Goal: Transaction & Acquisition: Purchase product/service

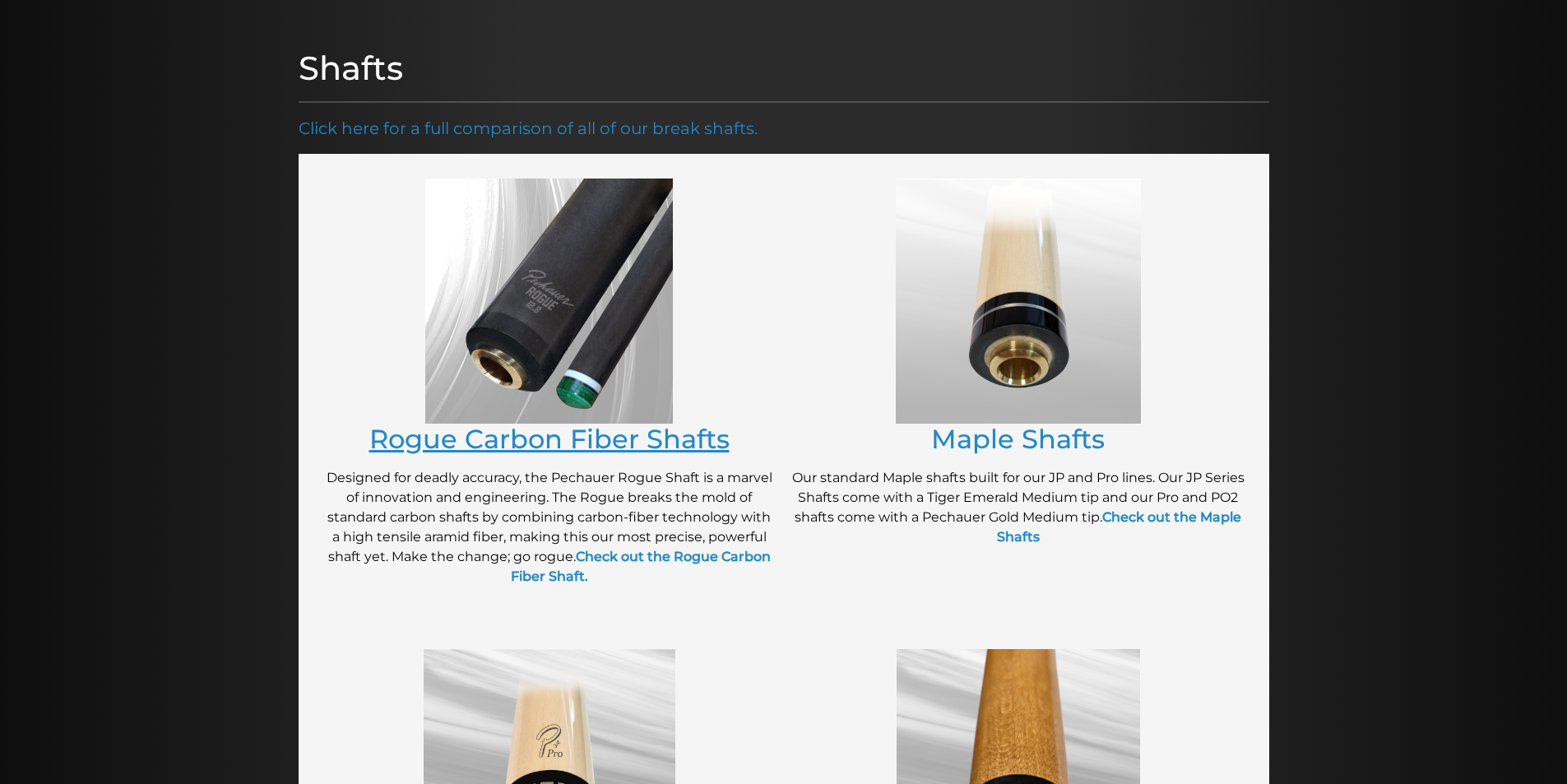
scroll to position [175, 0]
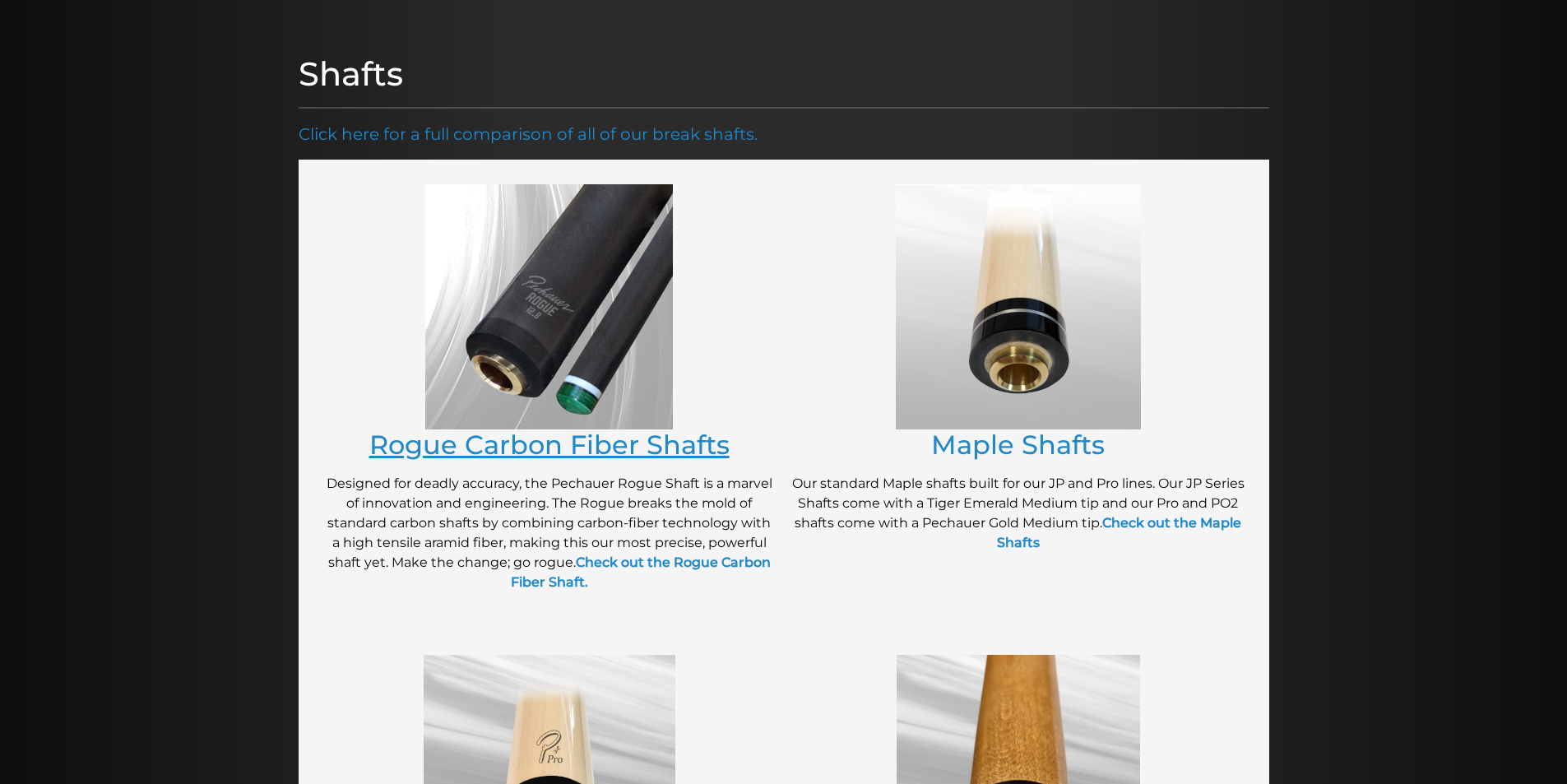
click at [572, 444] on link "Rogue Carbon Fiber Shafts" at bounding box center [549, 444] width 361 height 32
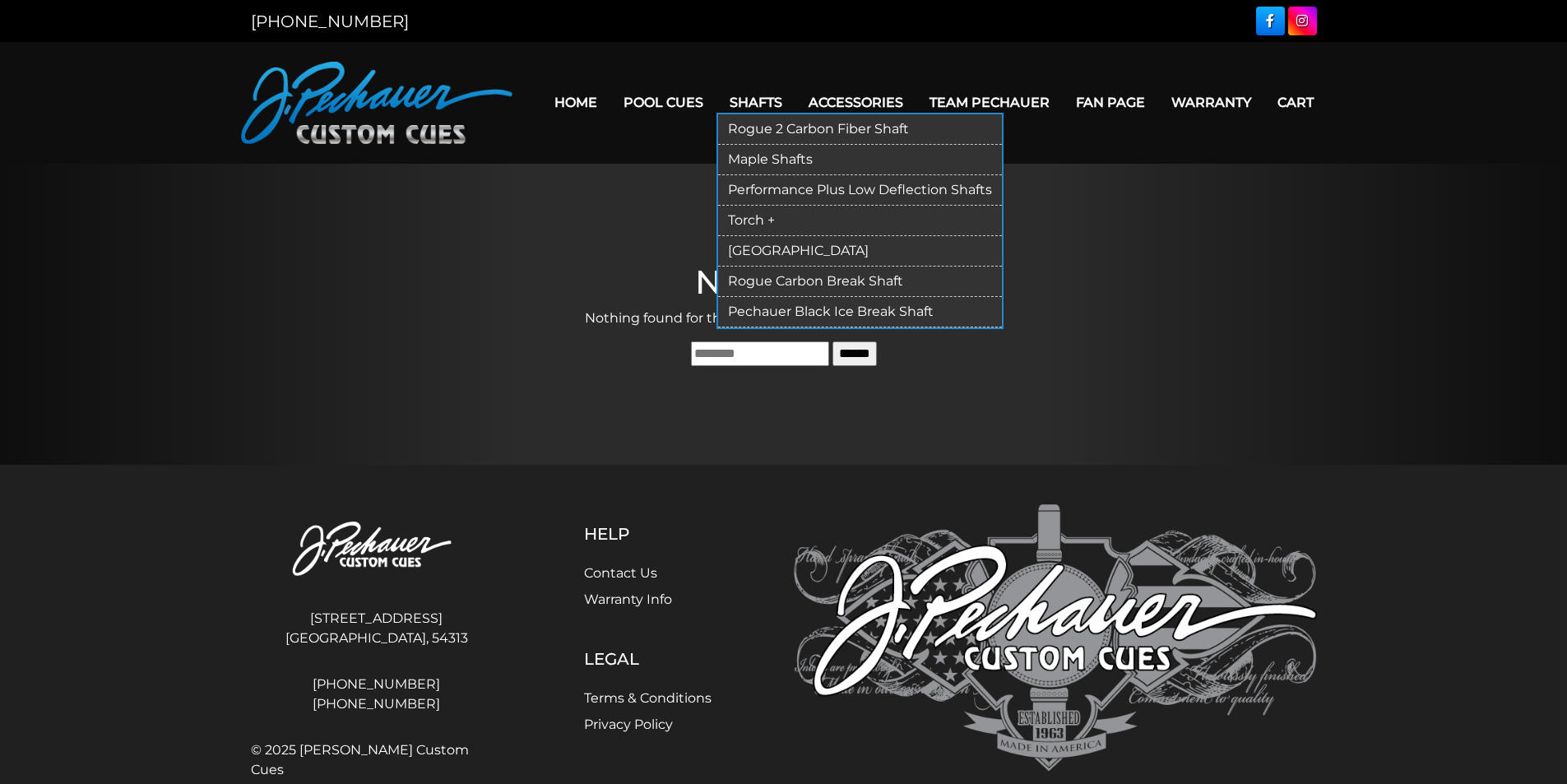
click at [777, 132] on link "Rogue 2 Carbon Fiber Shaft" at bounding box center [860, 129] width 284 height 30
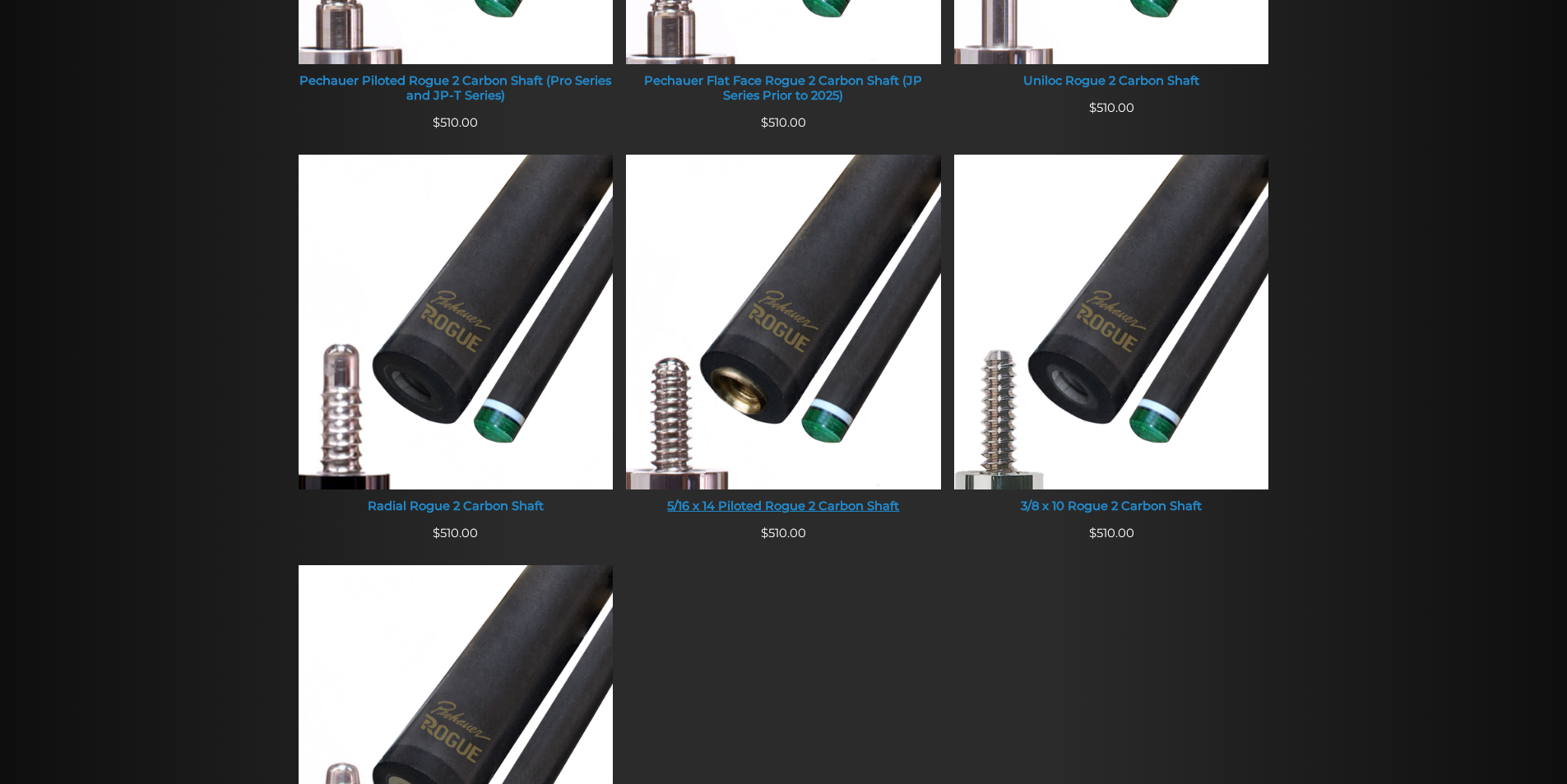
scroll to position [987, 0]
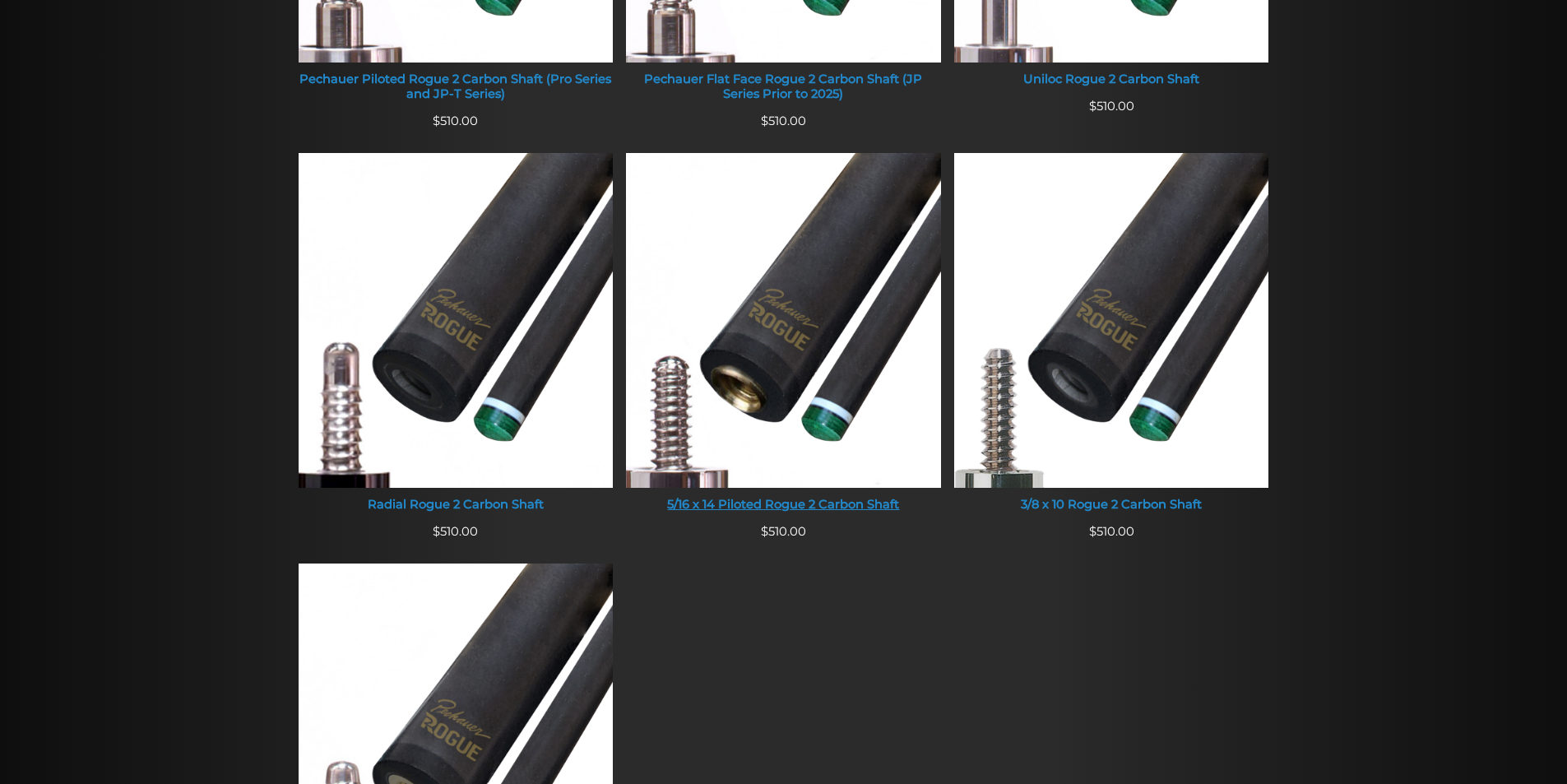
click at [724, 505] on div "5/16 x 14 Piloted Rogue 2 Carbon Shaft" at bounding box center [784, 505] width 315 height 15
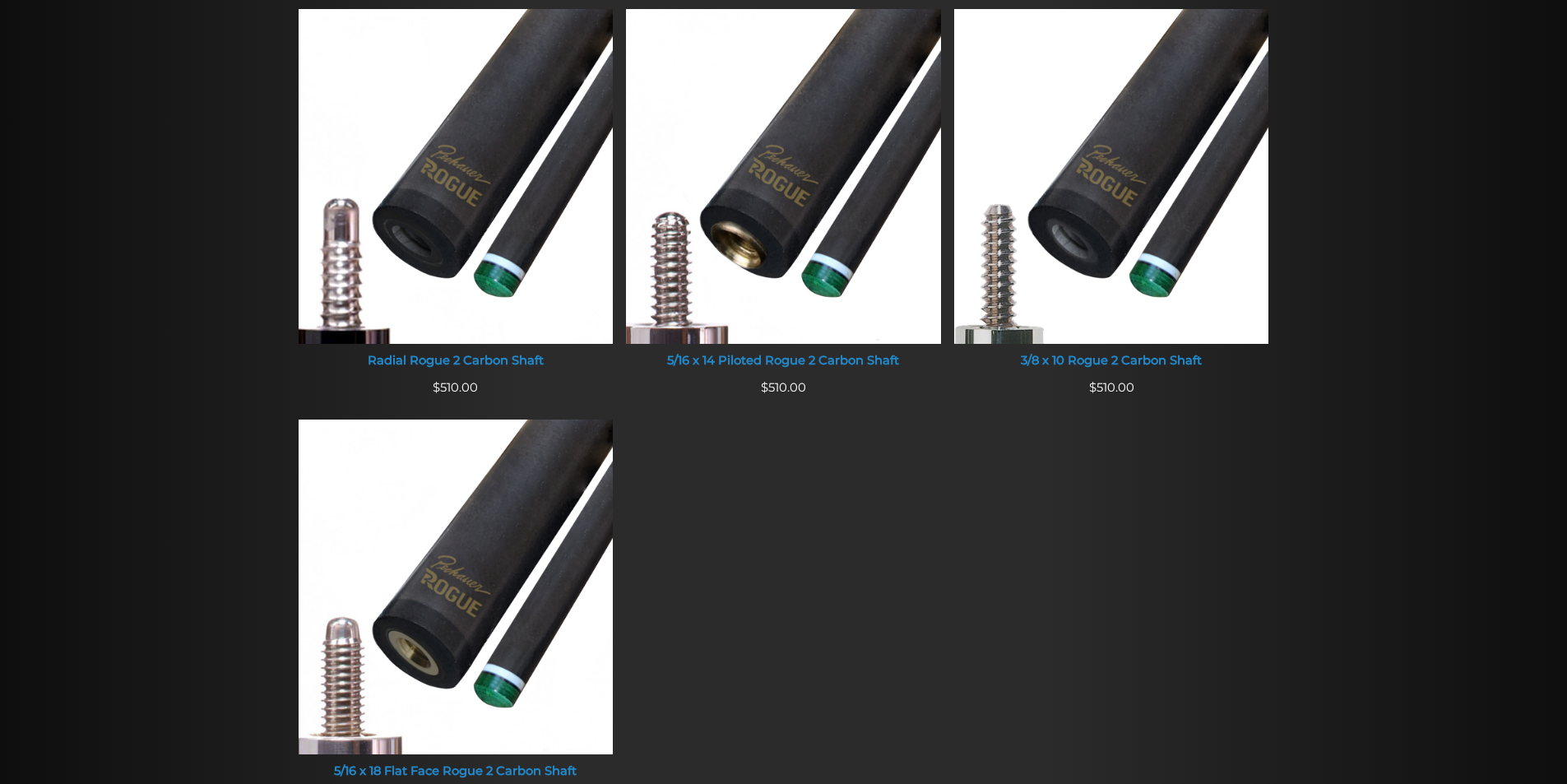
scroll to position [1133, 0]
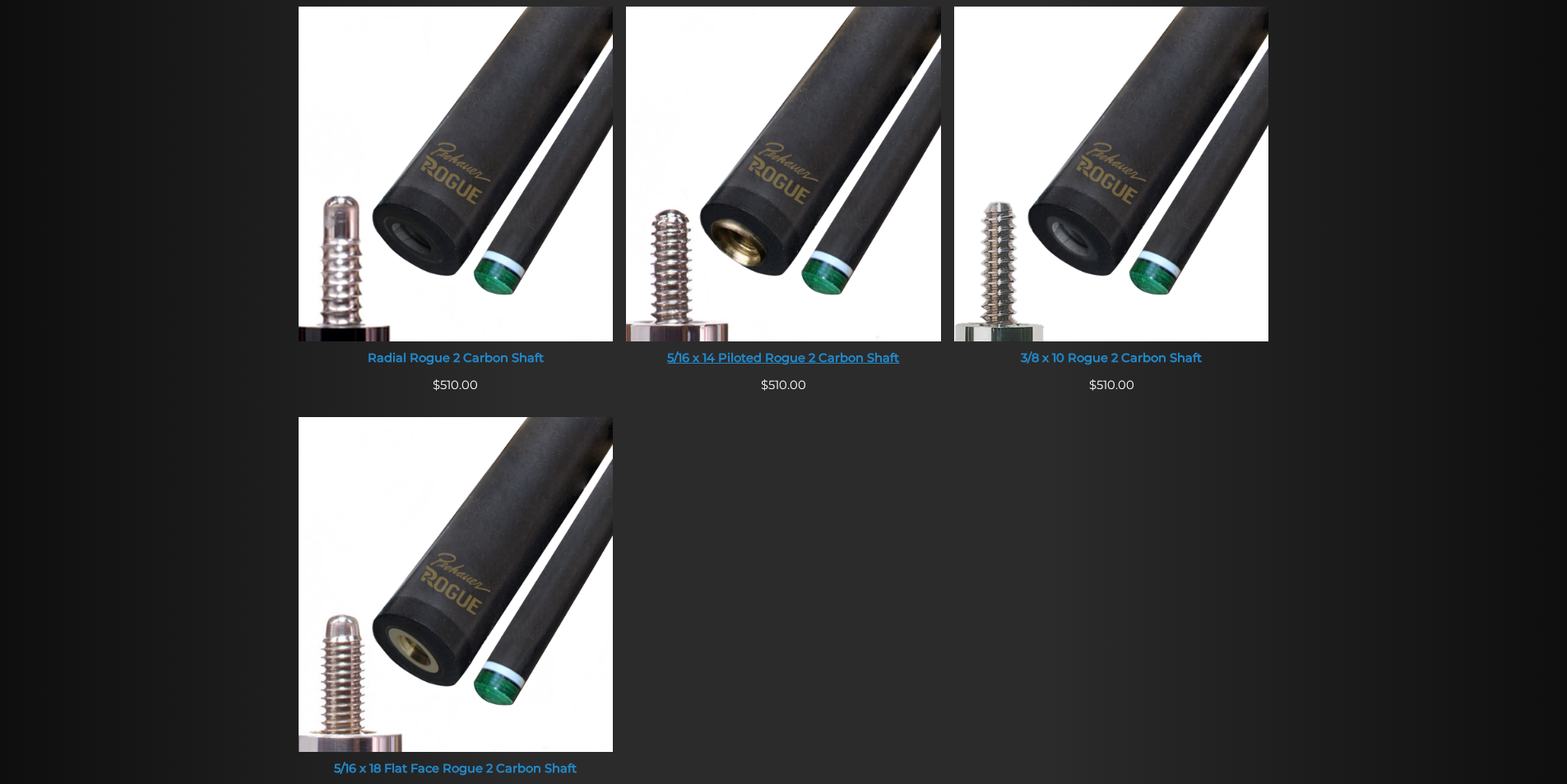
click at [791, 359] on div "5/16 x 14 Piloted Rogue 2 Carbon Shaft" at bounding box center [784, 359] width 315 height 15
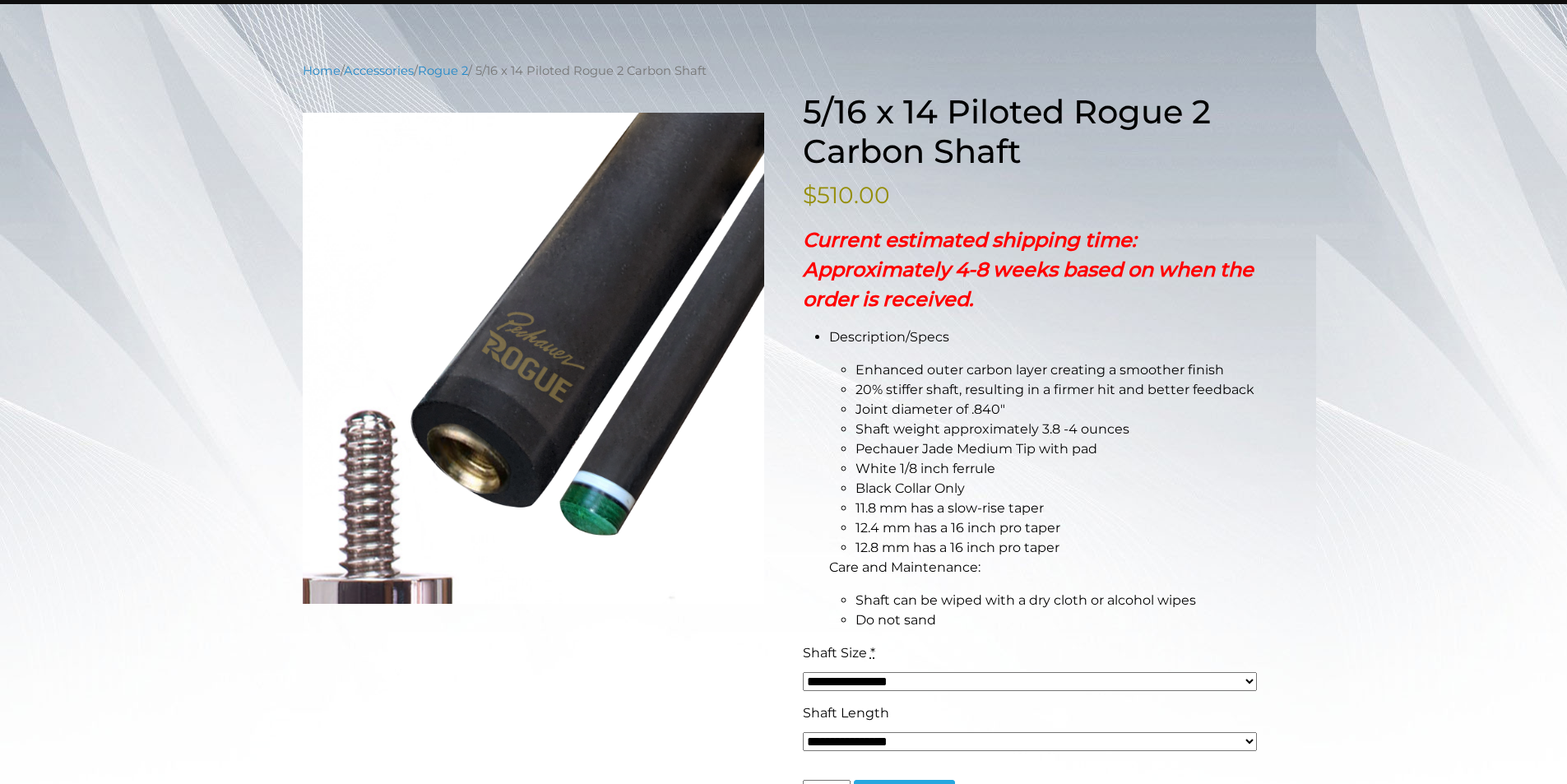
scroll to position [165, 0]
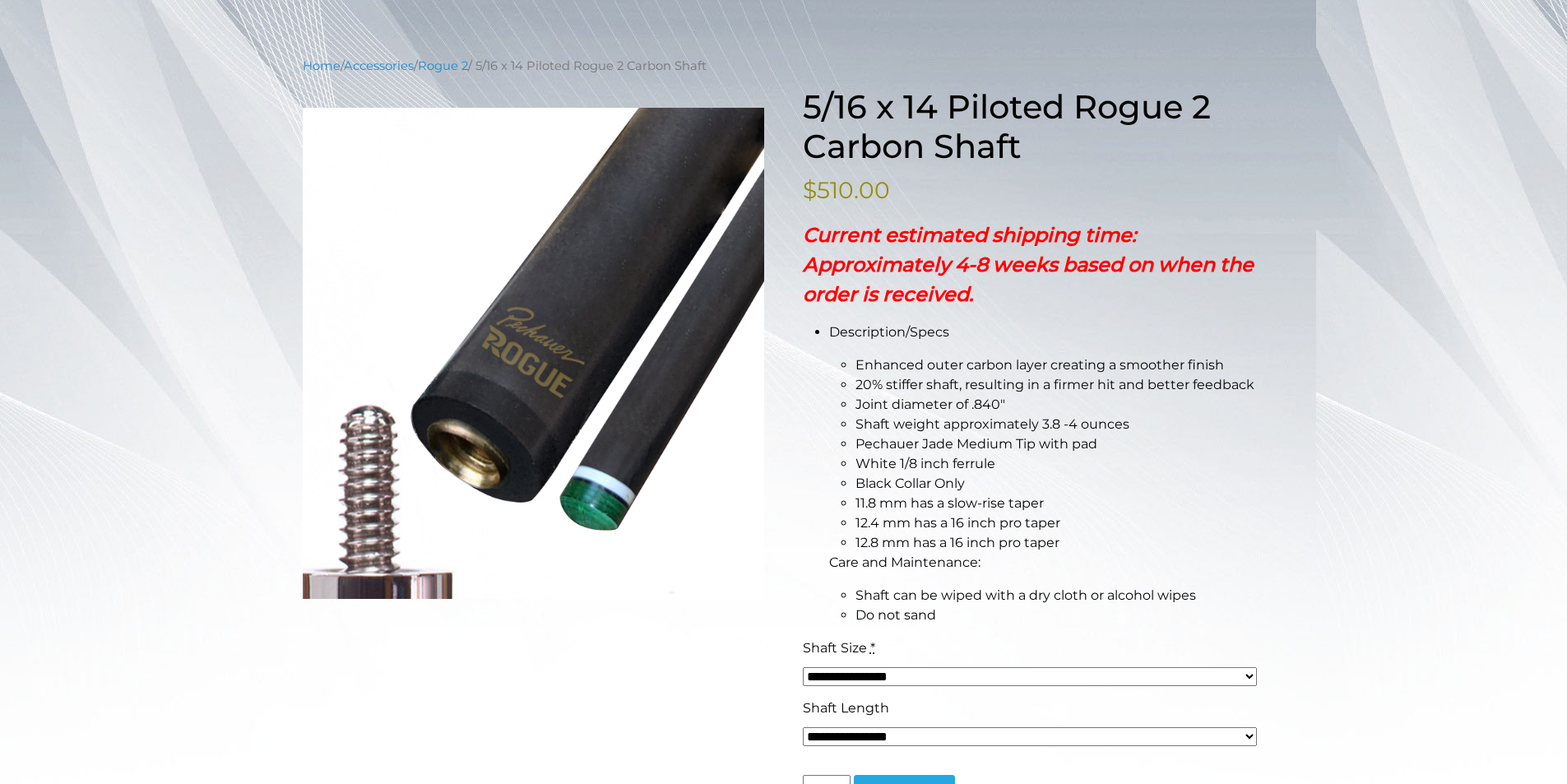
click at [840, 671] on select "**********" at bounding box center [1030, 675] width 454 height 19
select select "*****"
click at [803, 667] on select "**********" at bounding box center [1030, 675] width 454 height 19
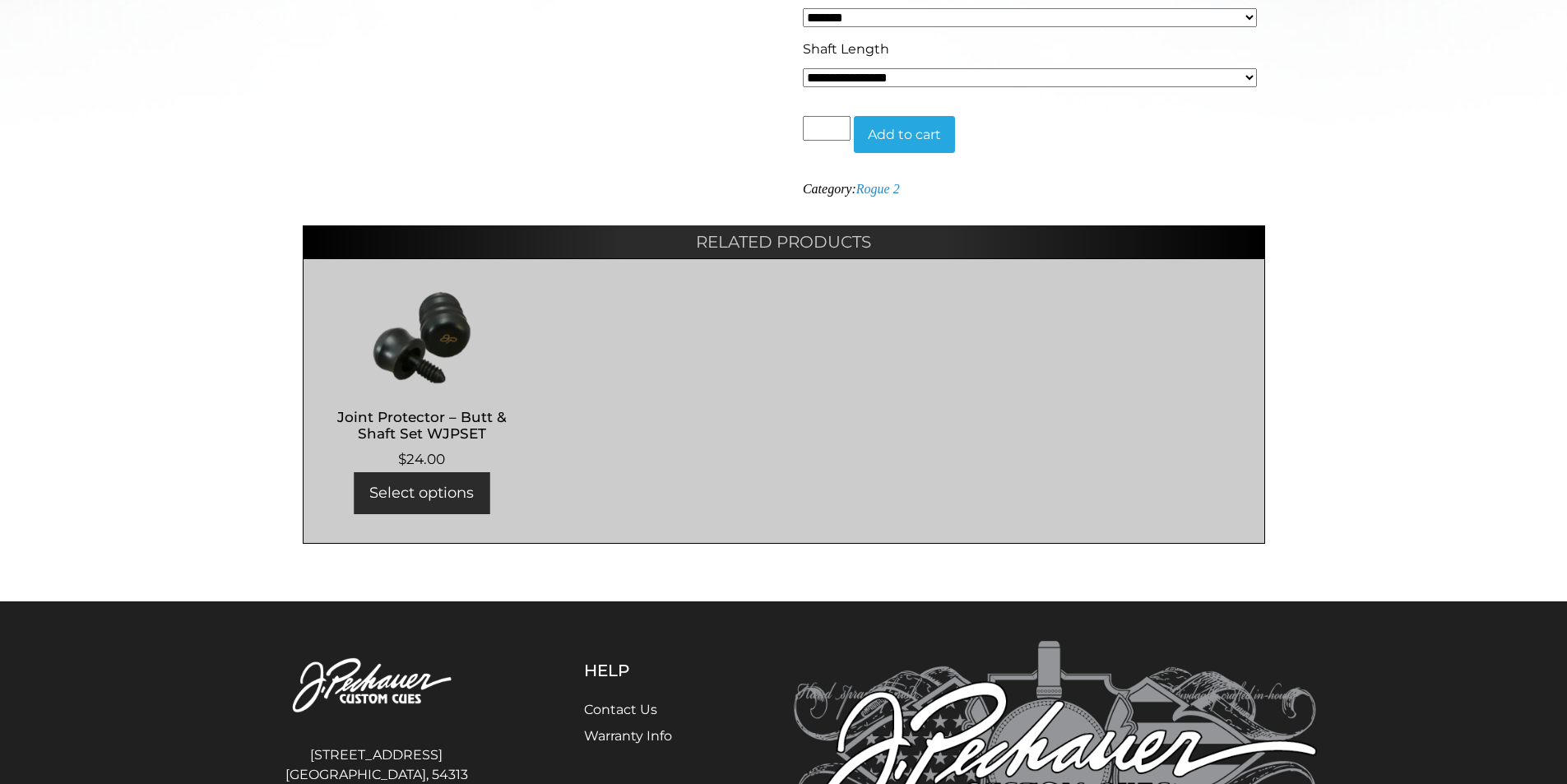
scroll to position [822, 0]
click at [427, 427] on h2 "Joint Protector – Butt & Shaft Set WJPSET" at bounding box center [422, 426] width 205 height 48
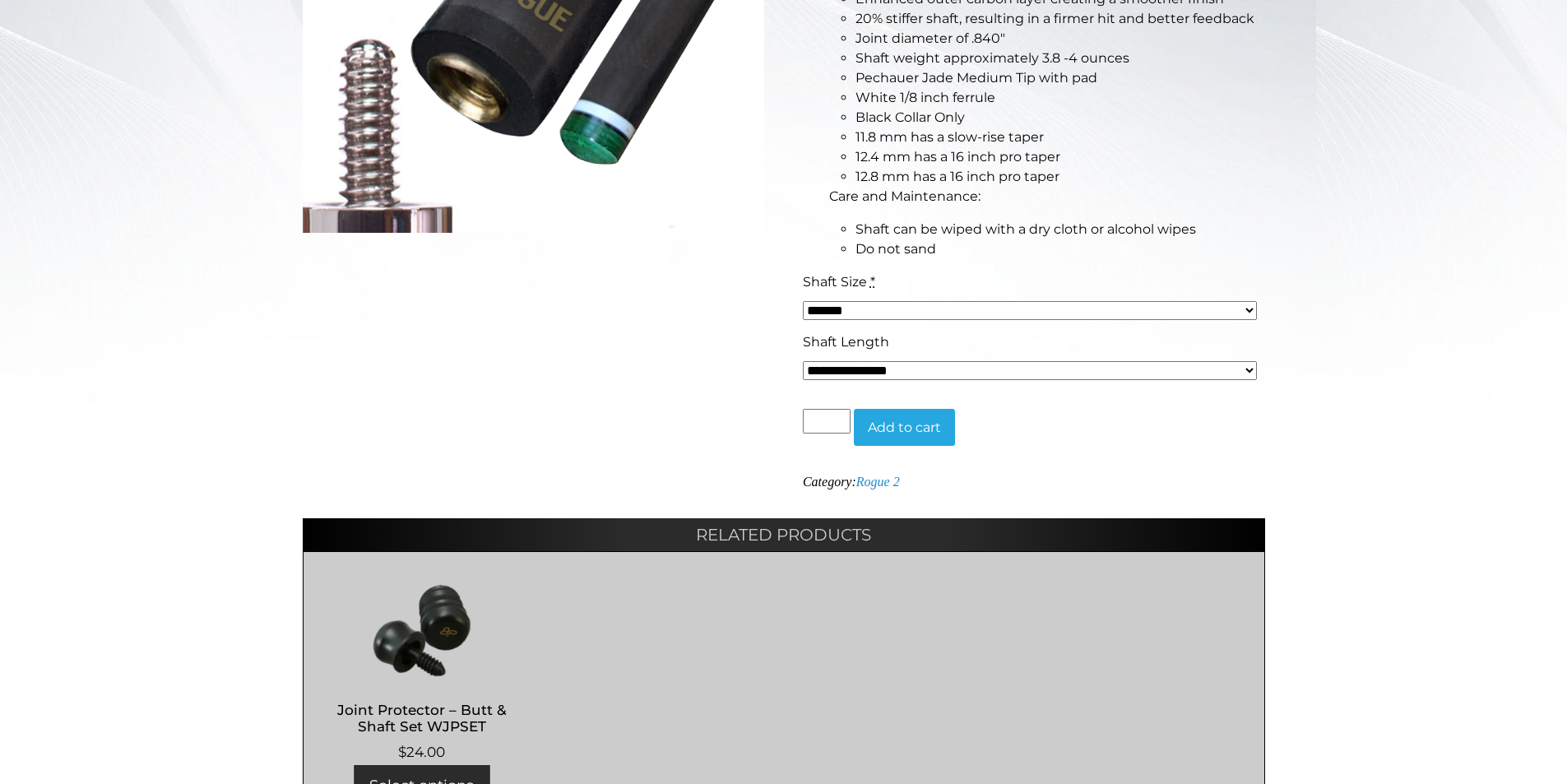
scroll to position [0, 0]
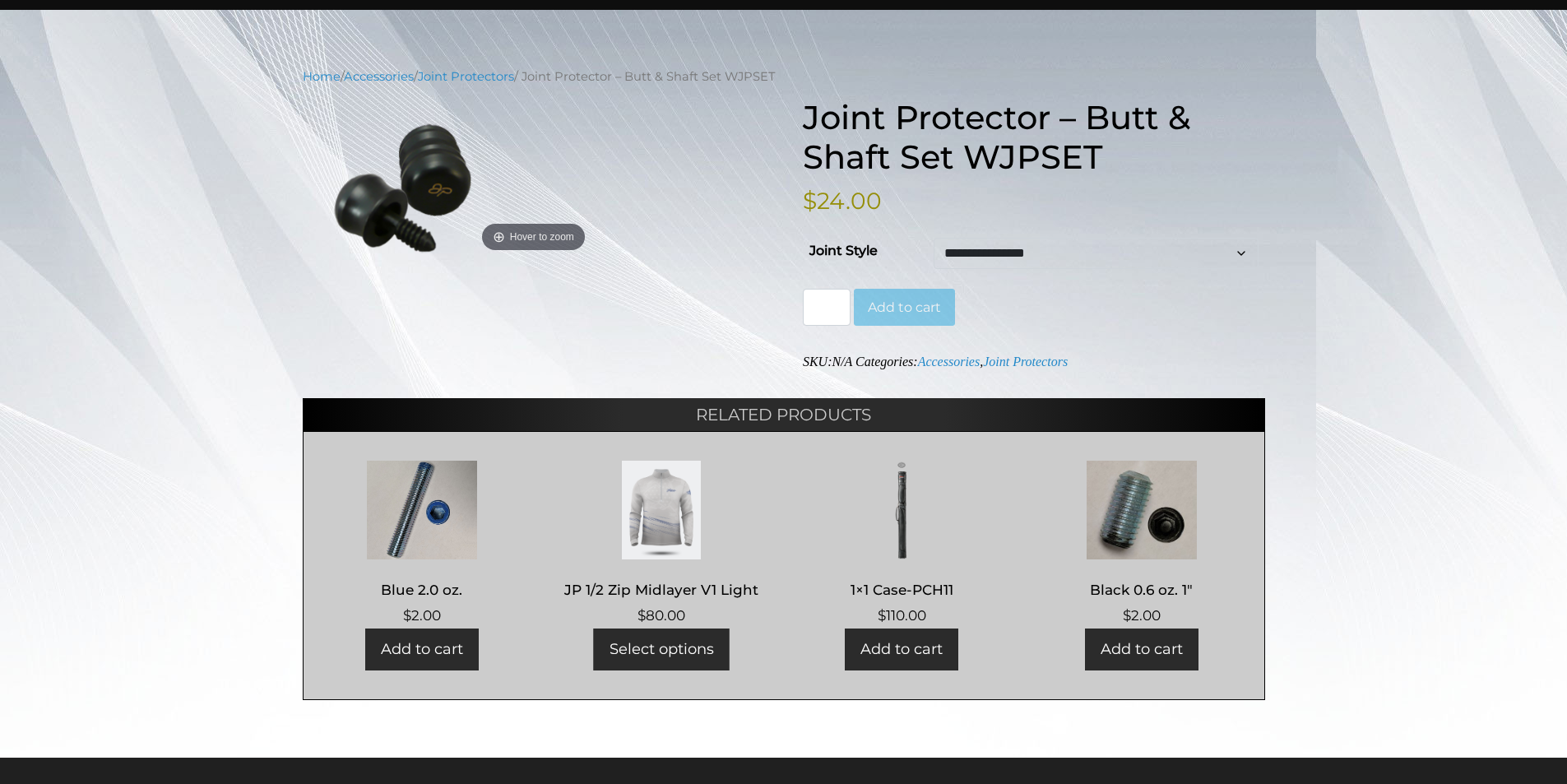
scroll to position [165, 0]
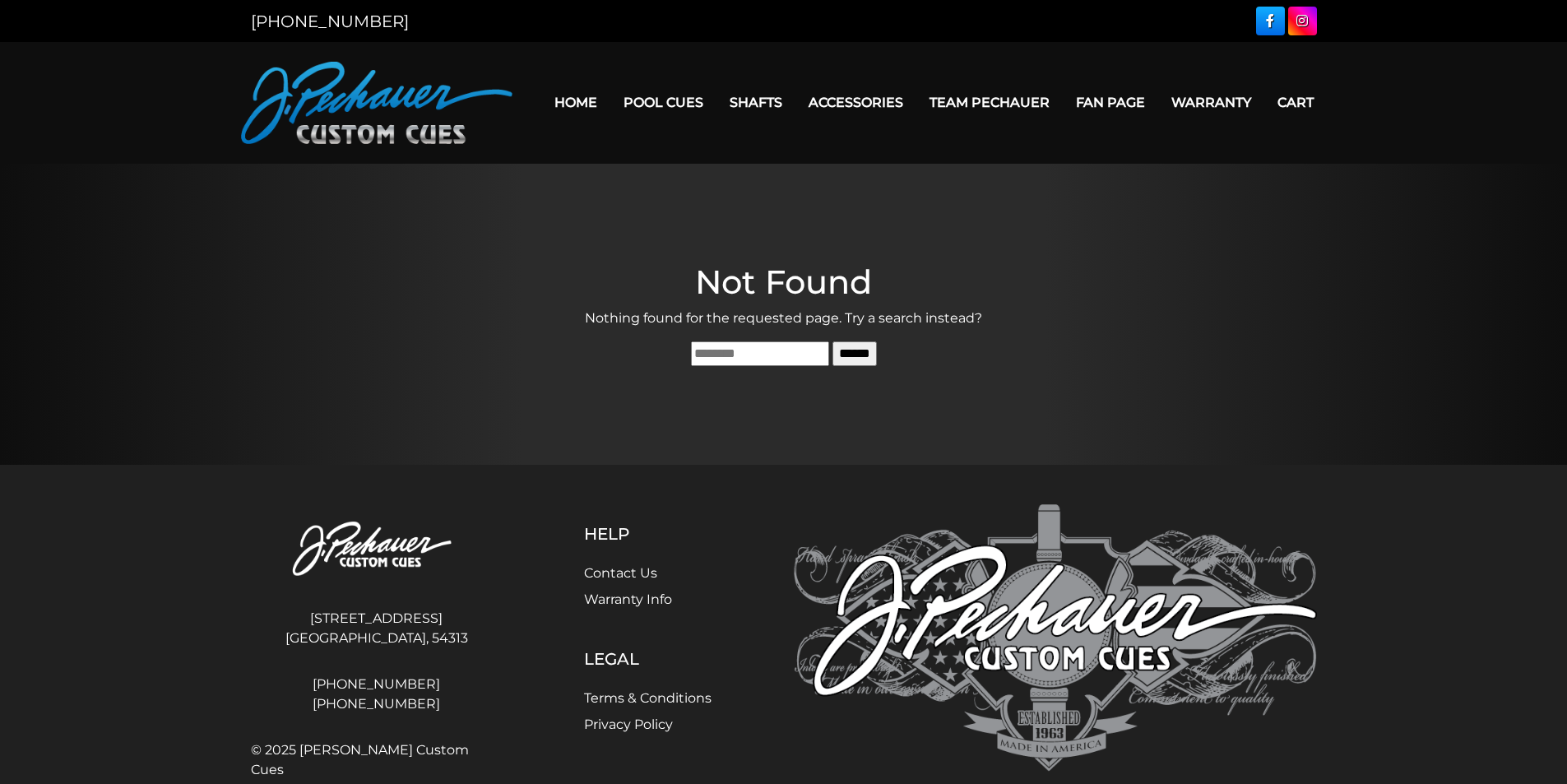
scroll to position [55, 0]
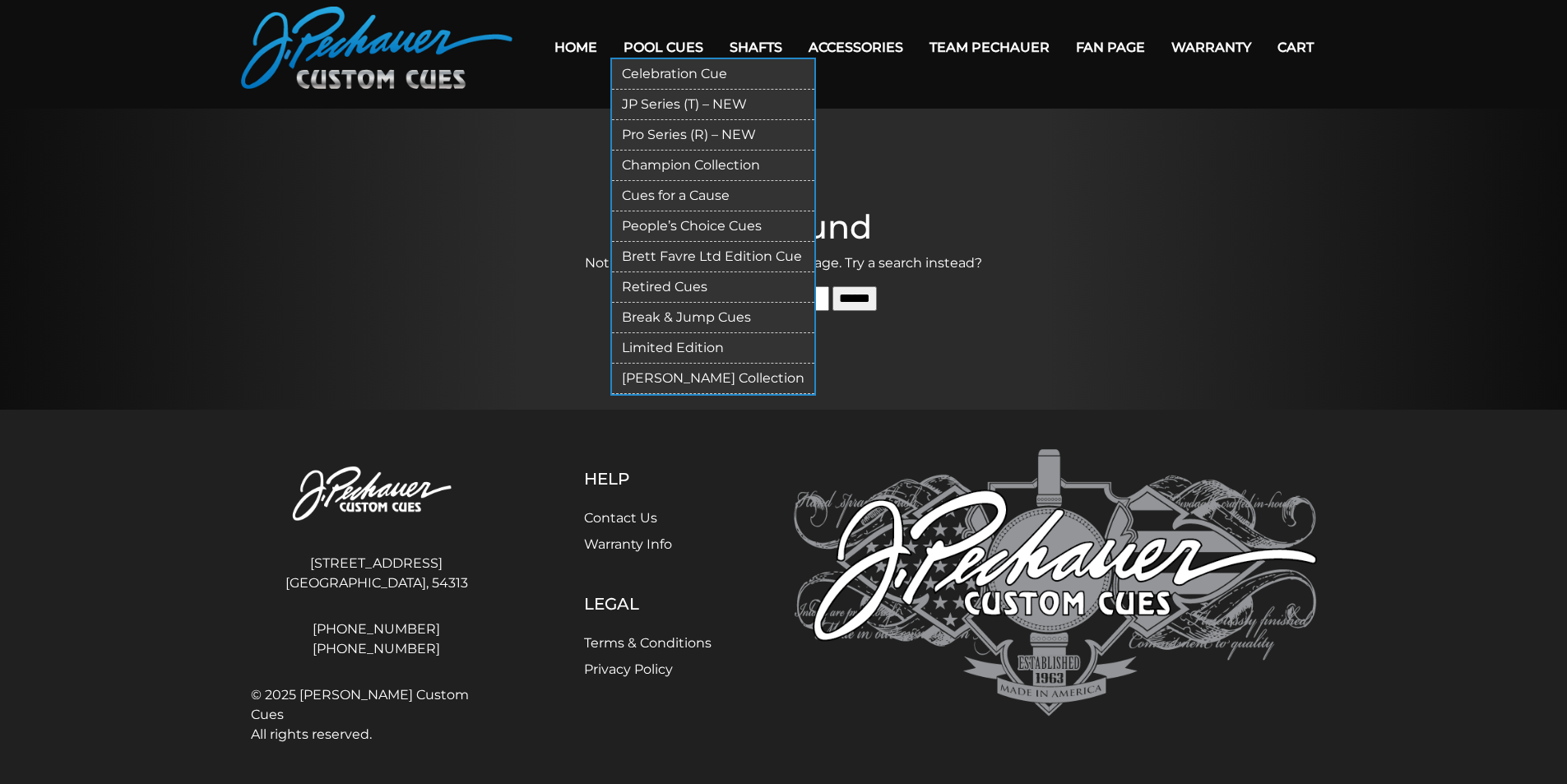
click at [665, 287] on link "Retired Cues" at bounding box center [712, 287] width 202 height 30
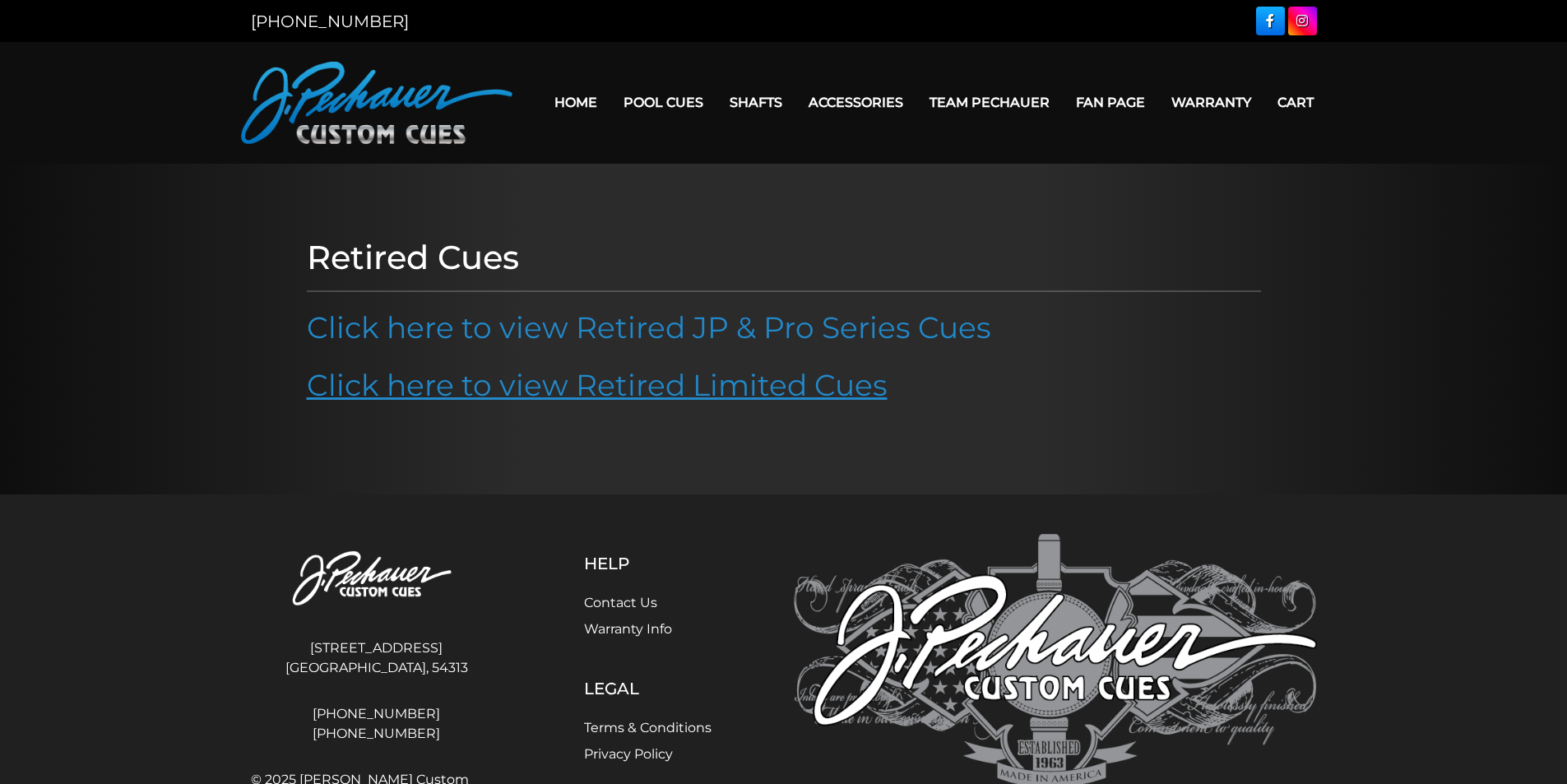
click at [584, 381] on link "Click here to view Retired Limited Cues" at bounding box center [597, 384] width 581 height 36
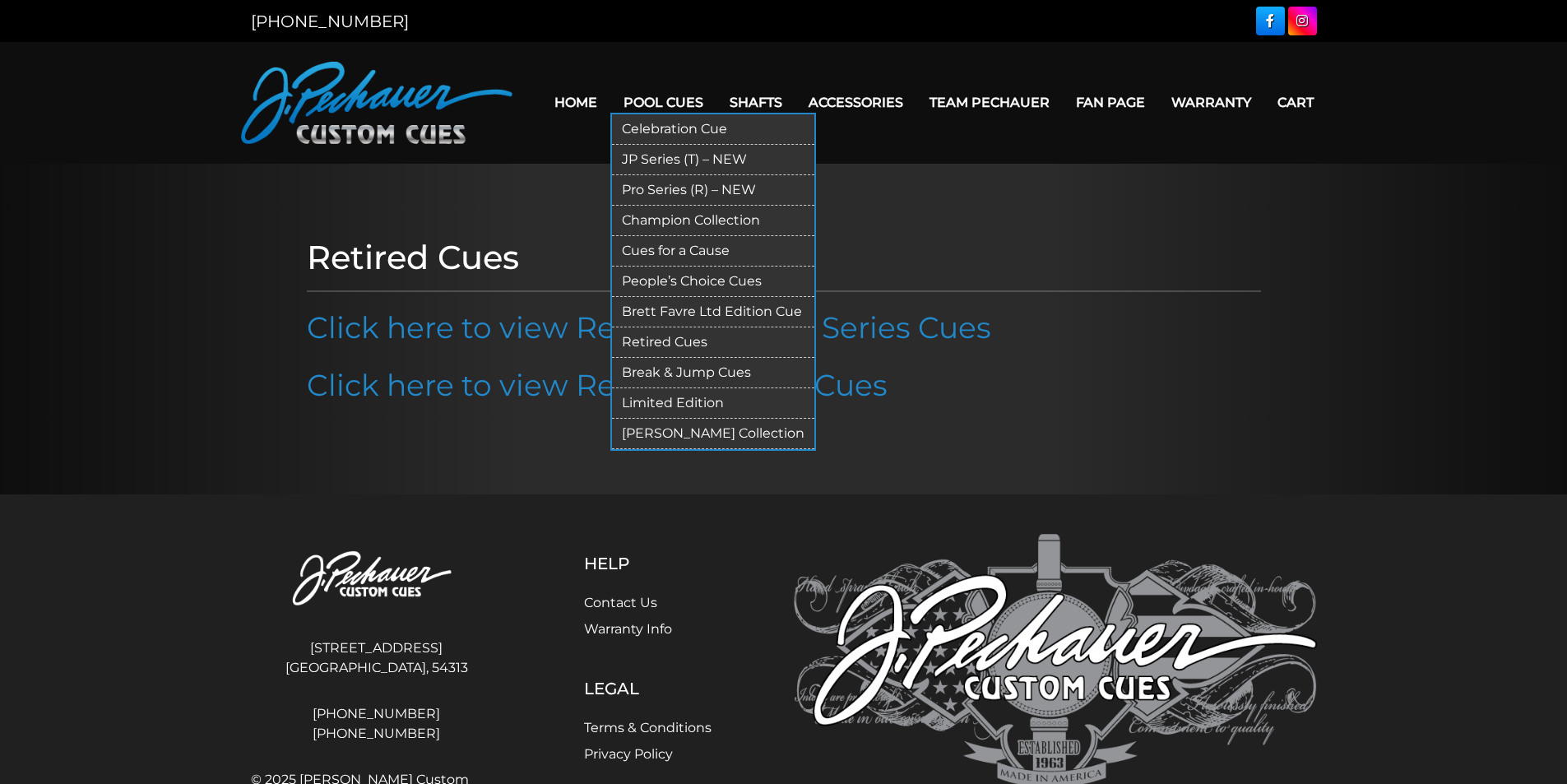
click at [663, 278] on link "People’s Choice Cues" at bounding box center [712, 281] width 202 height 30
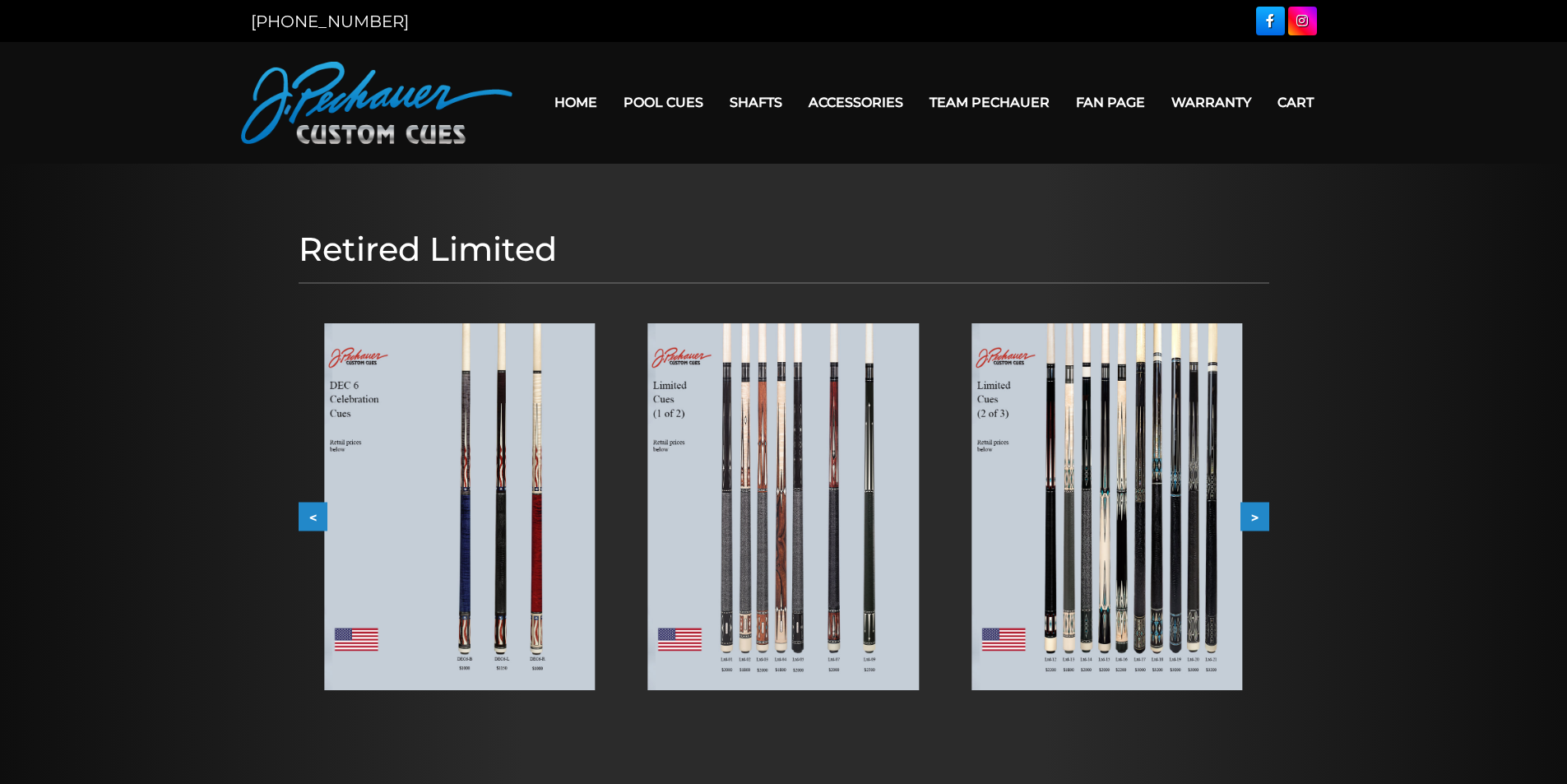
click at [1266, 513] on button ">" at bounding box center [1254, 516] width 28 height 28
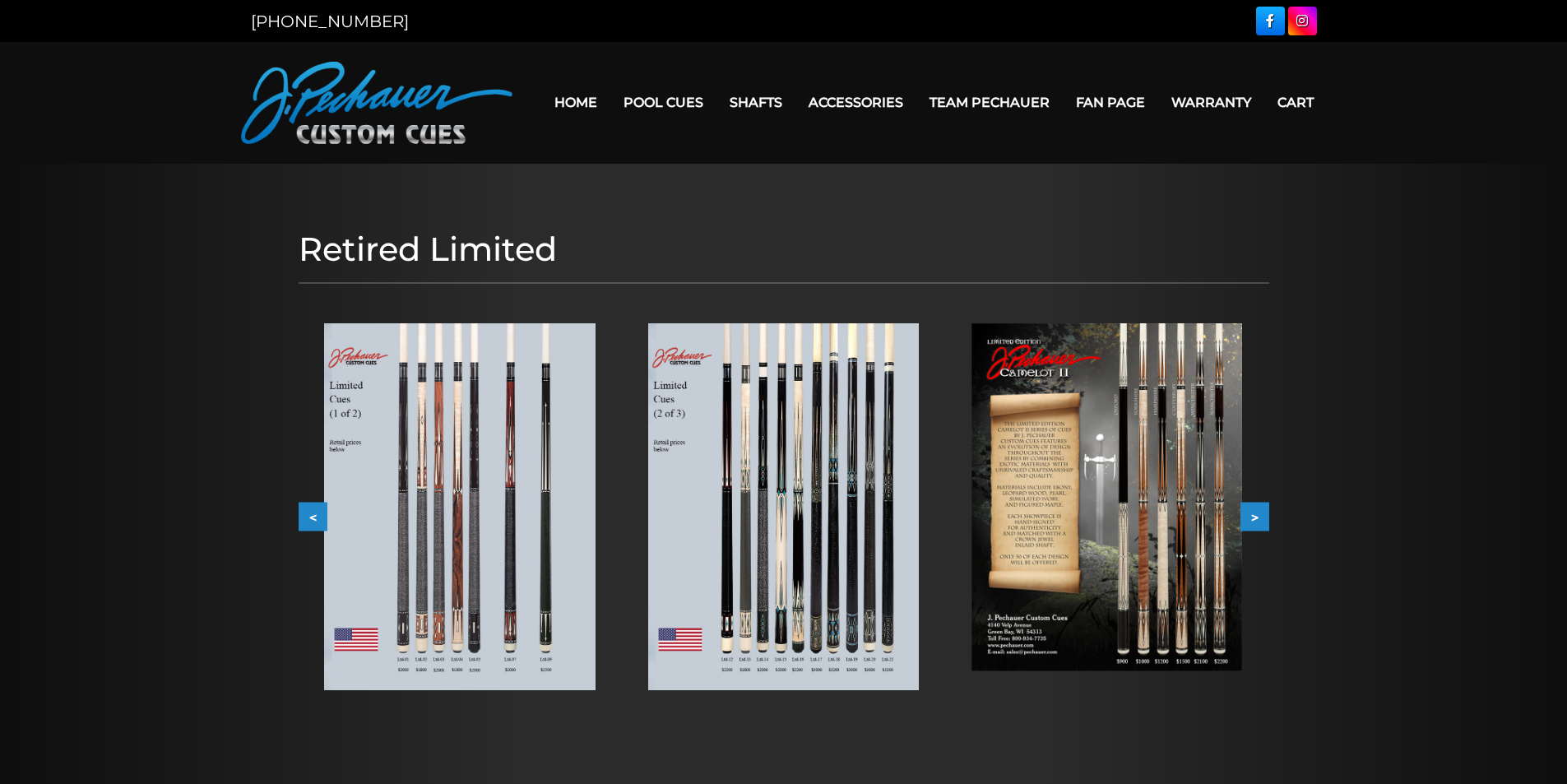
click at [1266, 513] on button ">" at bounding box center [1254, 516] width 28 height 28
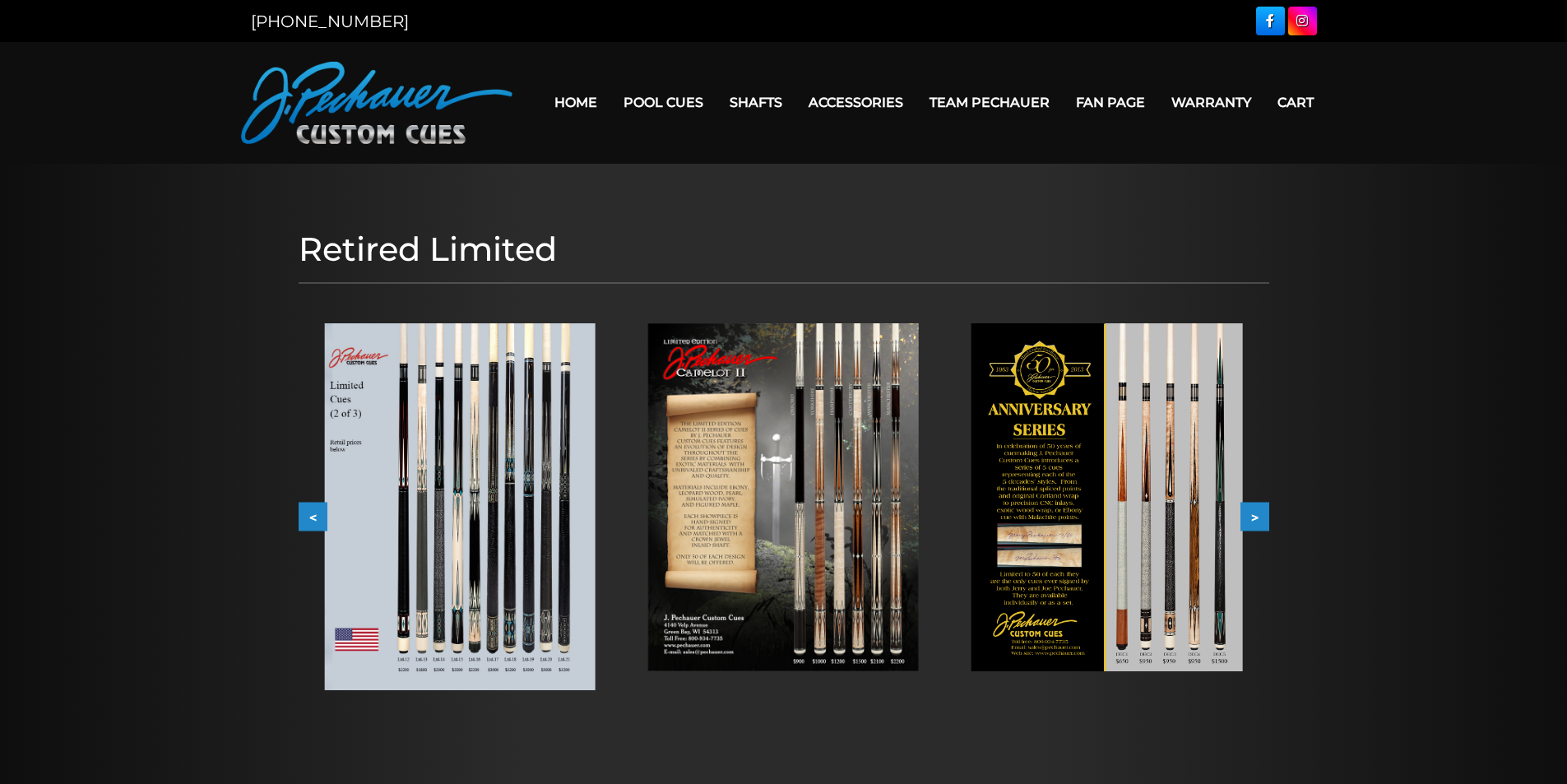
click at [1266, 513] on button ">" at bounding box center [1254, 516] width 28 height 28
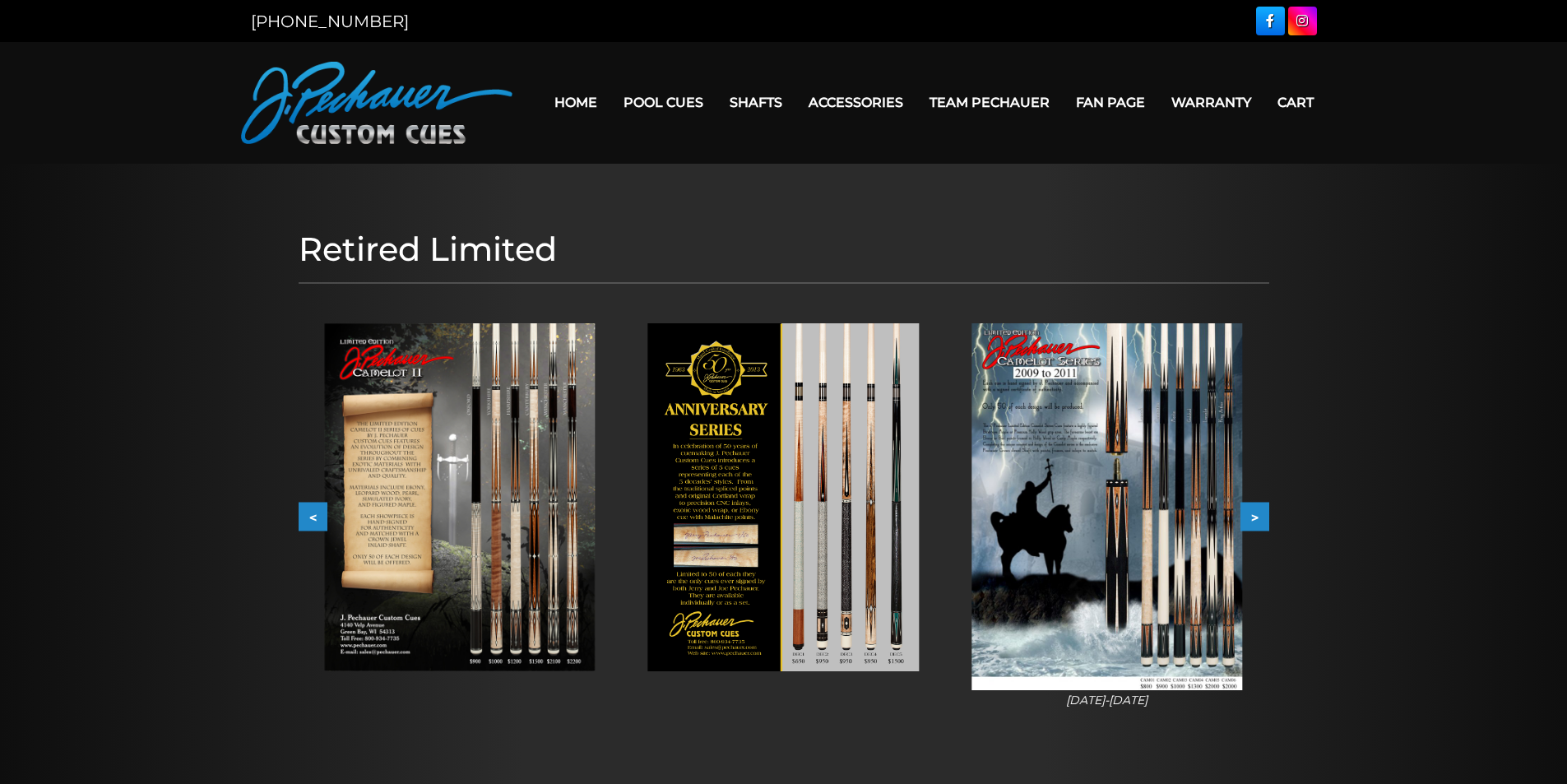
click at [514, 514] on img at bounding box center [459, 497] width 271 height 348
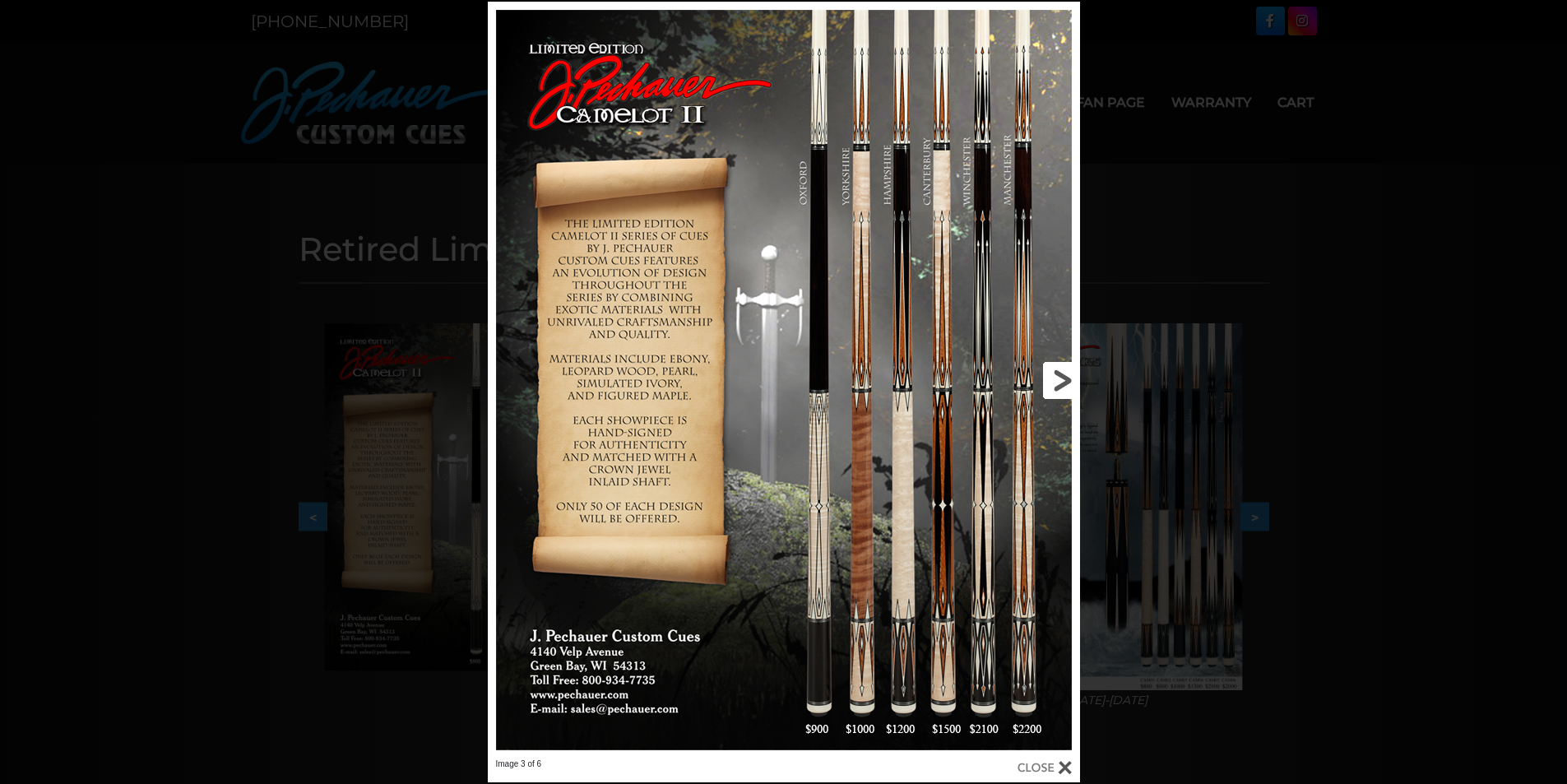
click at [1059, 378] on link at bounding box center [946, 380] width 266 height 756
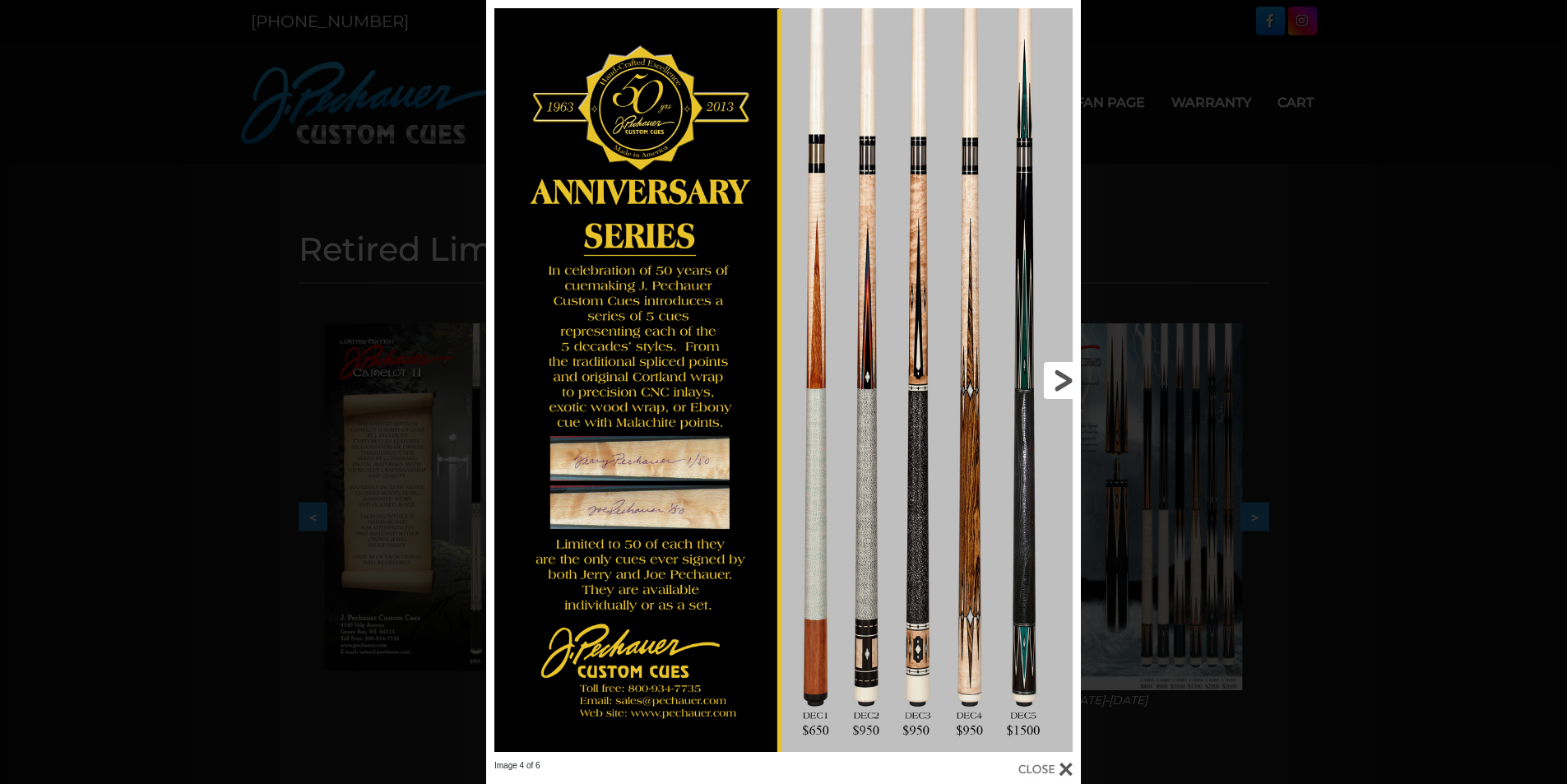
click at [1069, 378] on link at bounding box center [947, 380] width 267 height 760
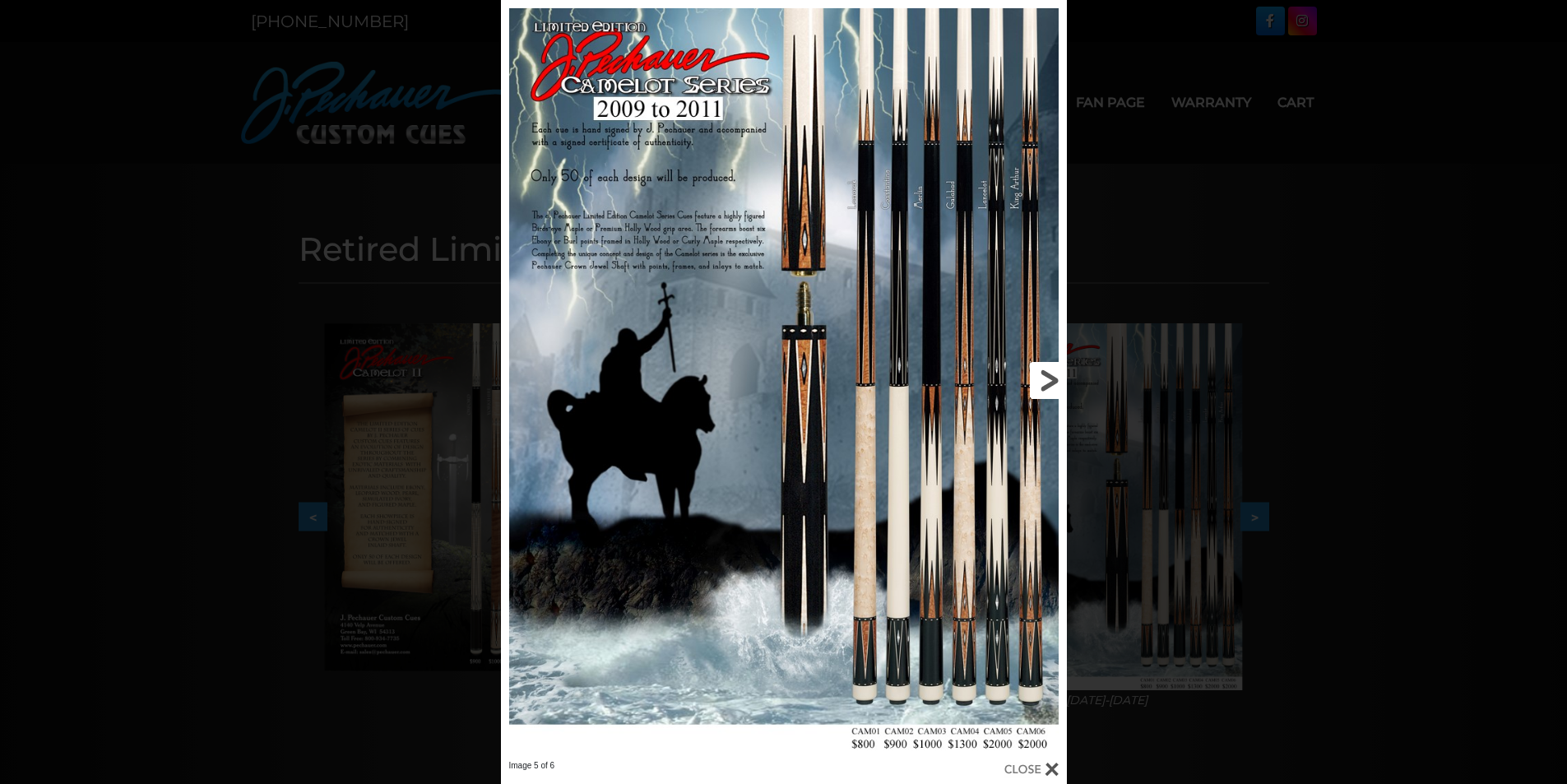
click at [1050, 381] on link at bounding box center [939, 380] width 255 height 760
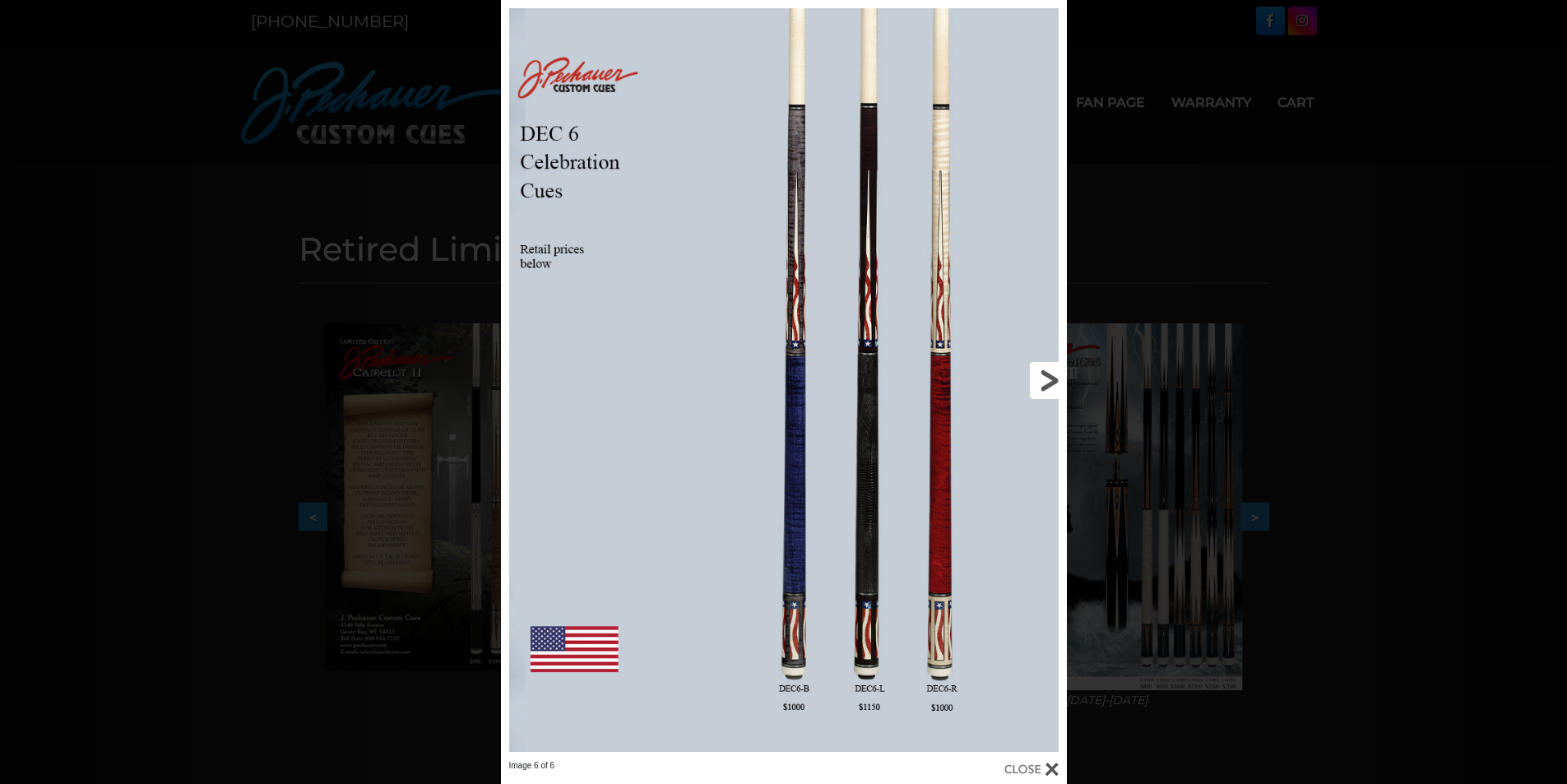
click at [1050, 381] on link at bounding box center [939, 380] width 255 height 760
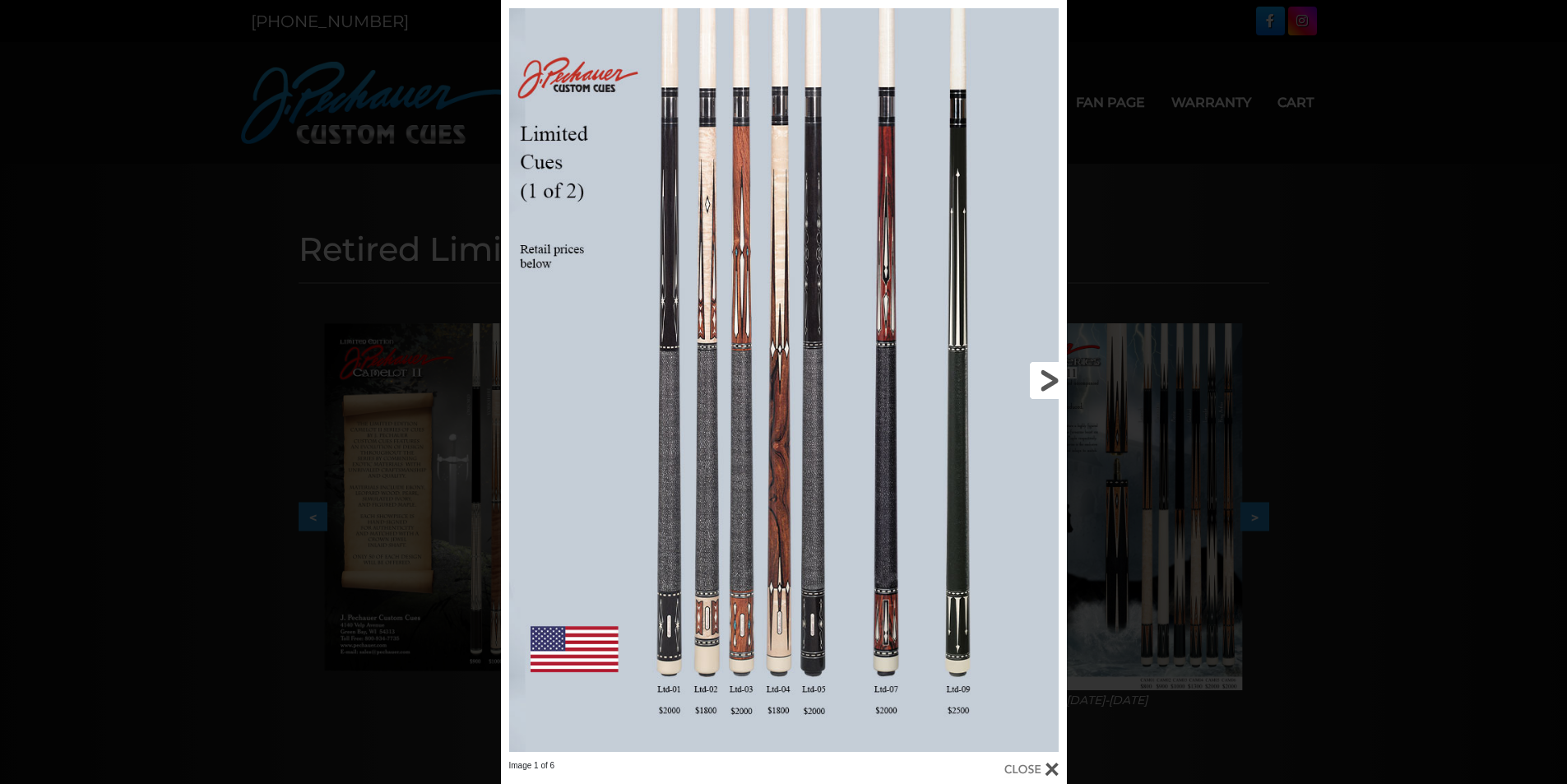
click at [1050, 381] on link at bounding box center [939, 380] width 255 height 760
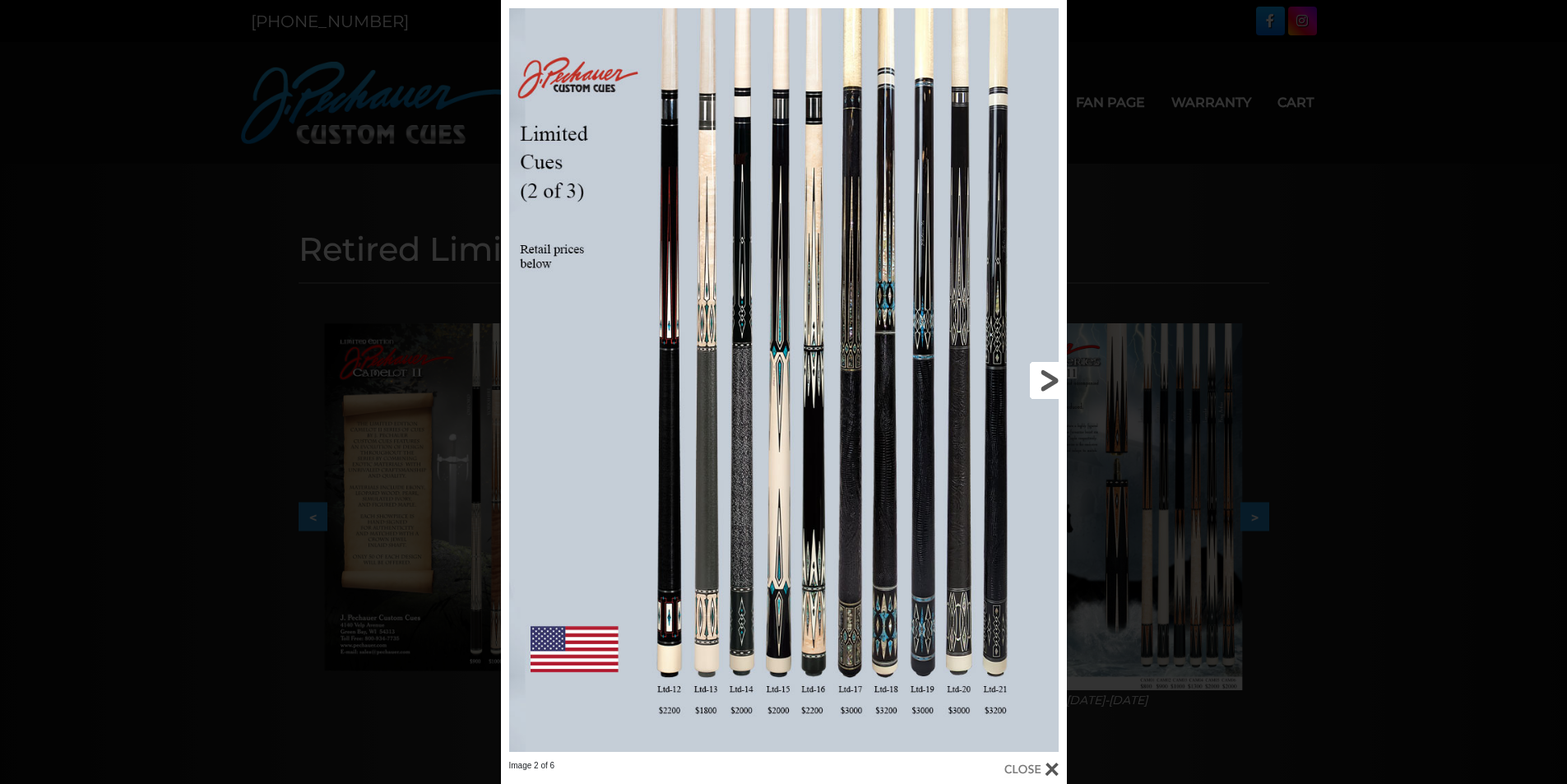
click at [1050, 381] on link at bounding box center [939, 380] width 255 height 760
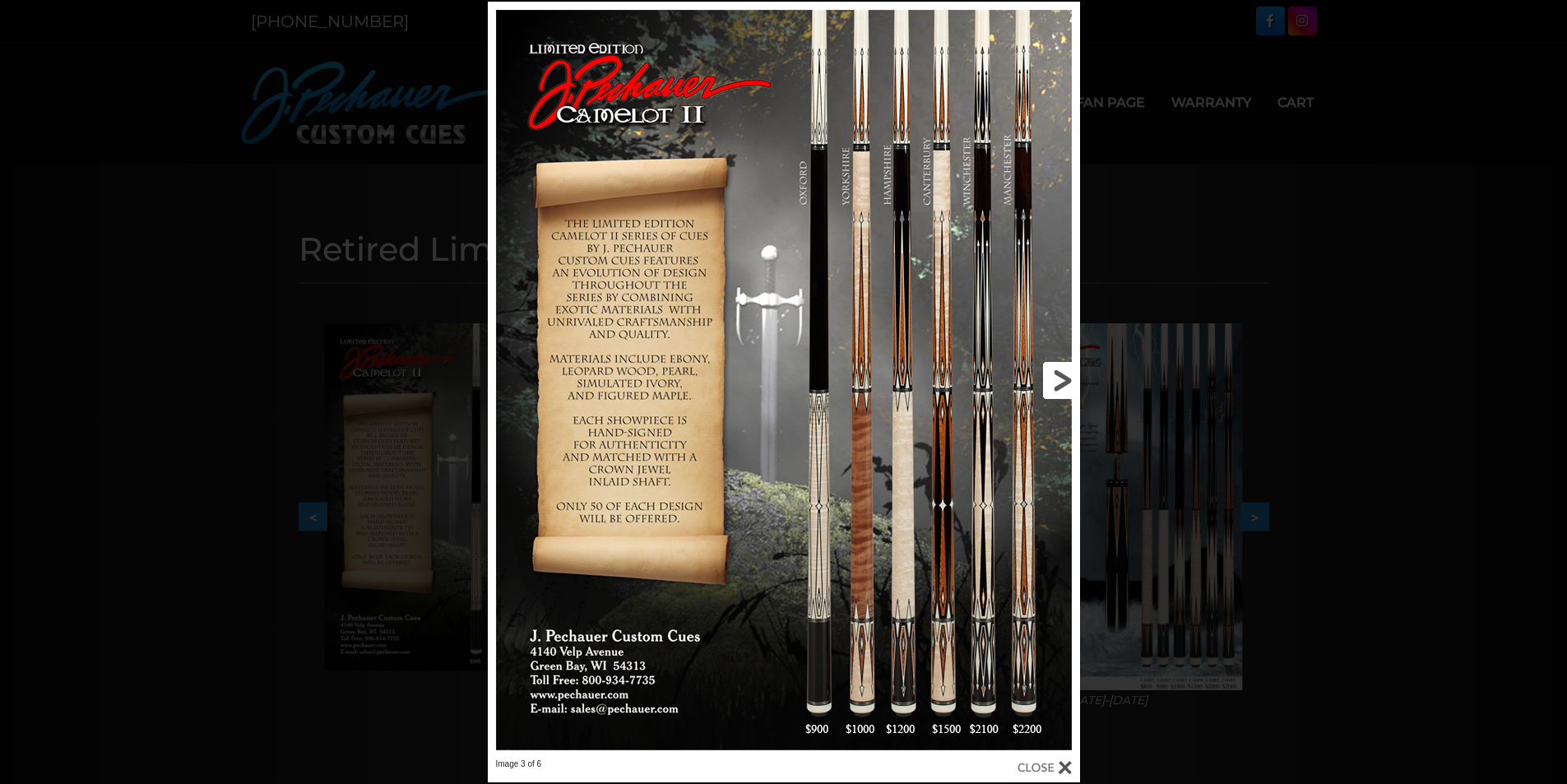
click at [1060, 381] on link at bounding box center [946, 380] width 266 height 756
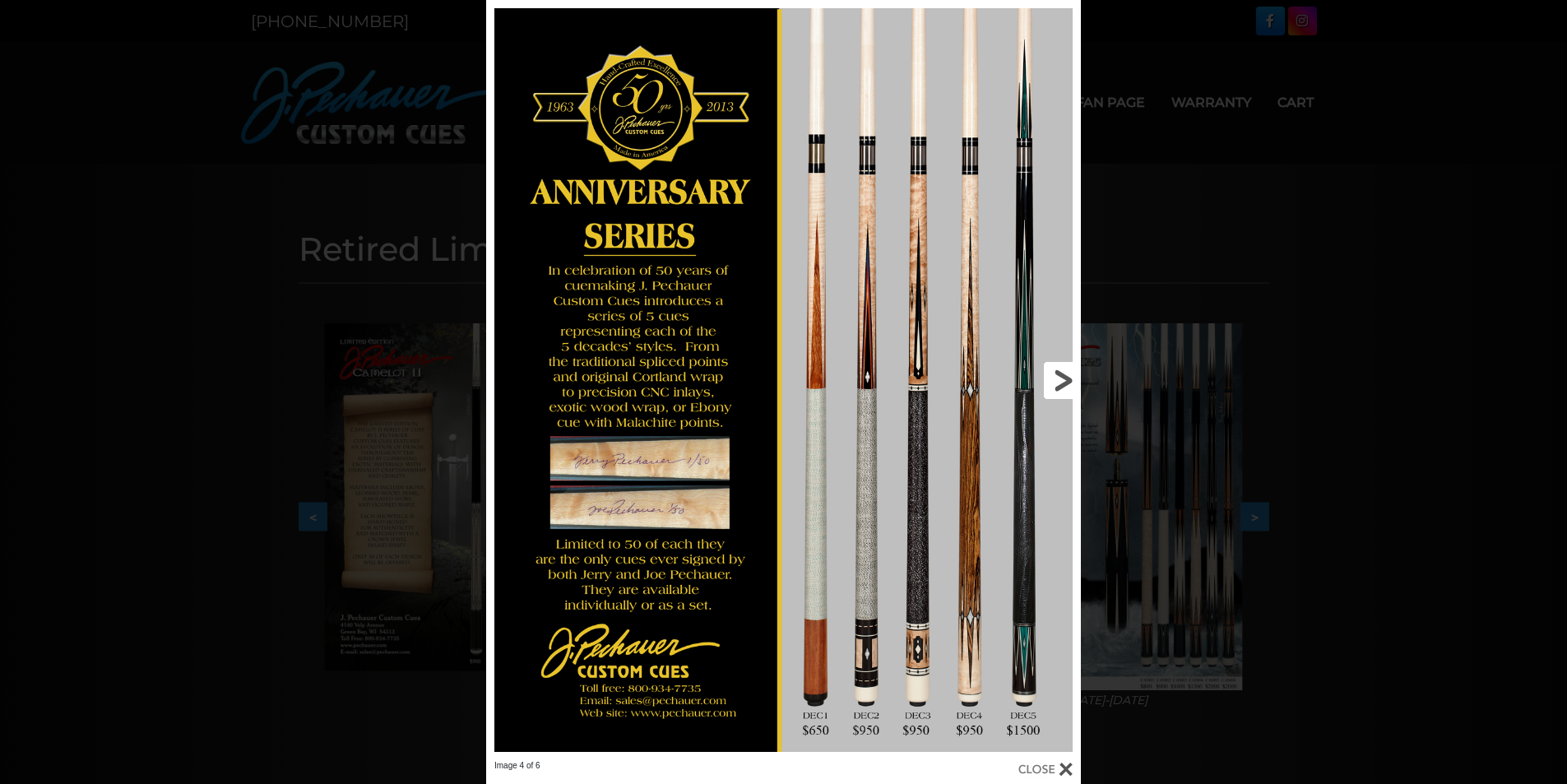
click at [1060, 381] on link at bounding box center [947, 380] width 267 height 760
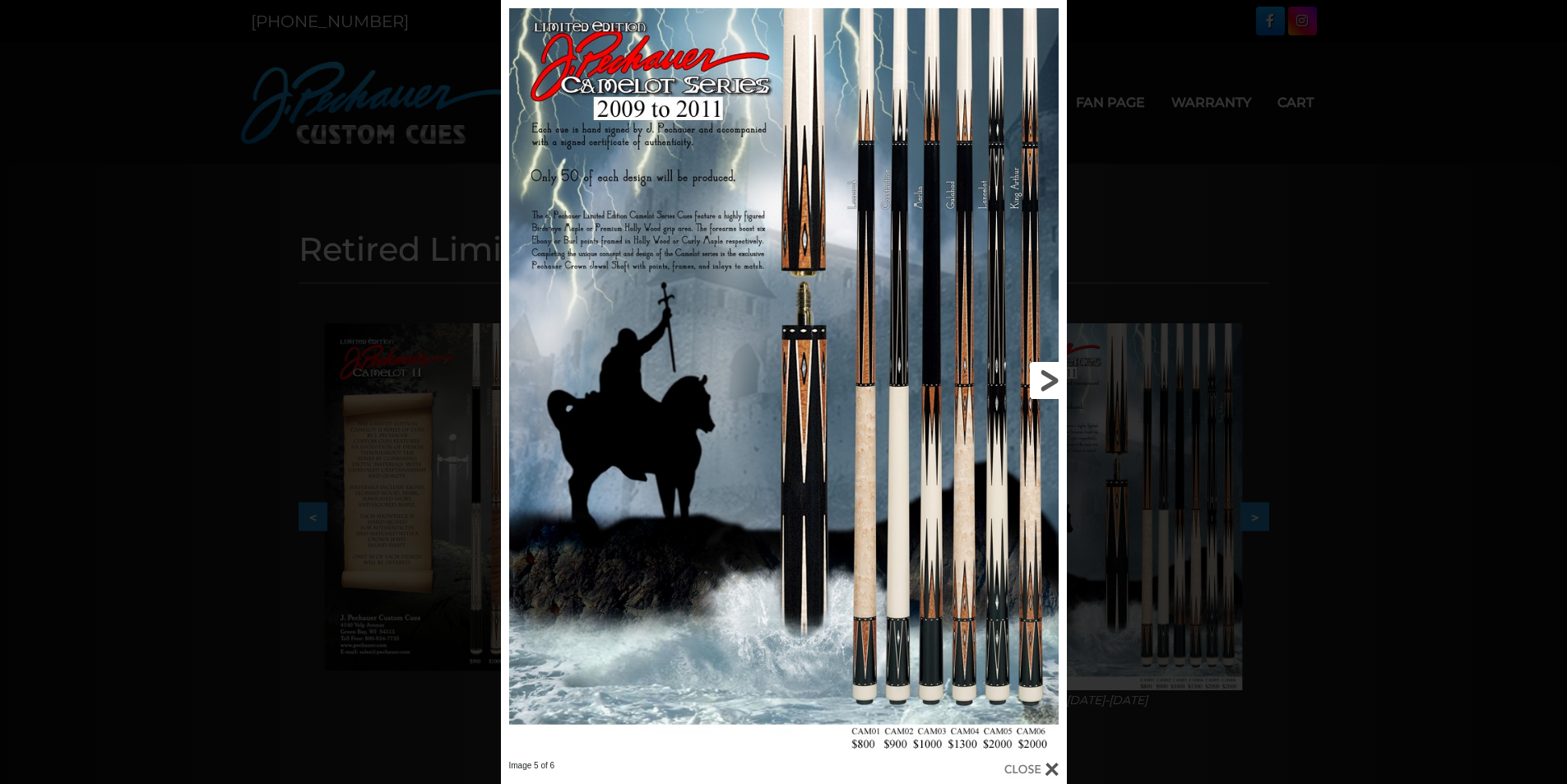
click at [1051, 381] on link at bounding box center [939, 380] width 255 height 760
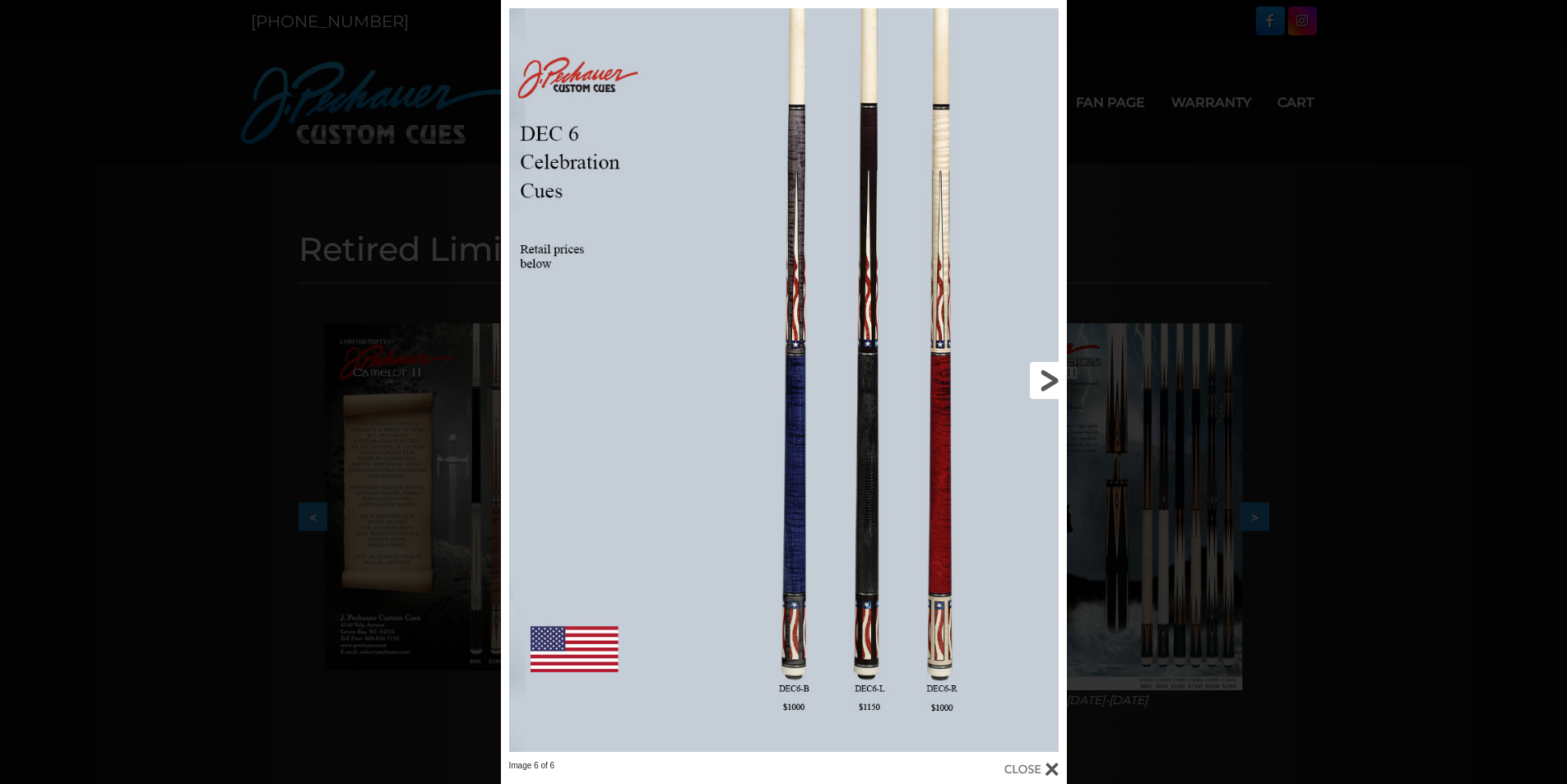
click at [1051, 381] on link at bounding box center [939, 380] width 255 height 760
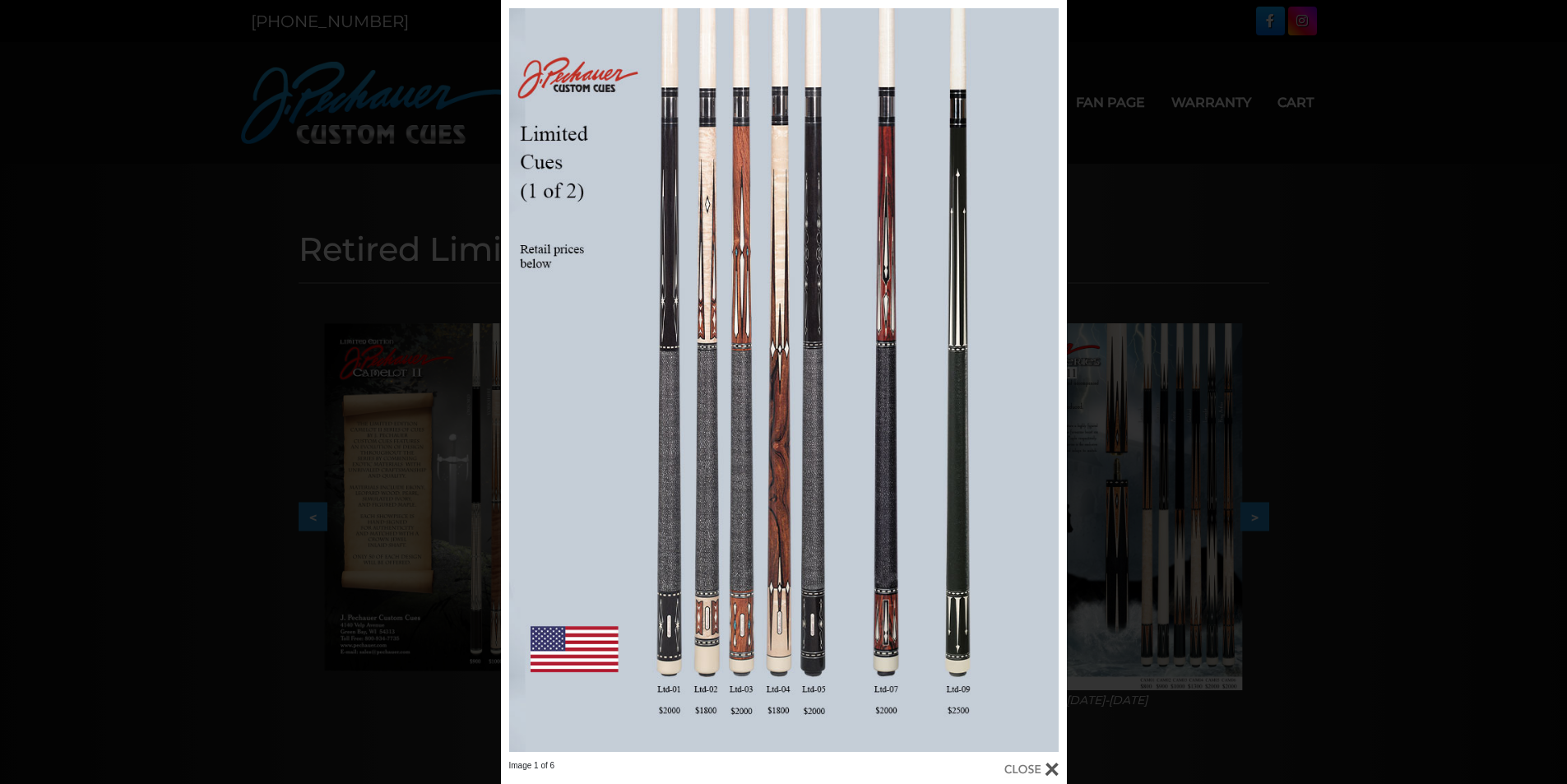
click at [150, 388] on div "Image 1 of 6" at bounding box center [784, 392] width 1567 height 784
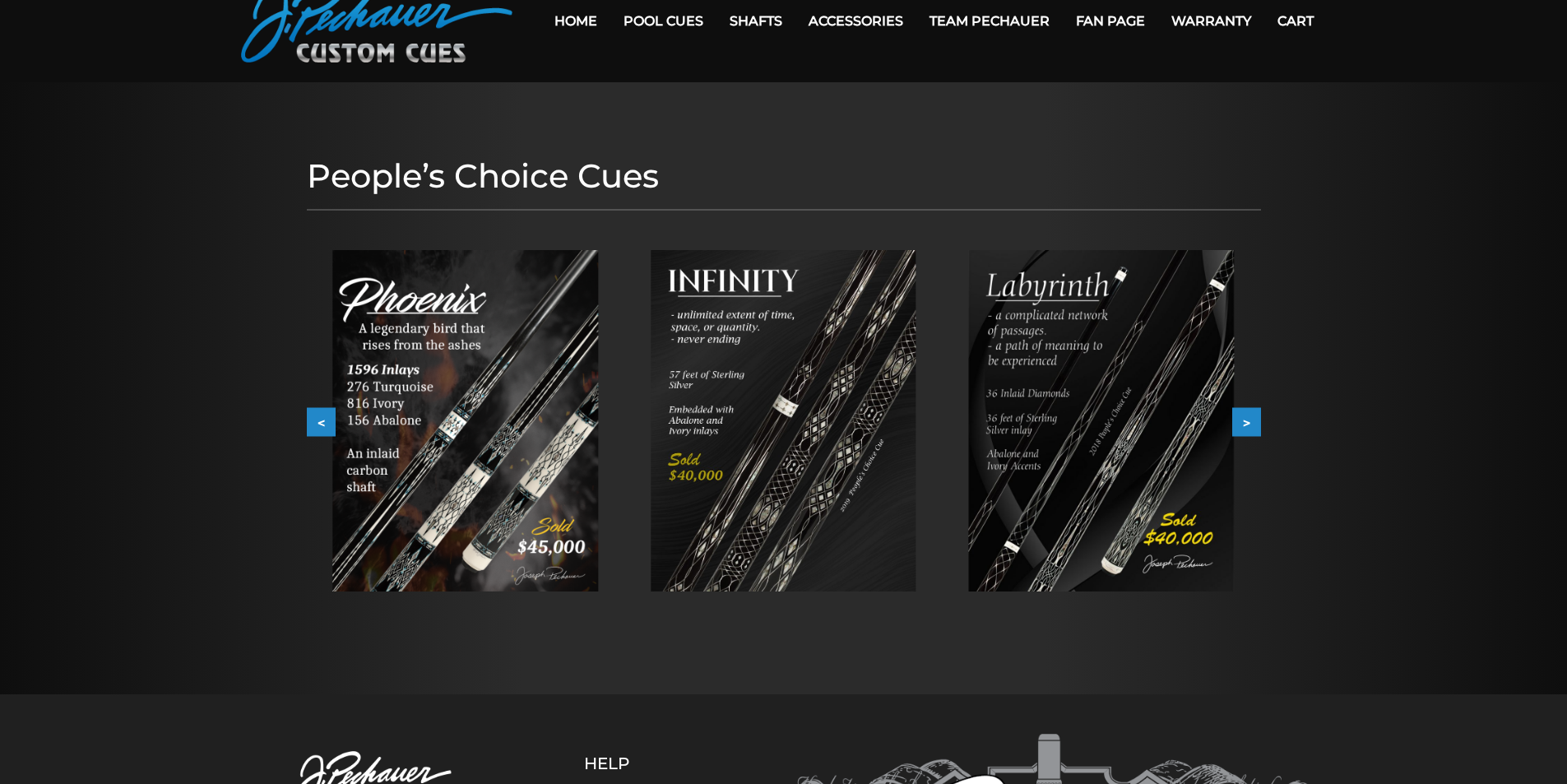
scroll to position [82, 0]
click at [1248, 421] on button ">" at bounding box center [1246, 421] width 28 height 28
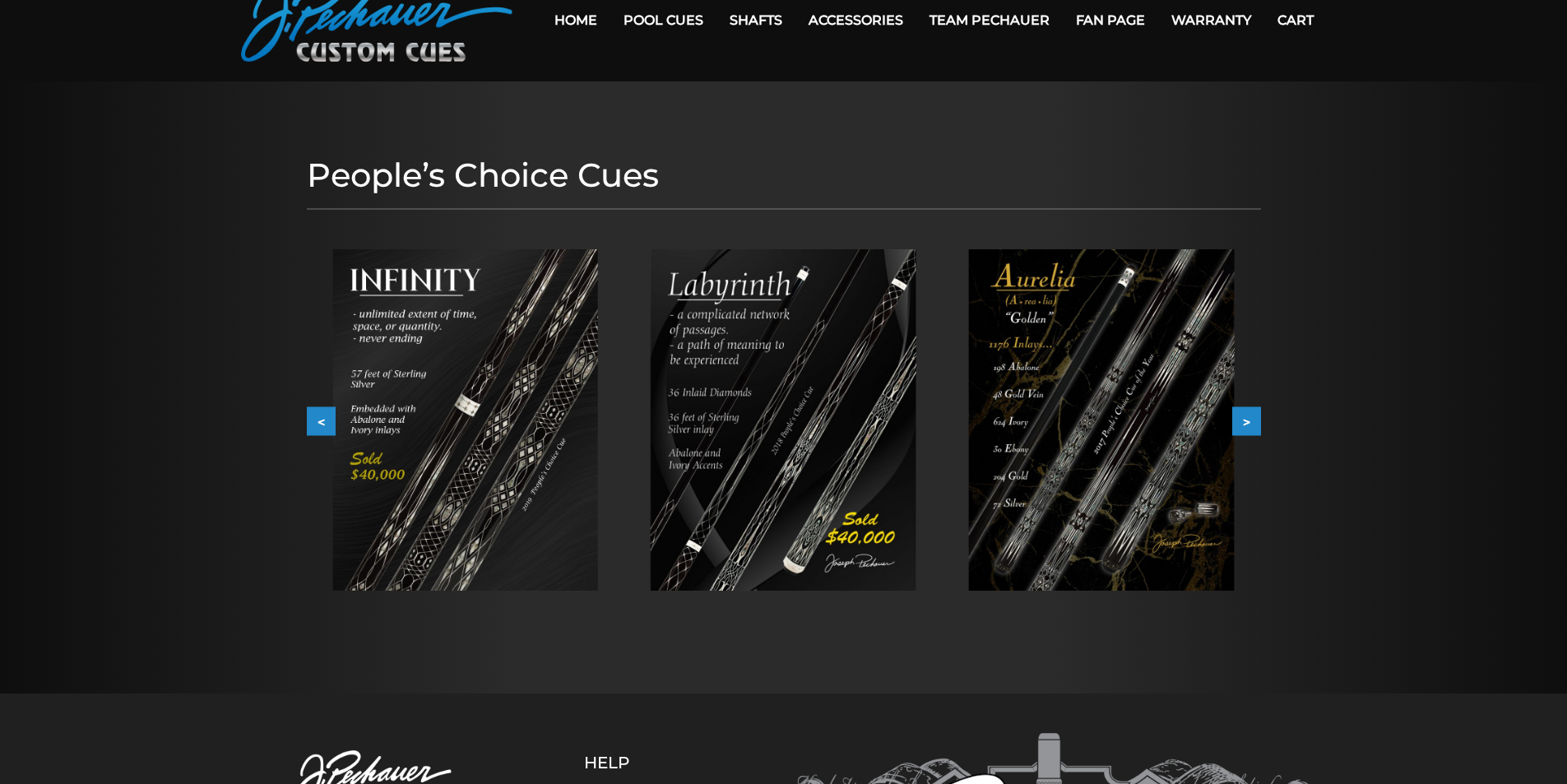
click at [1250, 418] on button ">" at bounding box center [1246, 421] width 28 height 28
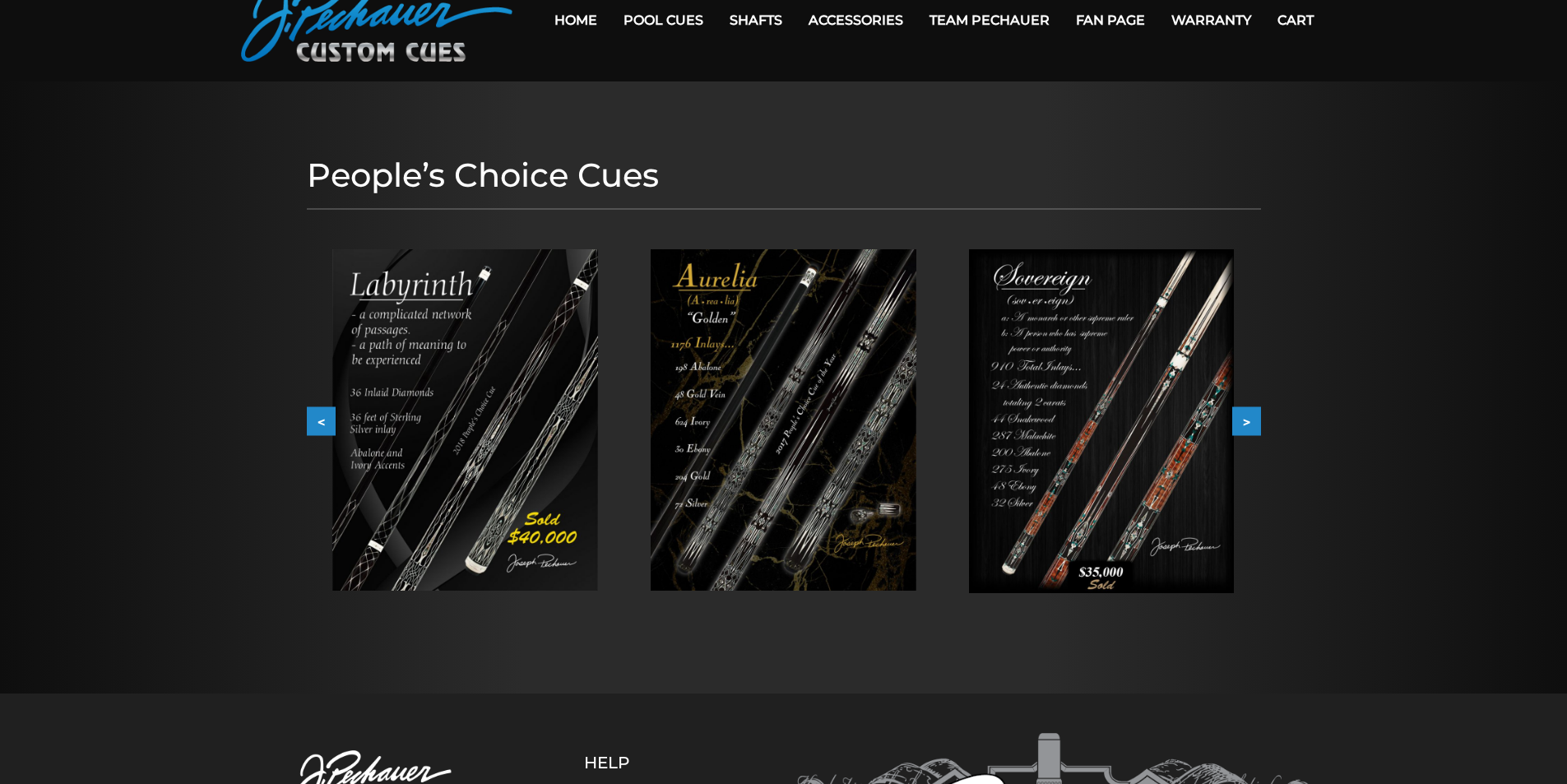
click at [1250, 418] on button ">" at bounding box center [1246, 421] width 28 height 28
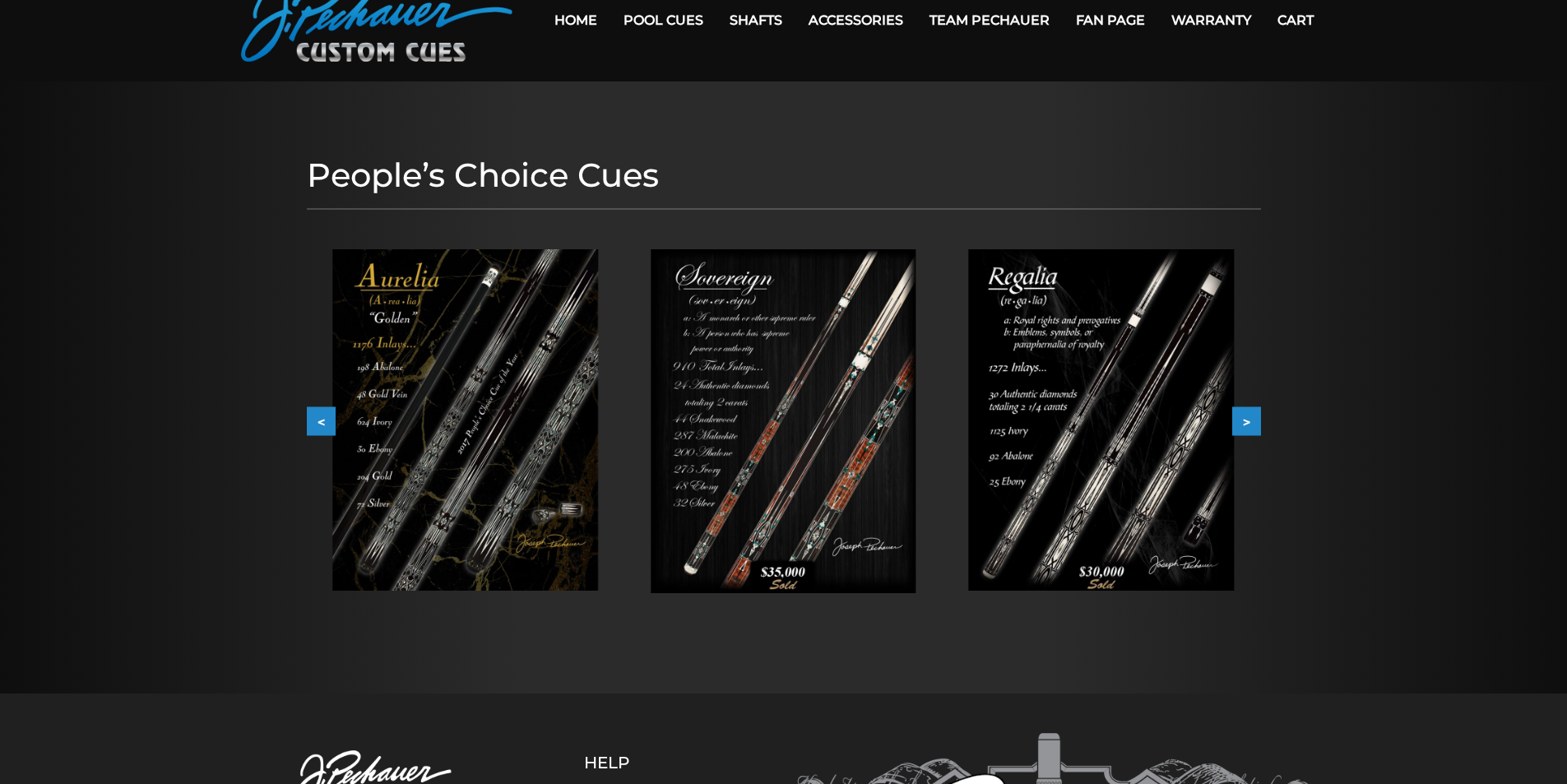
click at [1250, 418] on button ">" at bounding box center [1246, 421] width 28 height 28
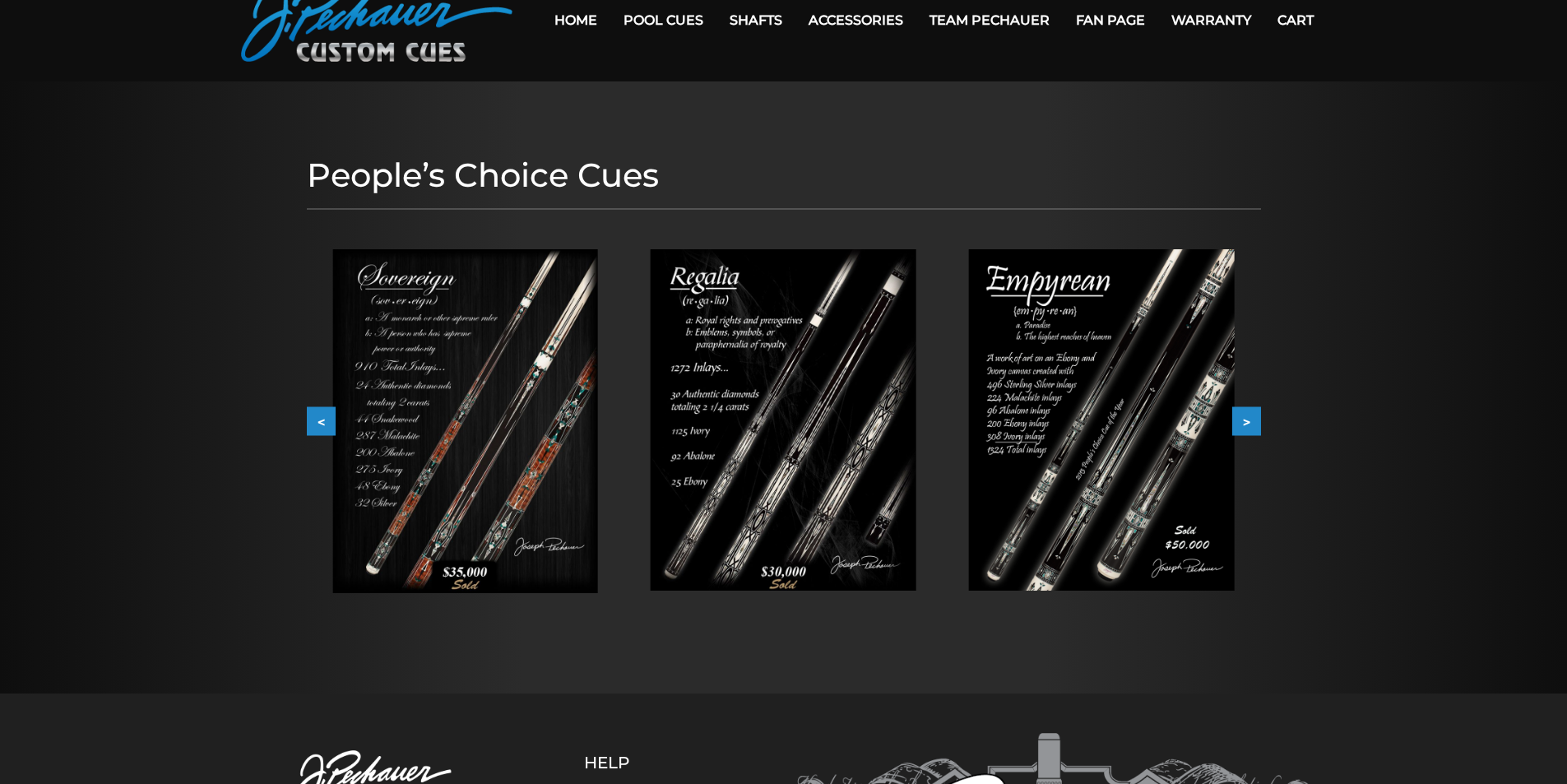
click at [1250, 418] on button ">" at bounding box center [1246, 421] width 28 height 28
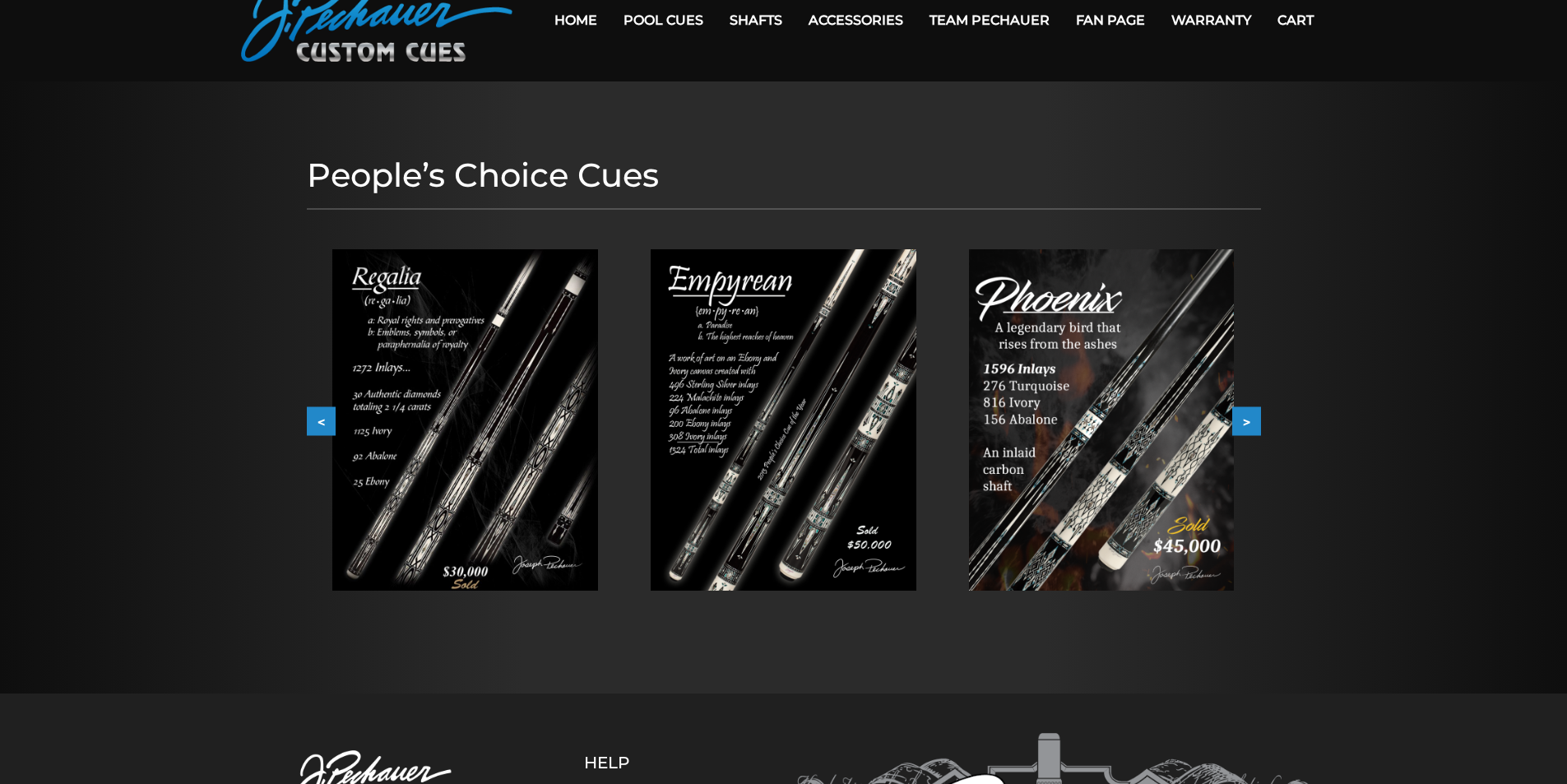
click at [1250, 418] on button ">" at bounding box center [1246, 421] width 28 height 28
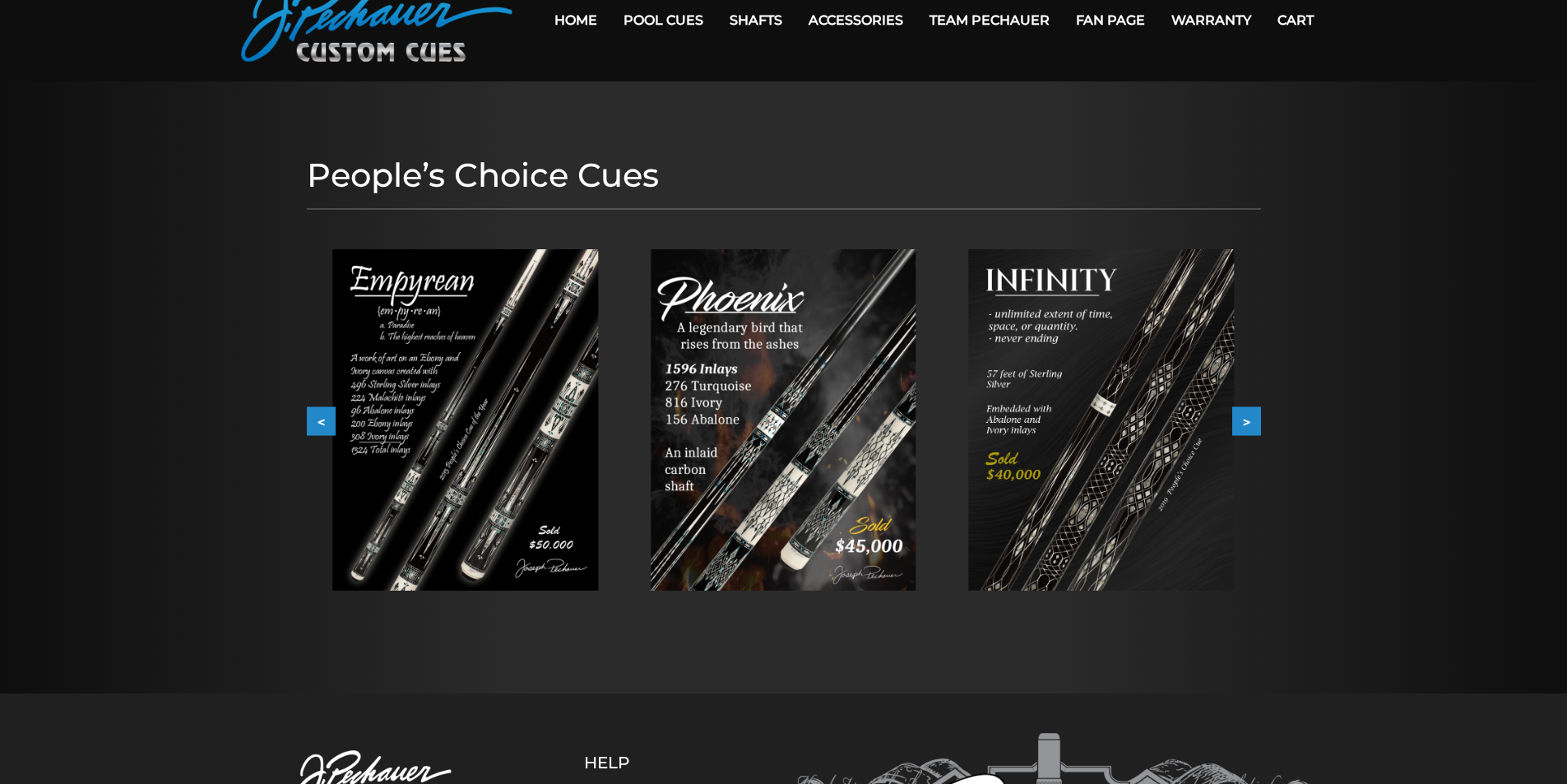
click at [1250, 418] on button ">" at bounding box center [1246, 421] width 28 height 28
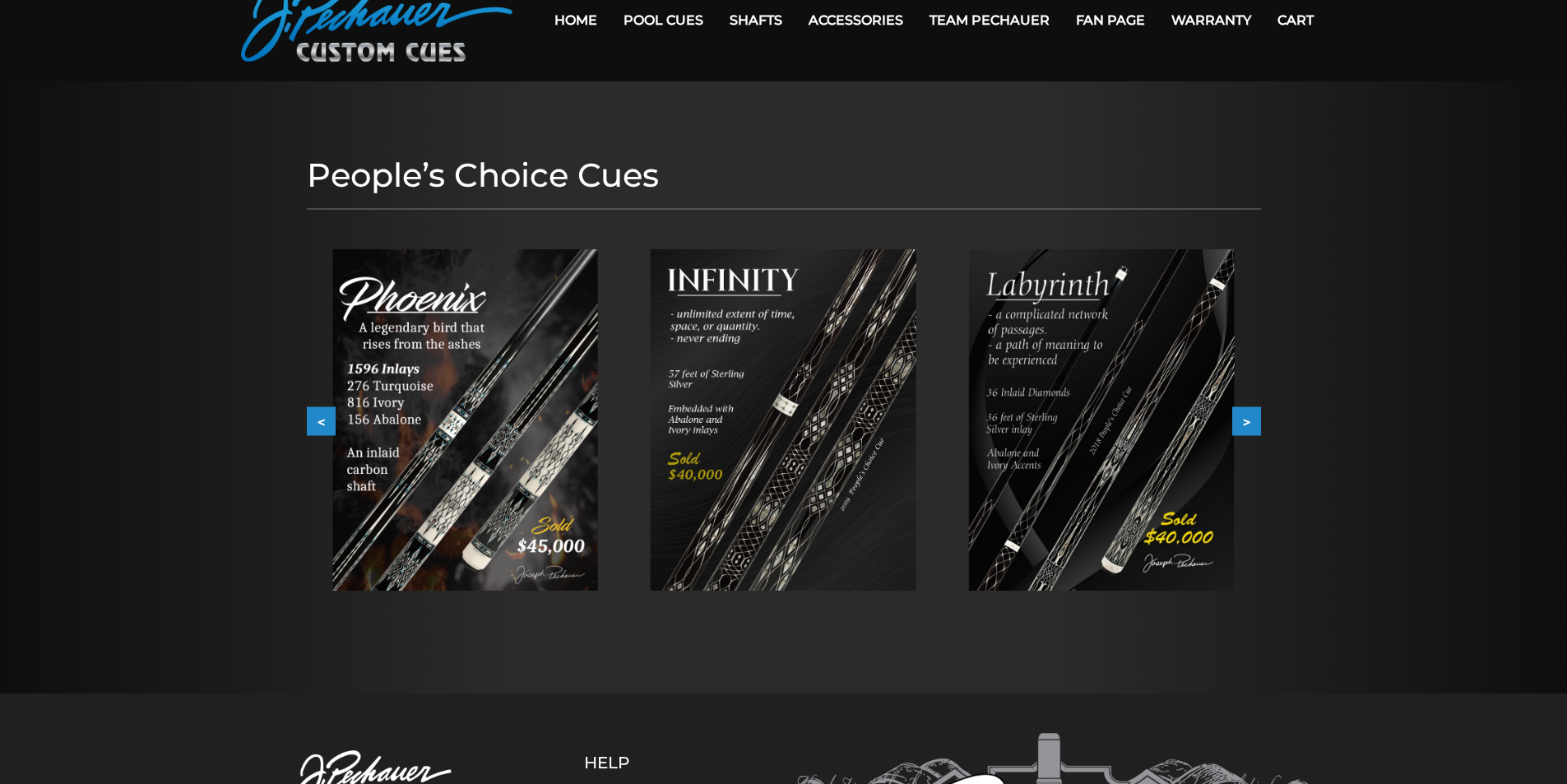
click at [1250, 418] on button ">" at bounding box center [1246, 421] width 28 height 28
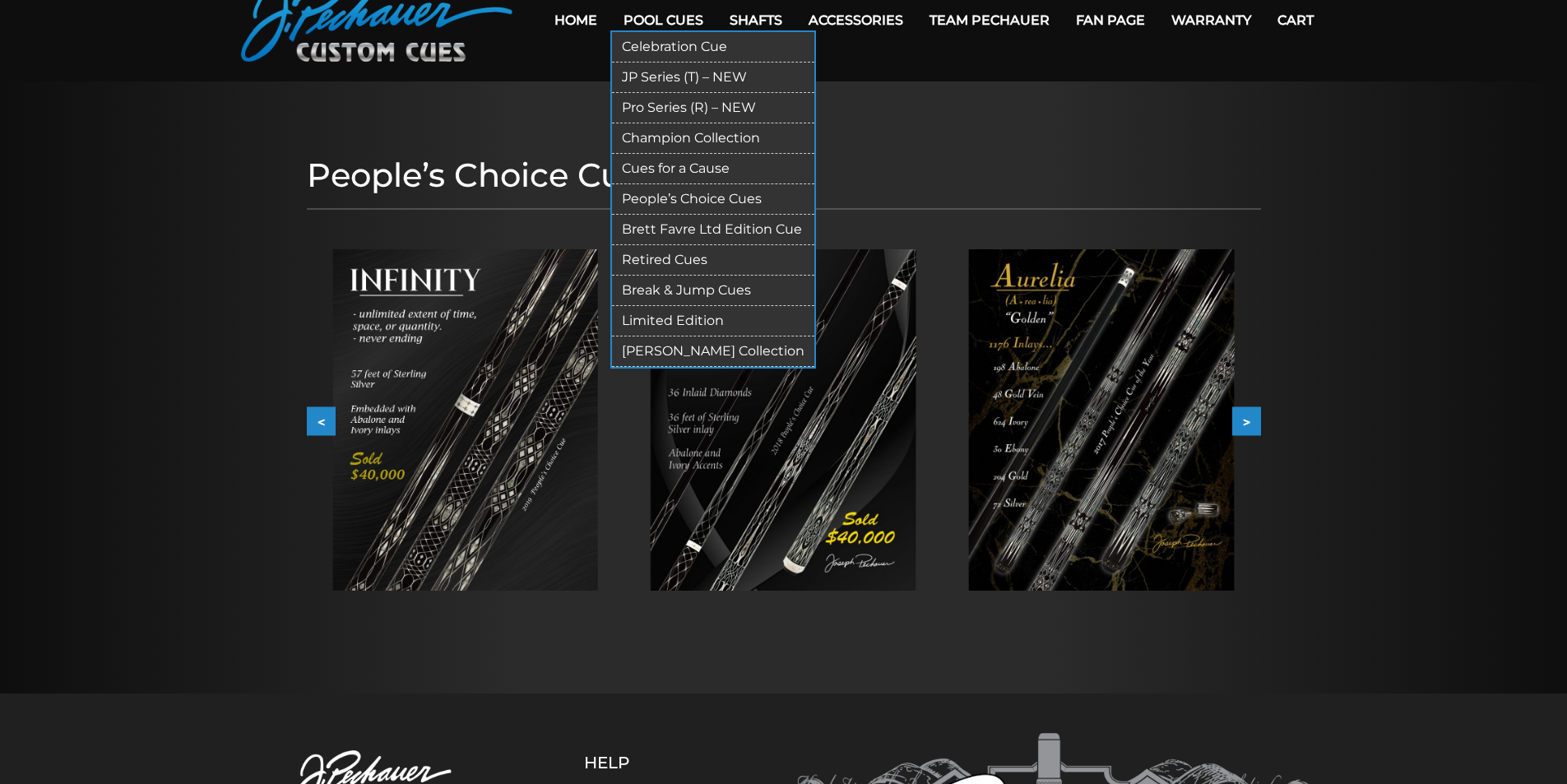
click at [686, 256] on link "Retired Cues" at bounding box center [712, 260] width 202 height 30
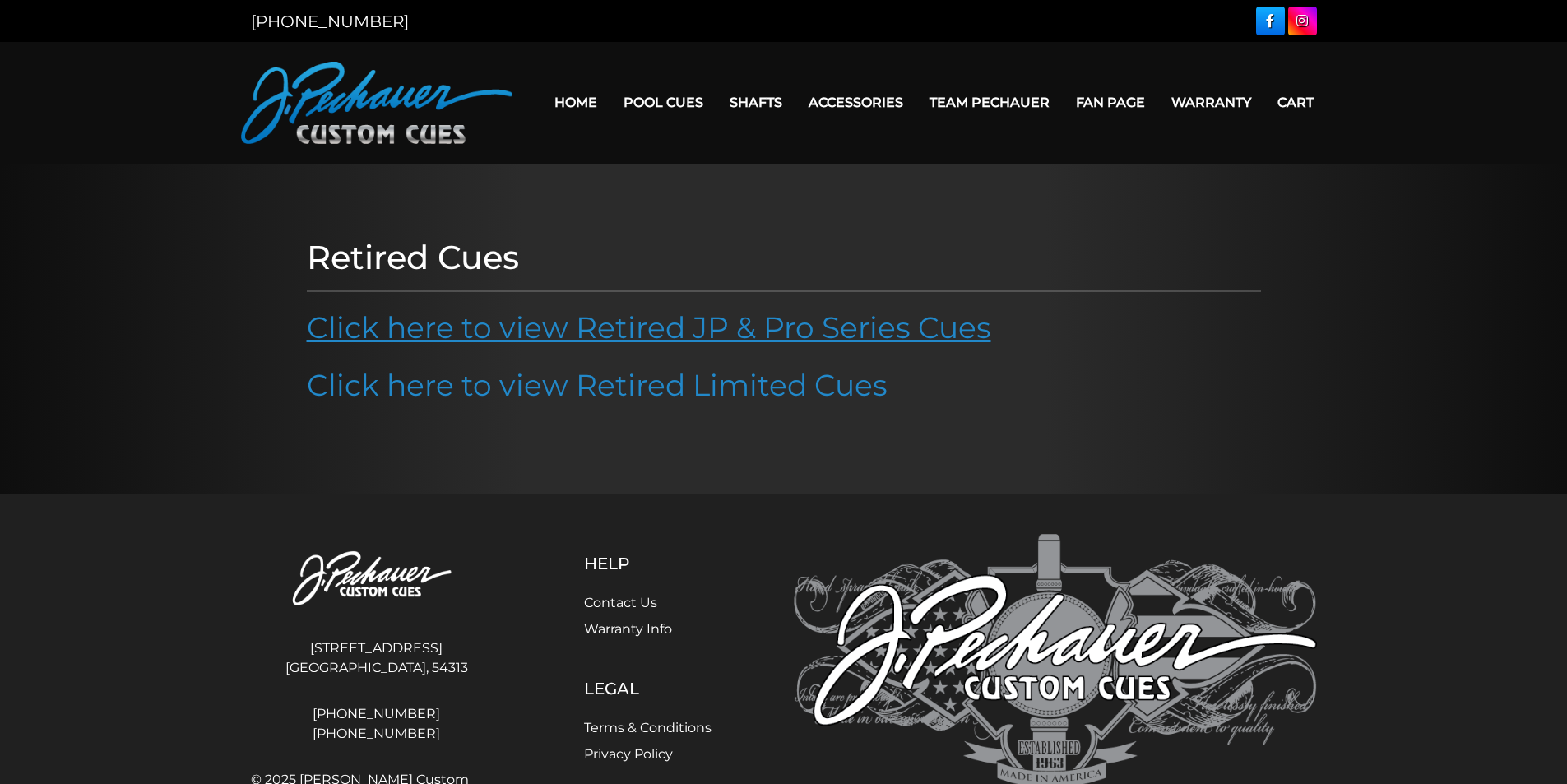
click at [917, 327] on link "Click here to view Retired JP & Pro Series Cues" at bounding box center [649, 327] width 685 height 36
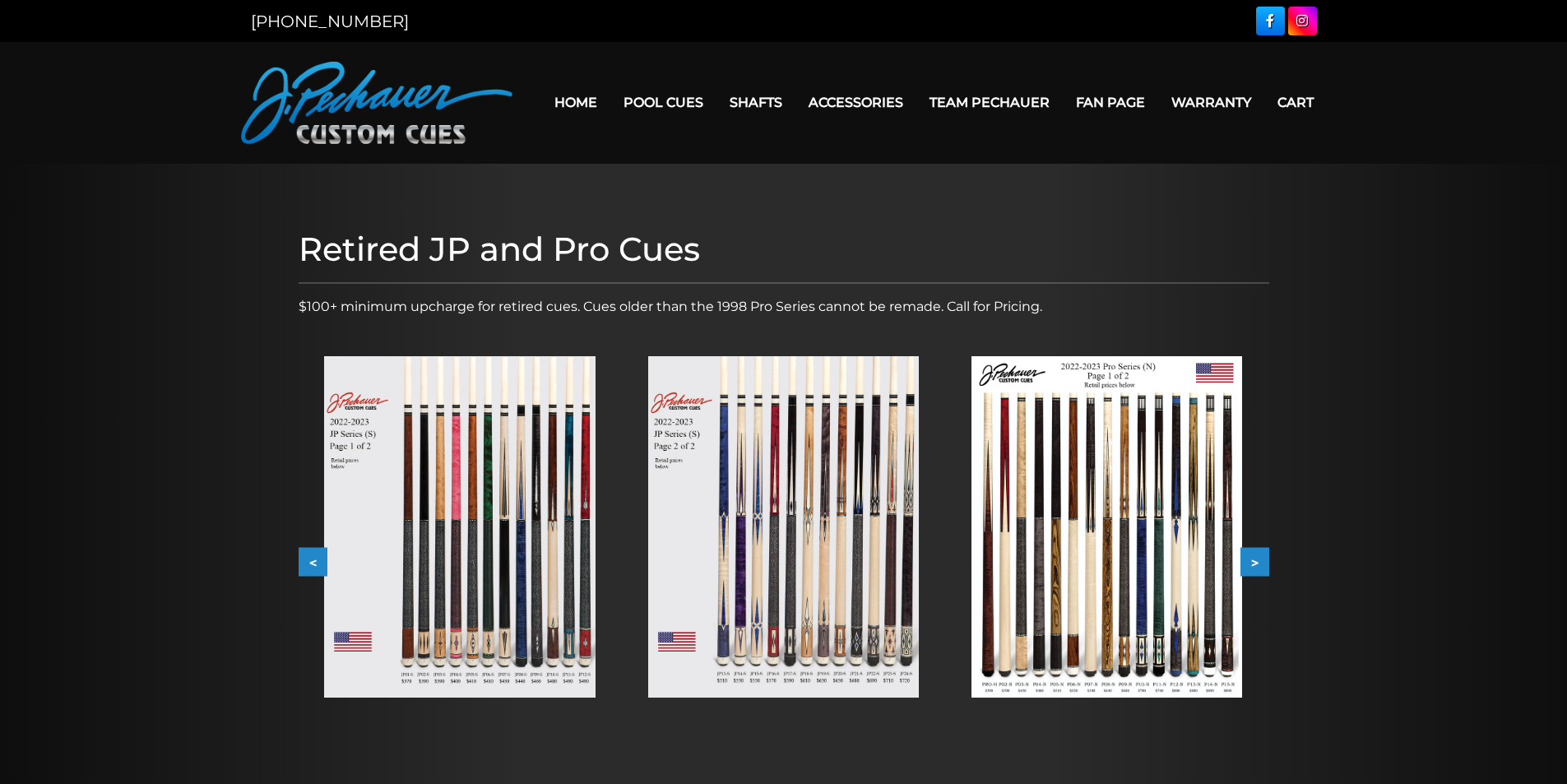
click at [1268, 552] on button ">" at bounding box center [1254, 562] width 28 height 28
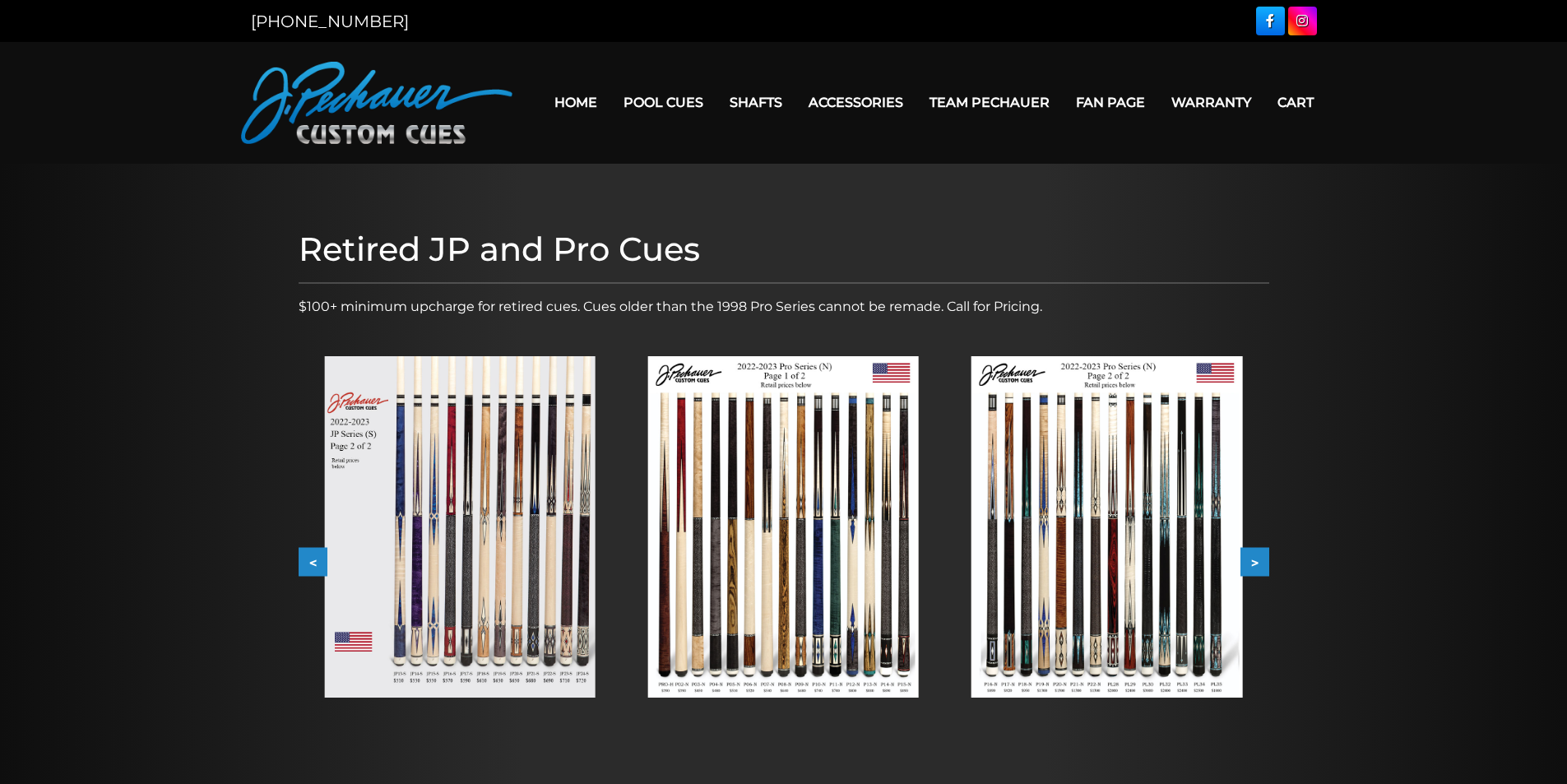
click at [1263, 550] on button ">" at bounding box center [1254, 562] width 28 height 28
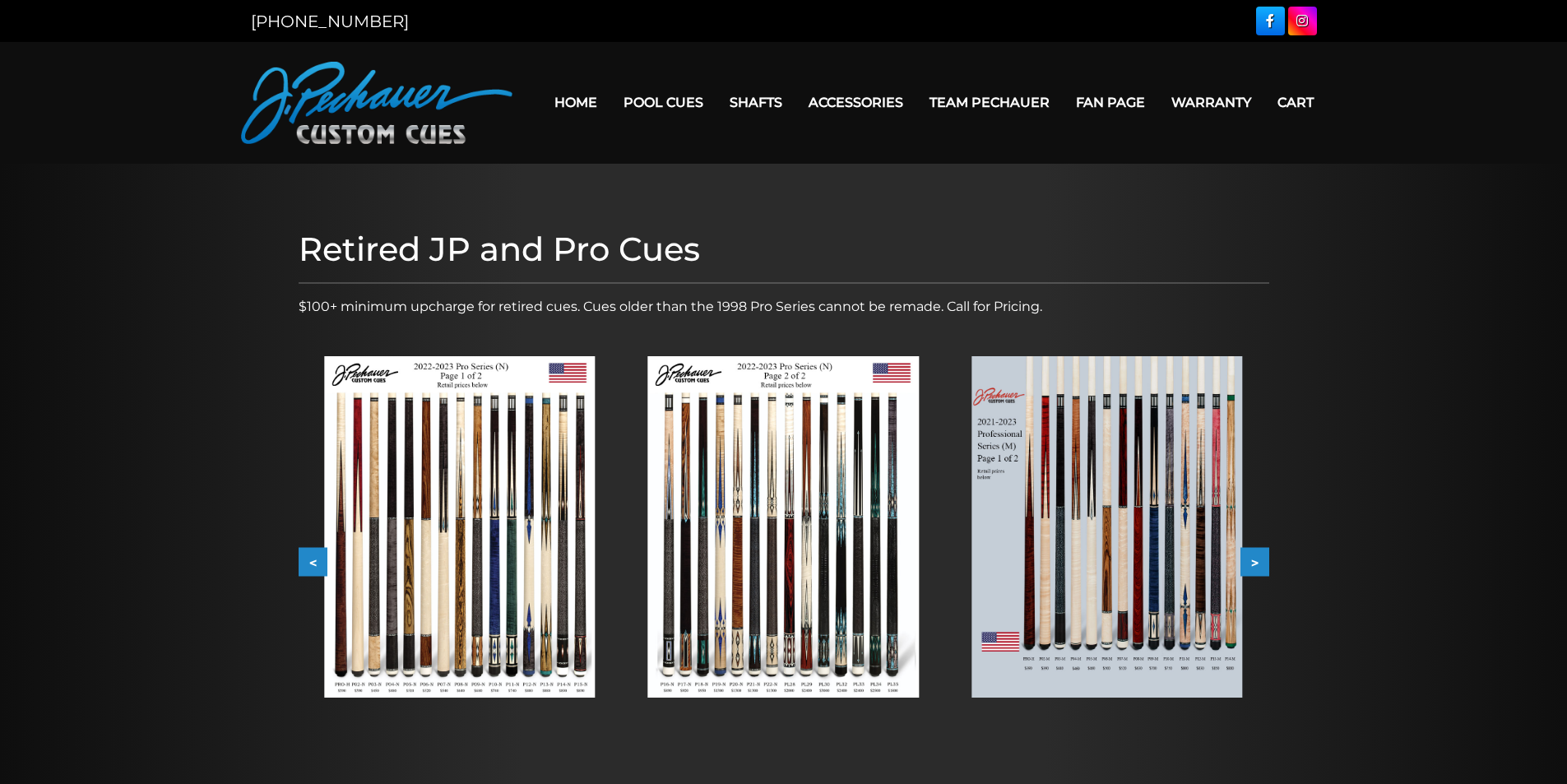
click at [1263, 550] on button ">" at bounding box center [1254, 562] width 28 height 28
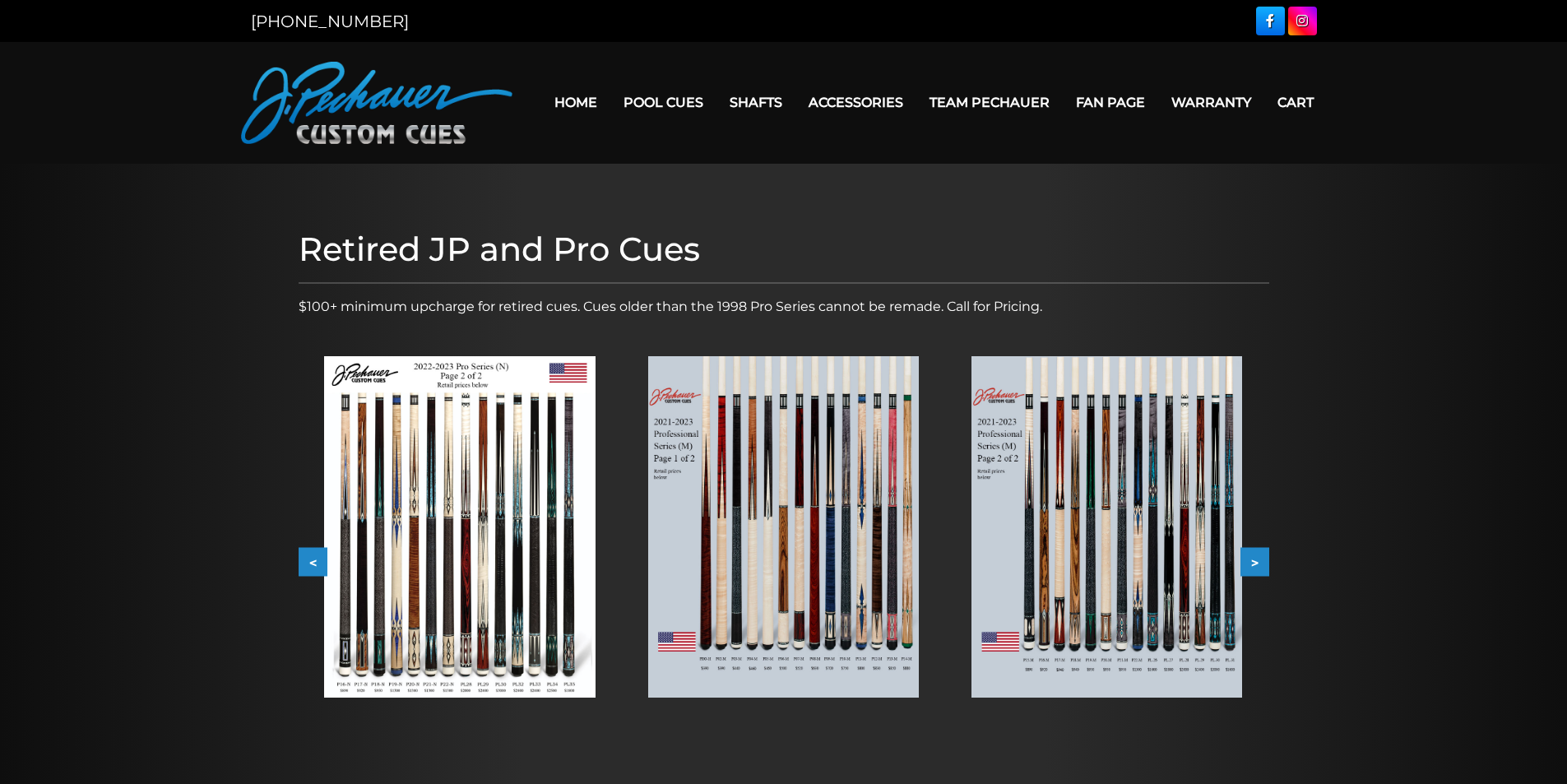
click at [1259, 554] on button ">" at bounding box center [1254, 562] width 28 height 28
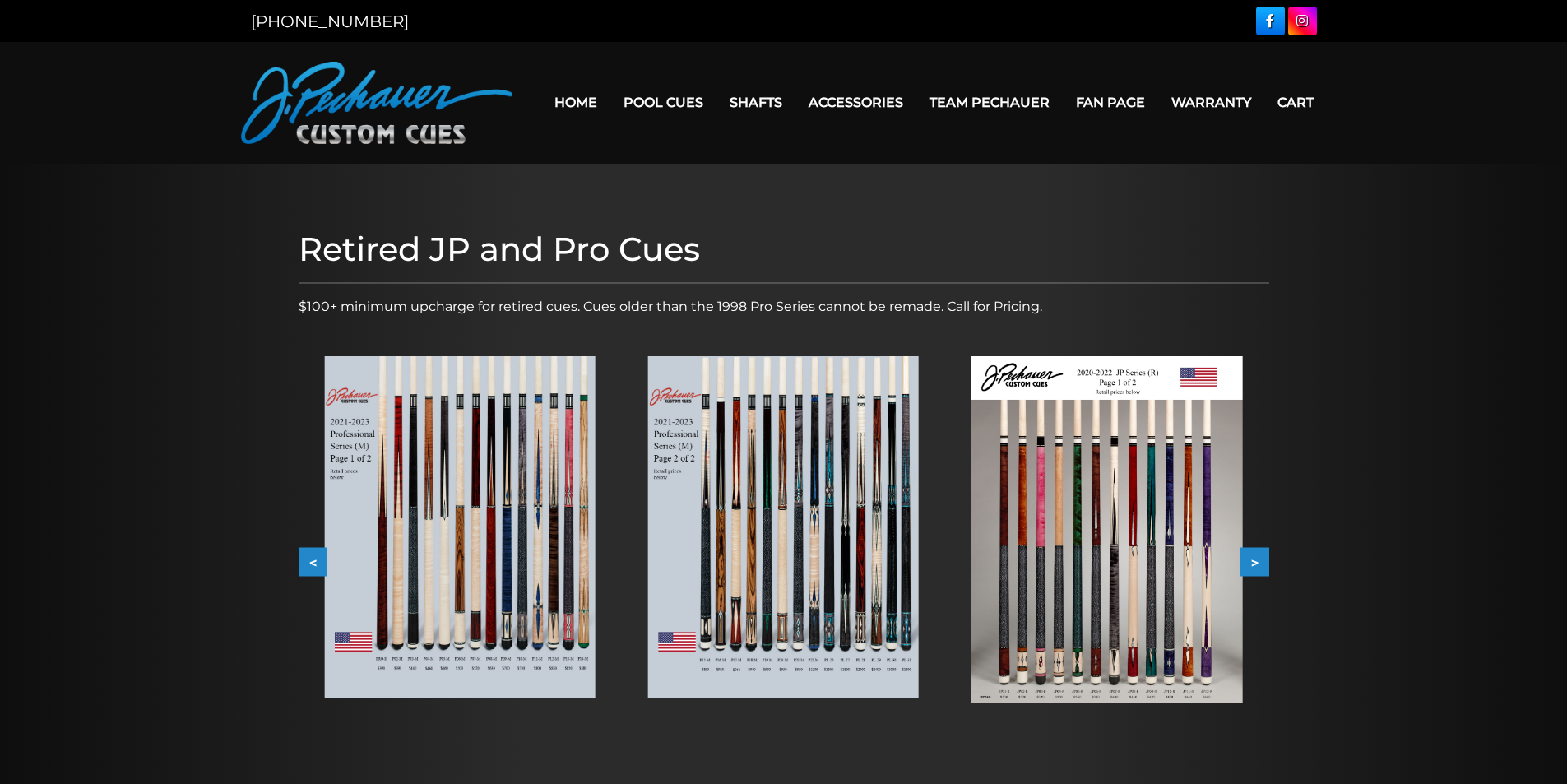
click at [1259, 554] on button ">" at bounding box center [1254, 562] width 28 height 28
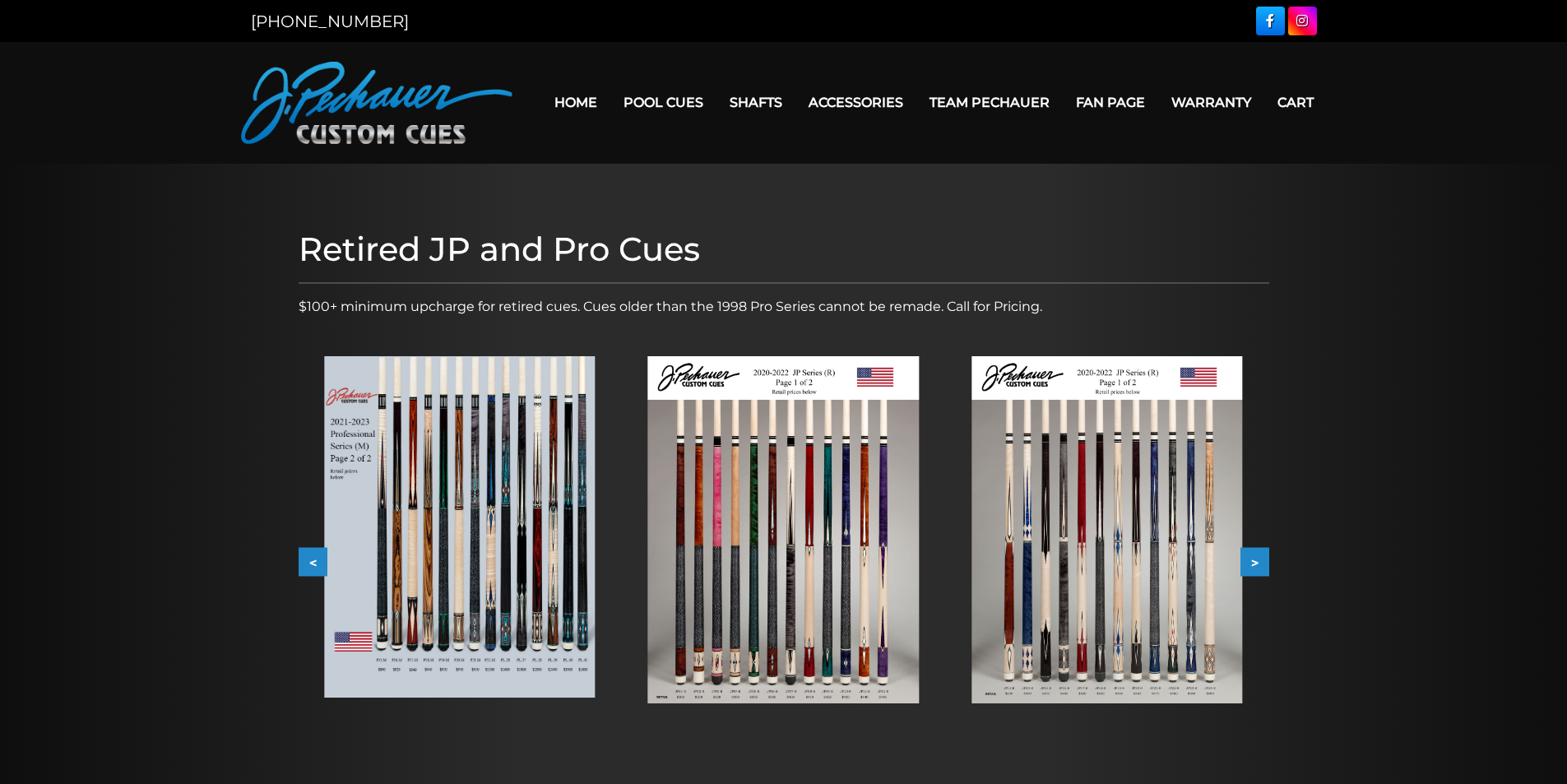
click at [1259, 554] on button ">" at bounding box center [1254, 562] width 28 height 28
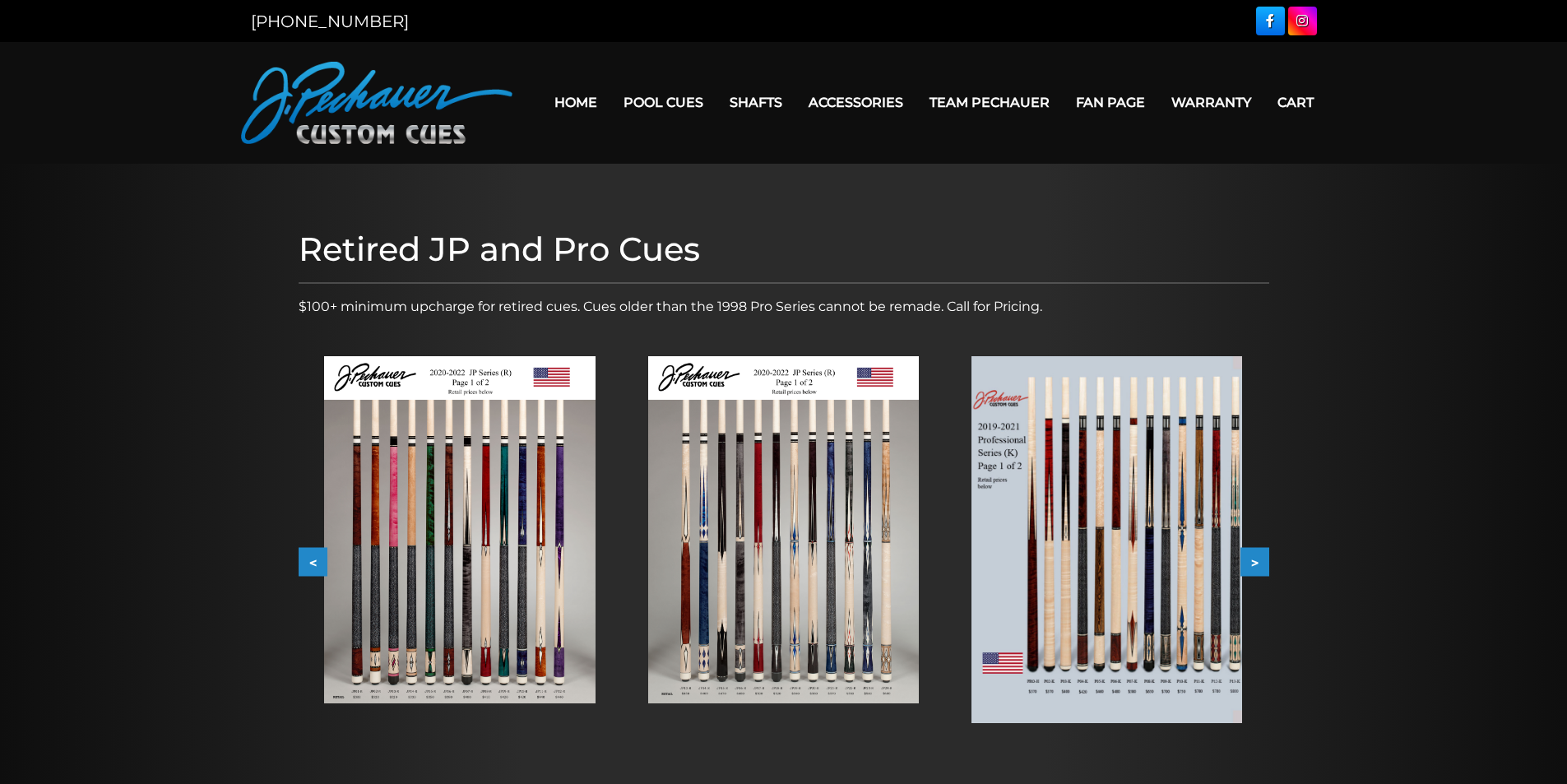
click at [1259, 554] on button ">" at bounding box center [1254, 562] width 28 height 28
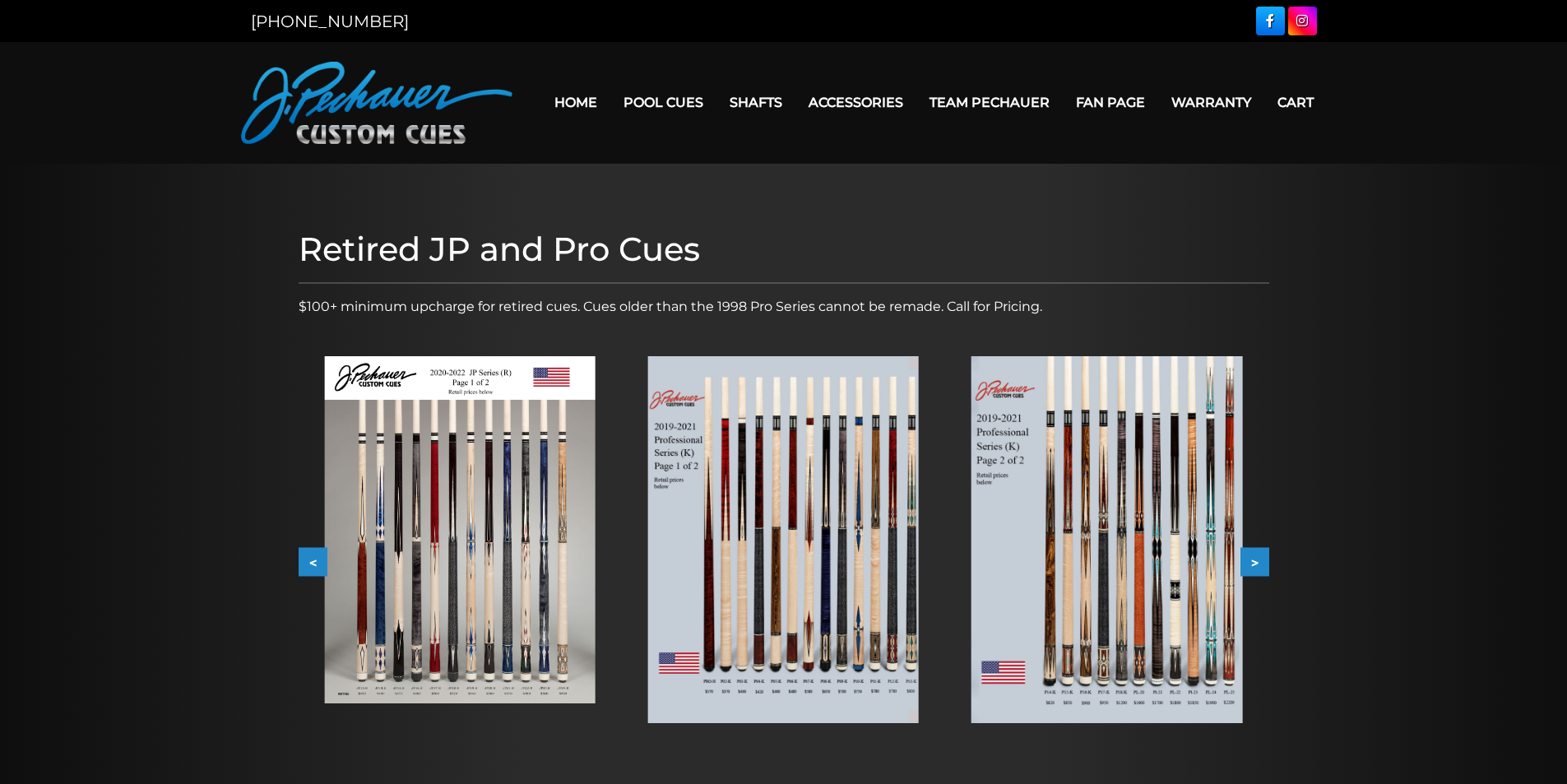
click at [1259, 554] on button ">" at bounding box center [1254, 562] width 28 height 28
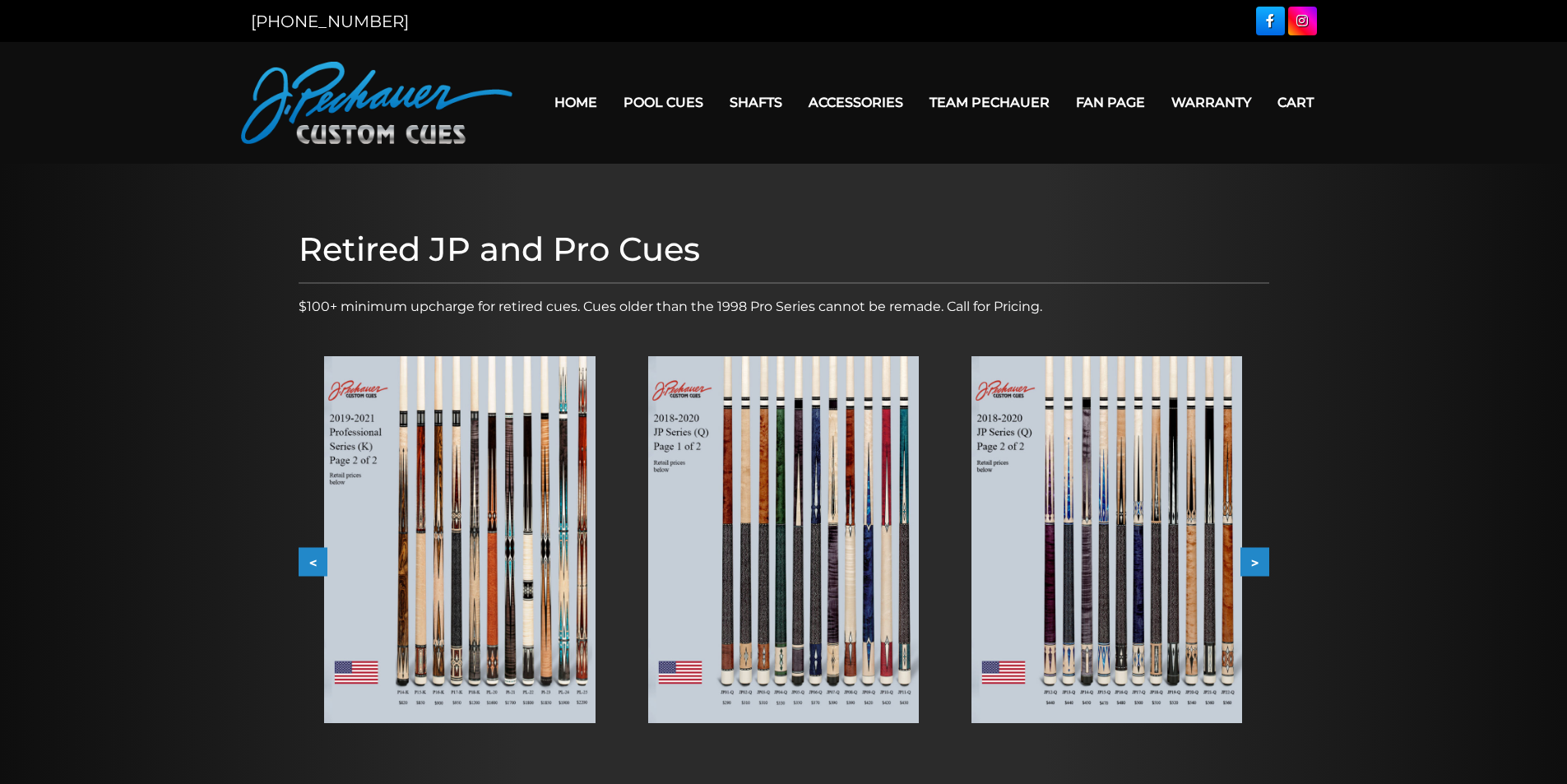
click at [1259, 554] on button ">" at bounding box center [1254, 562] width 28 height 28
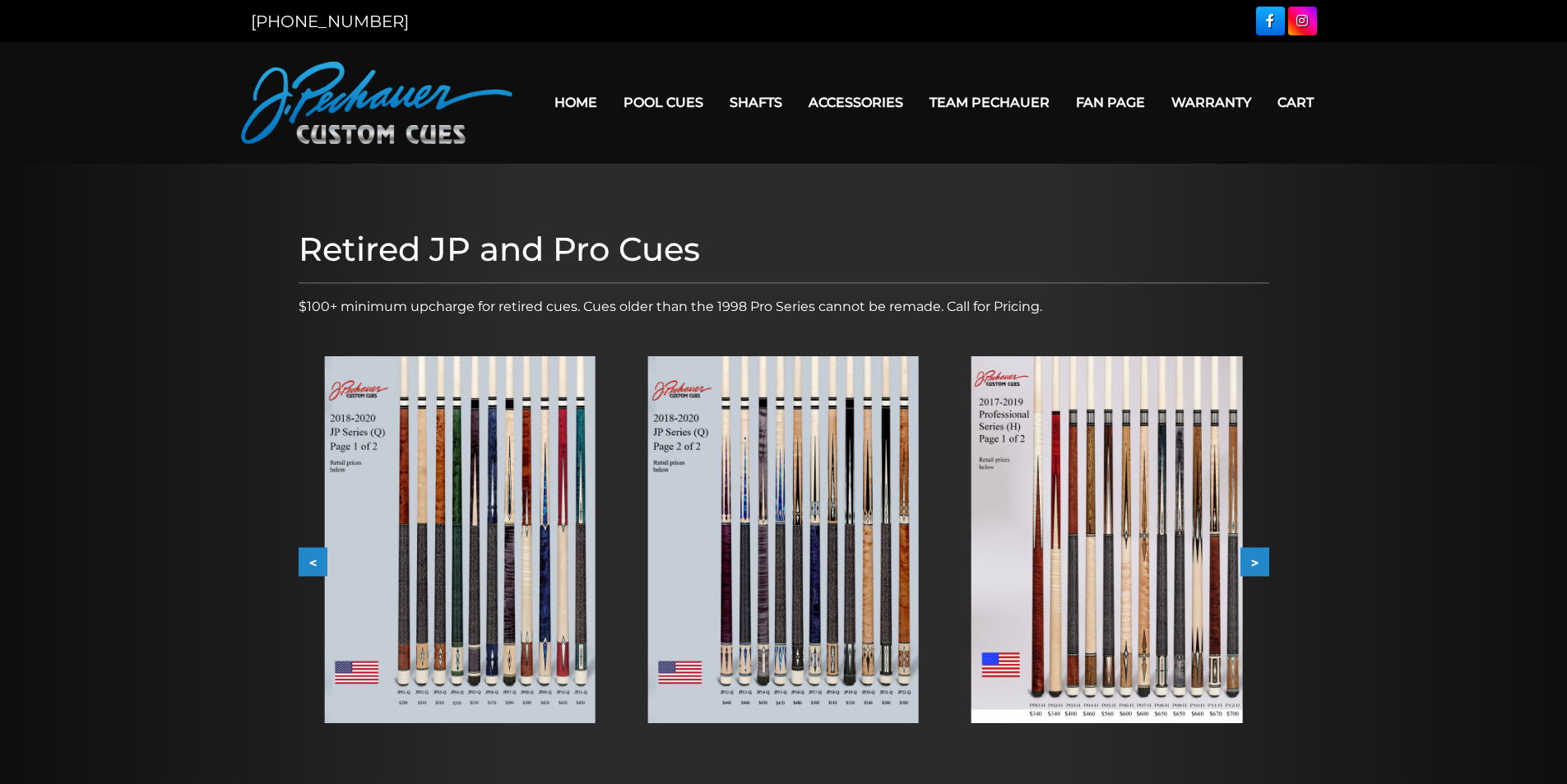
click at [1259, 554] on button ">" at bounding box center [1254, 562] width 28 height 28
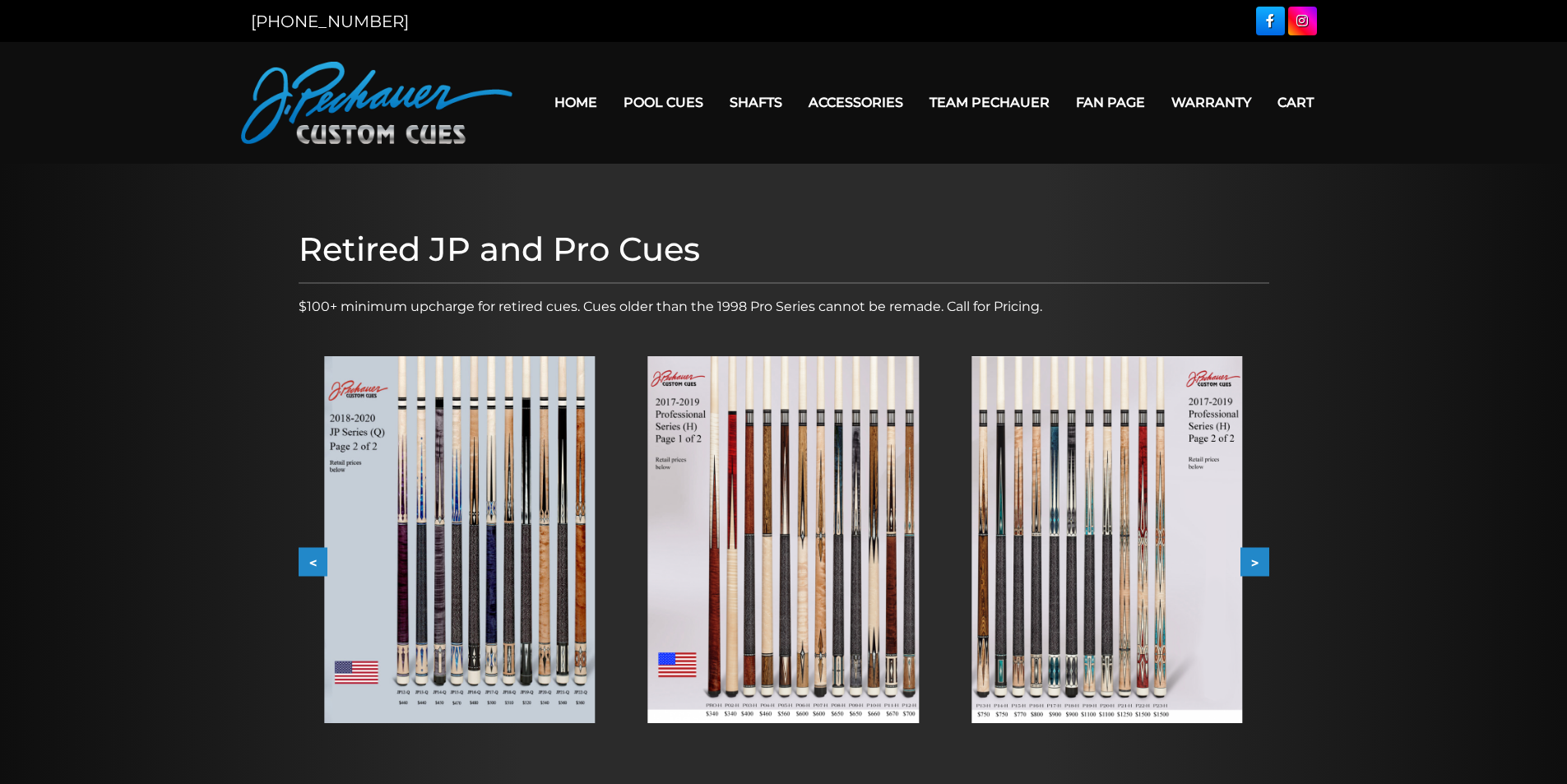
click at [1259, 554] on button ">" at bounding box center [1254, 562] width 28 height 28
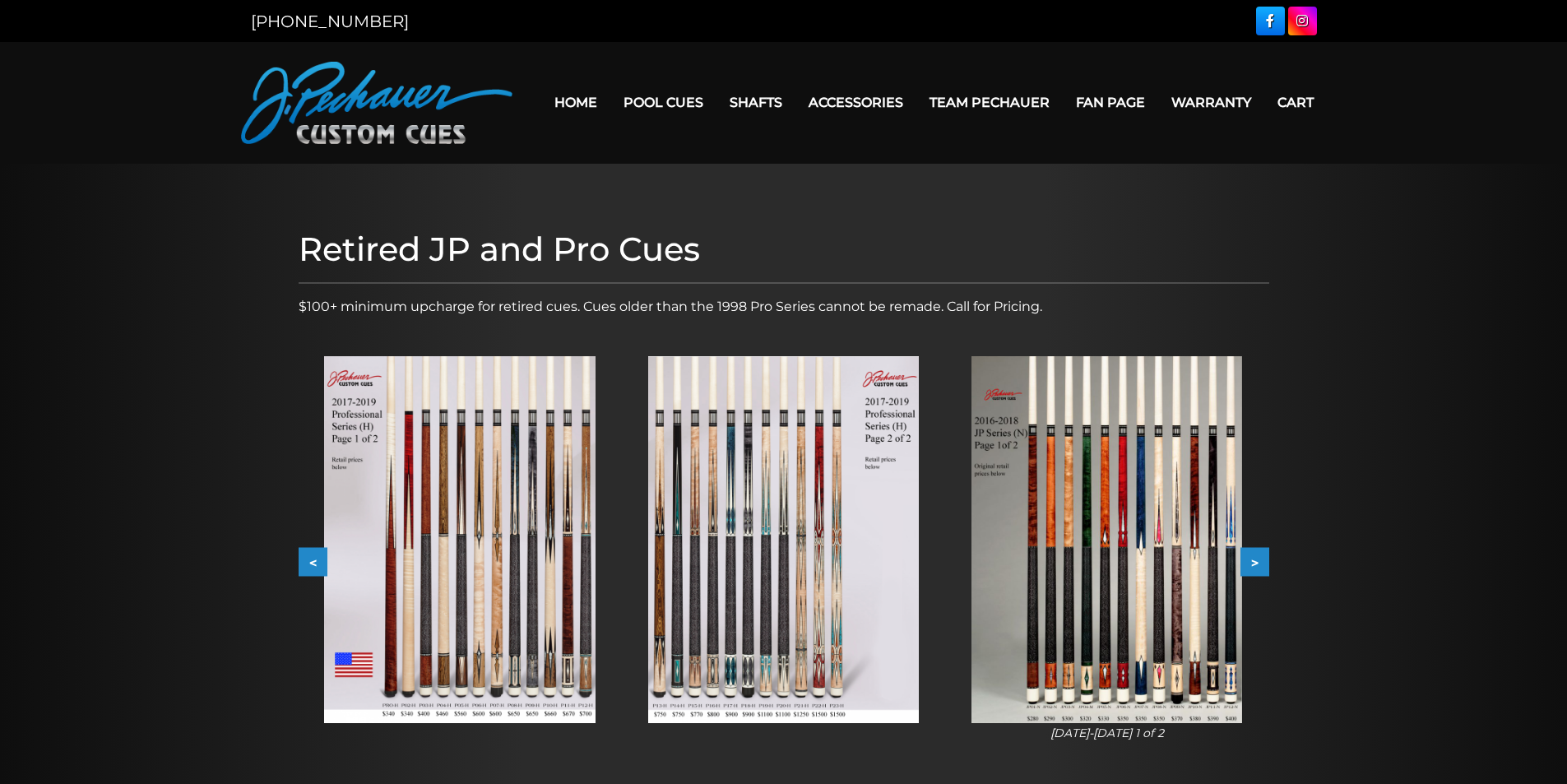
click at [1259, 554] on button ">" at bounding box center [1254, 562] width 28 height 28
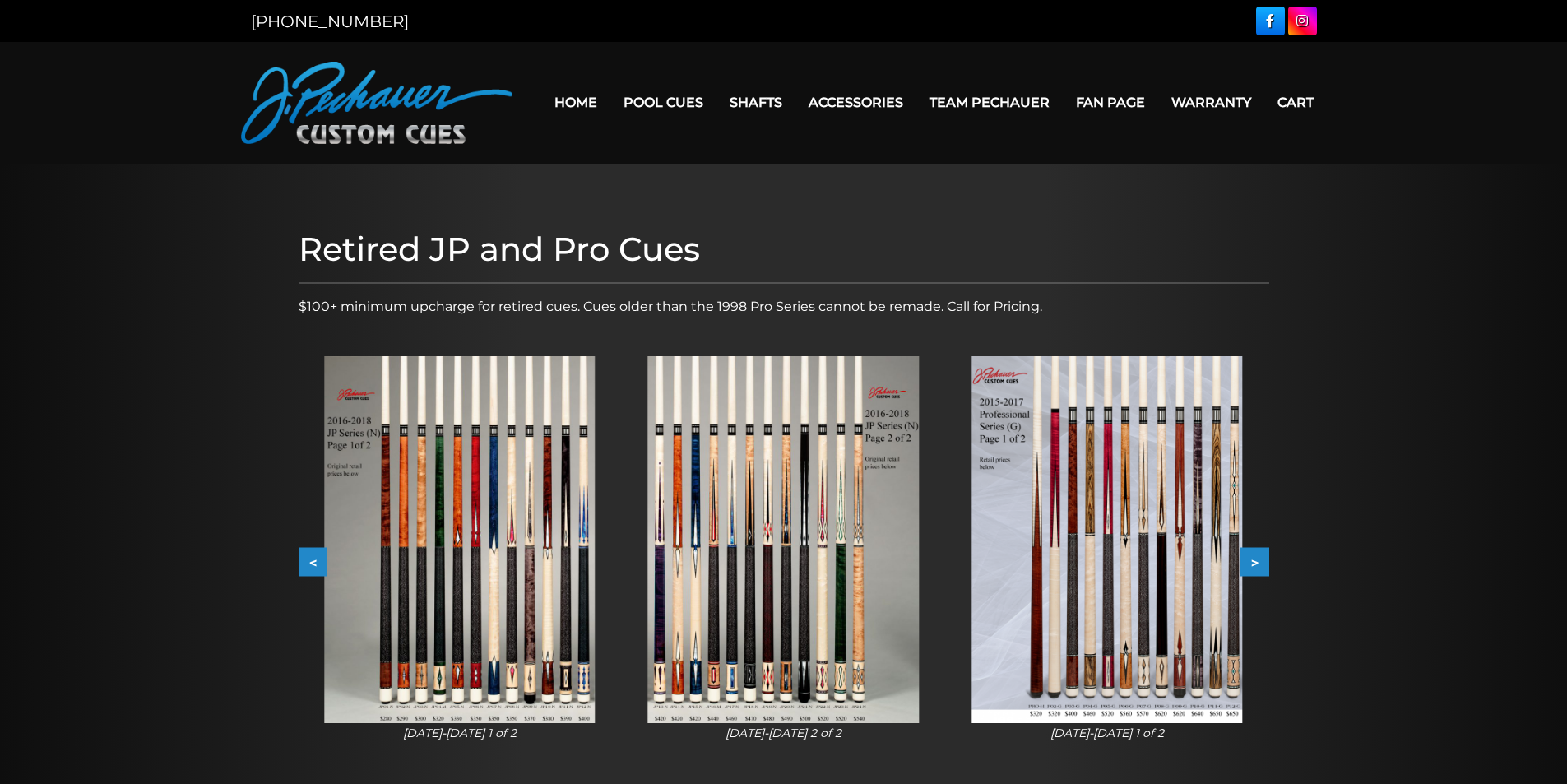
click at [1259, 554] on button ">" at bounding box center [1254, 562] width 28 height 28
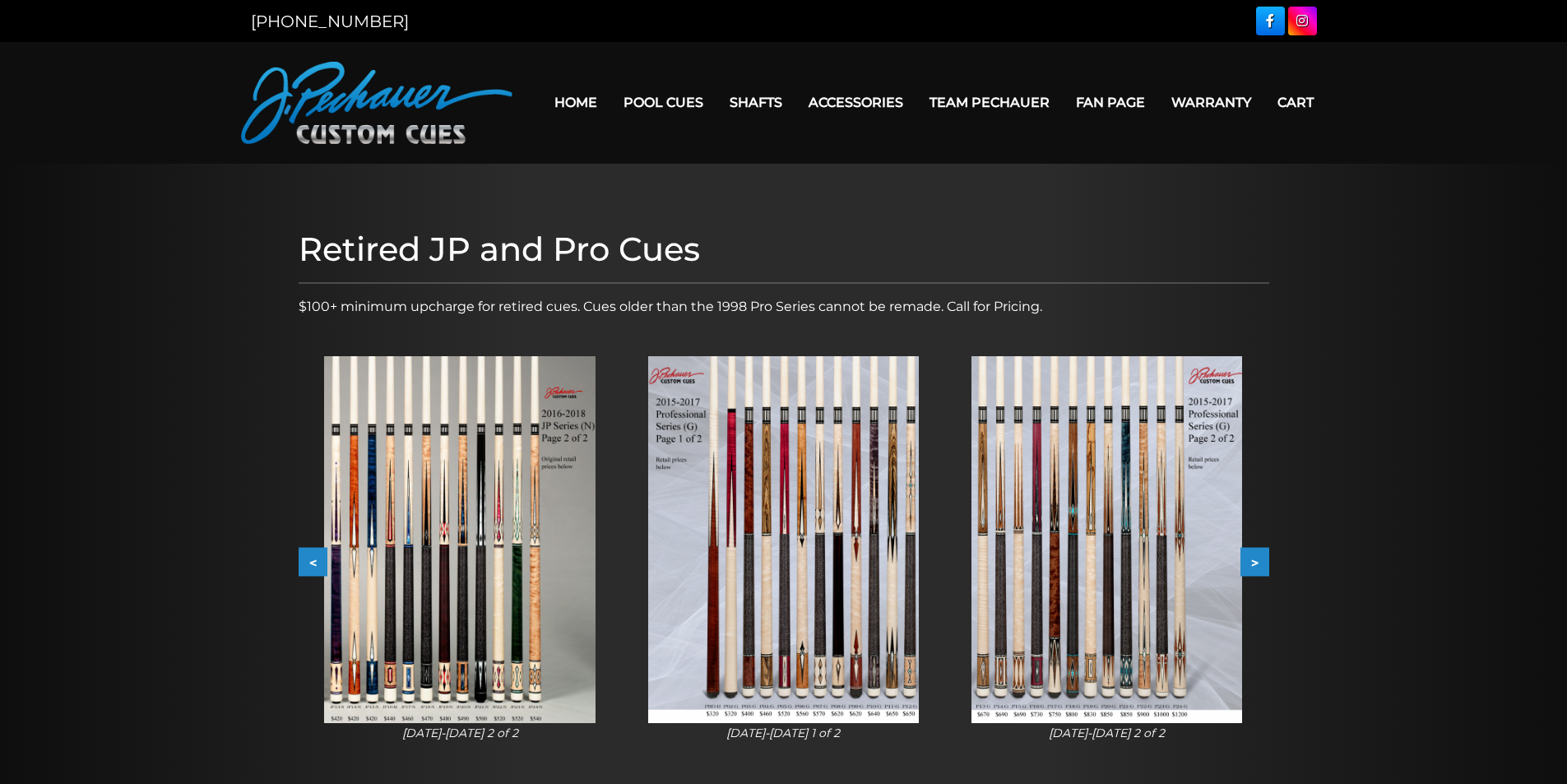
click at [1259, 554] on button ">" at bounding box center [1254, 562] width 28 height 28
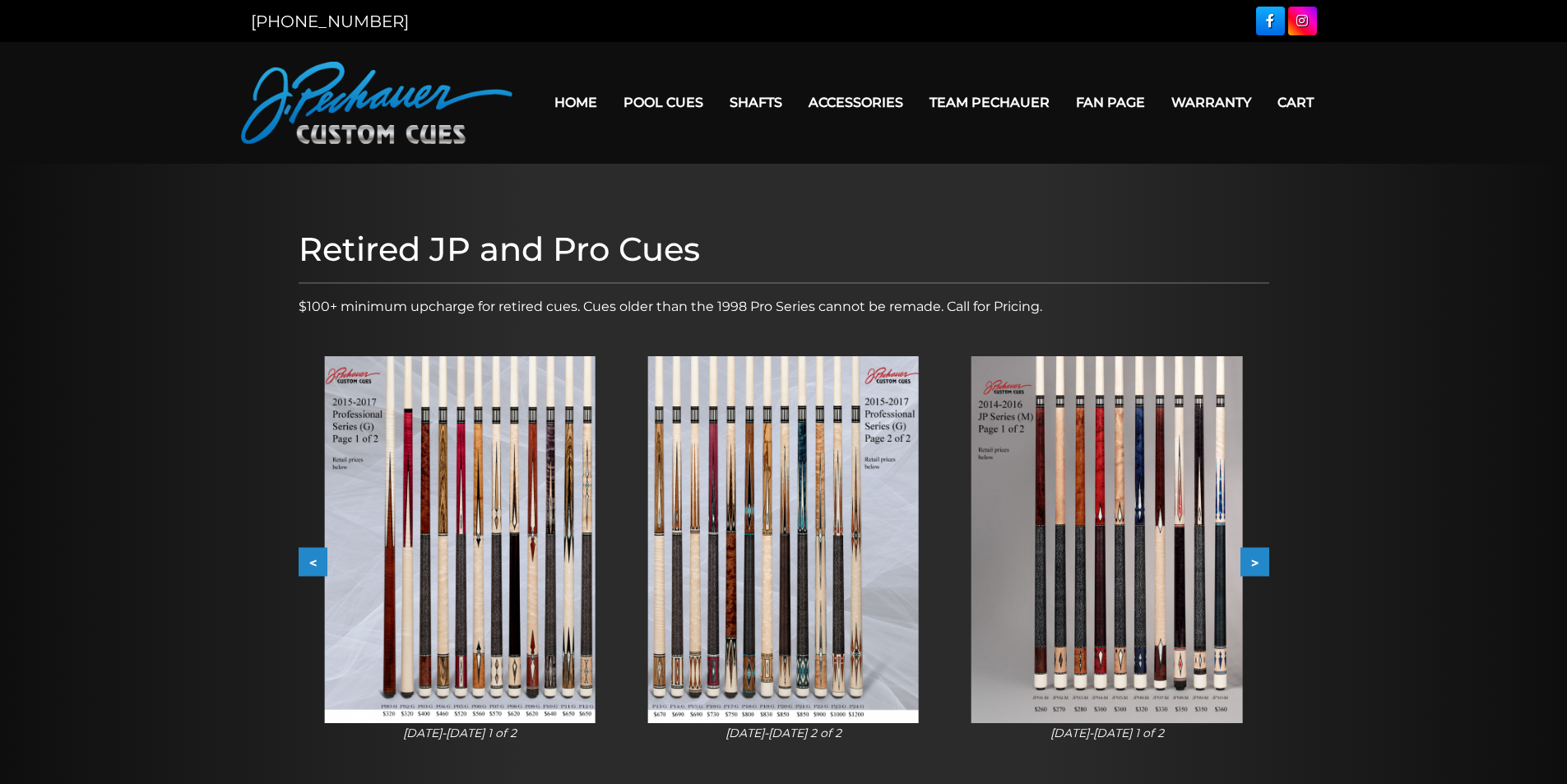
click at [1262, 557] on button ">" at bounding box center [1254, 562] width 28 height 28
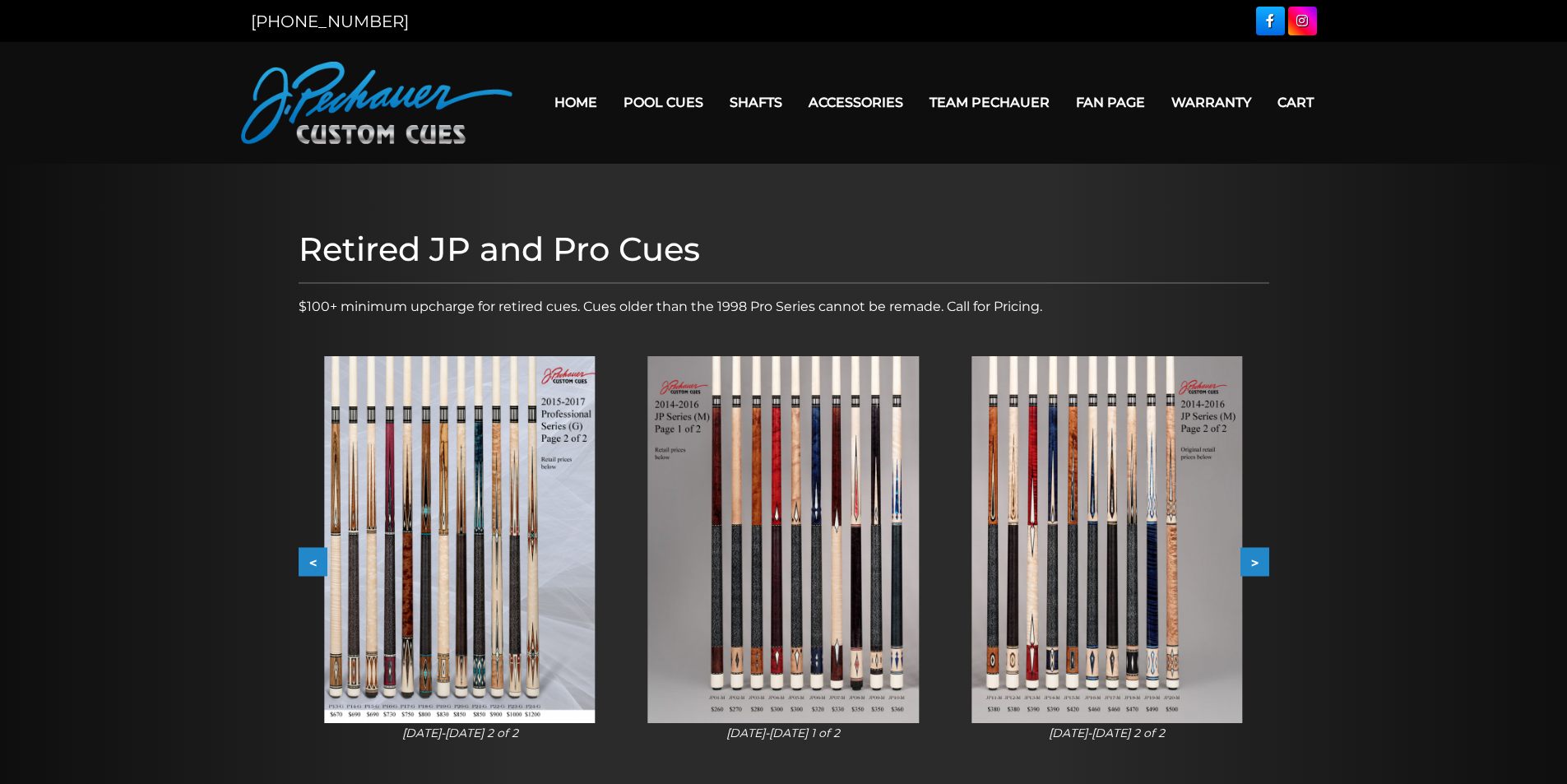
click at [1262, 557] on button ">" at bounding box center [1254, 562] width 28 height 28
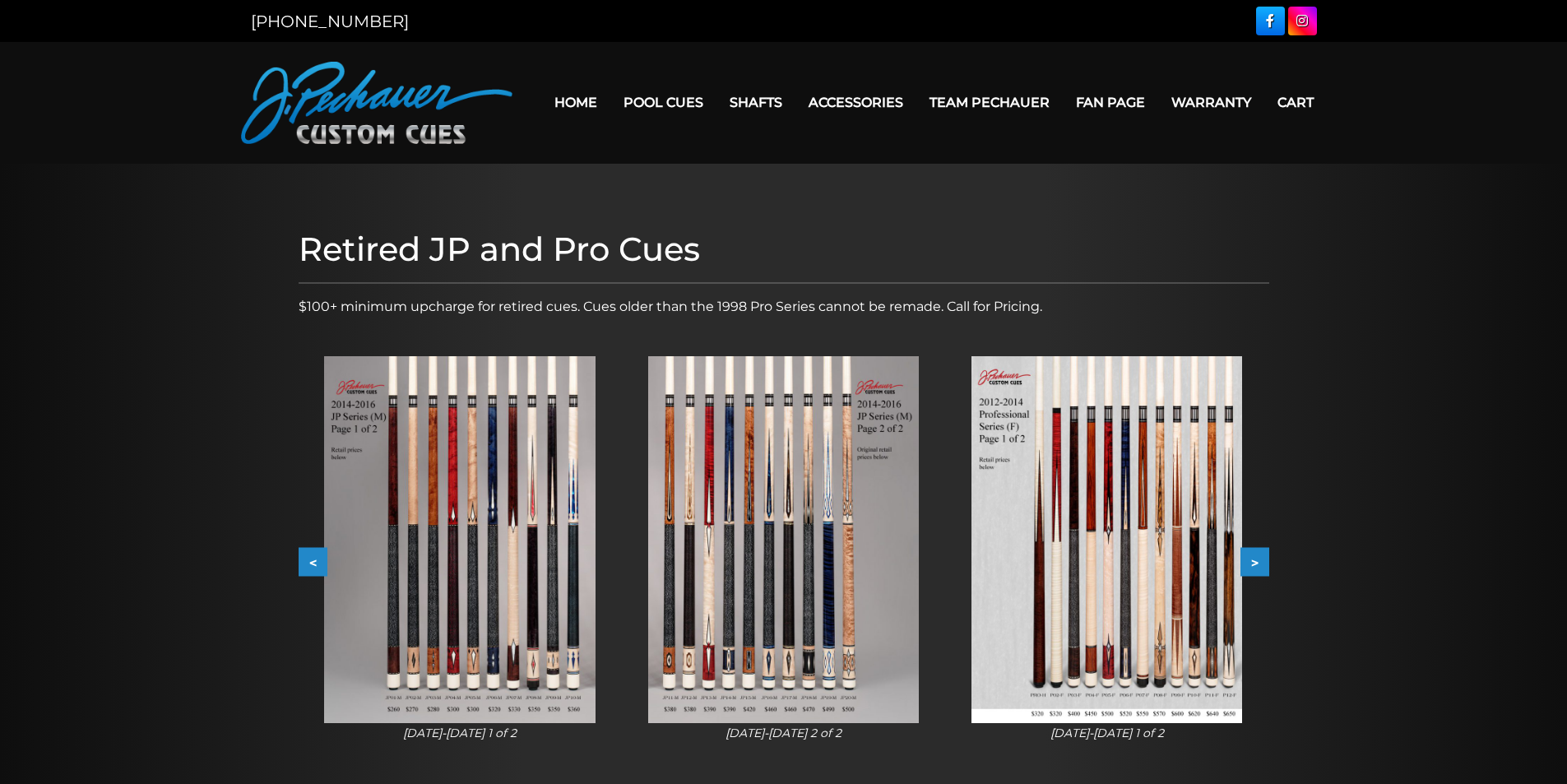
click at [1262, 557] on button ">" at bounding box center [1254, 562] width 28 height 28
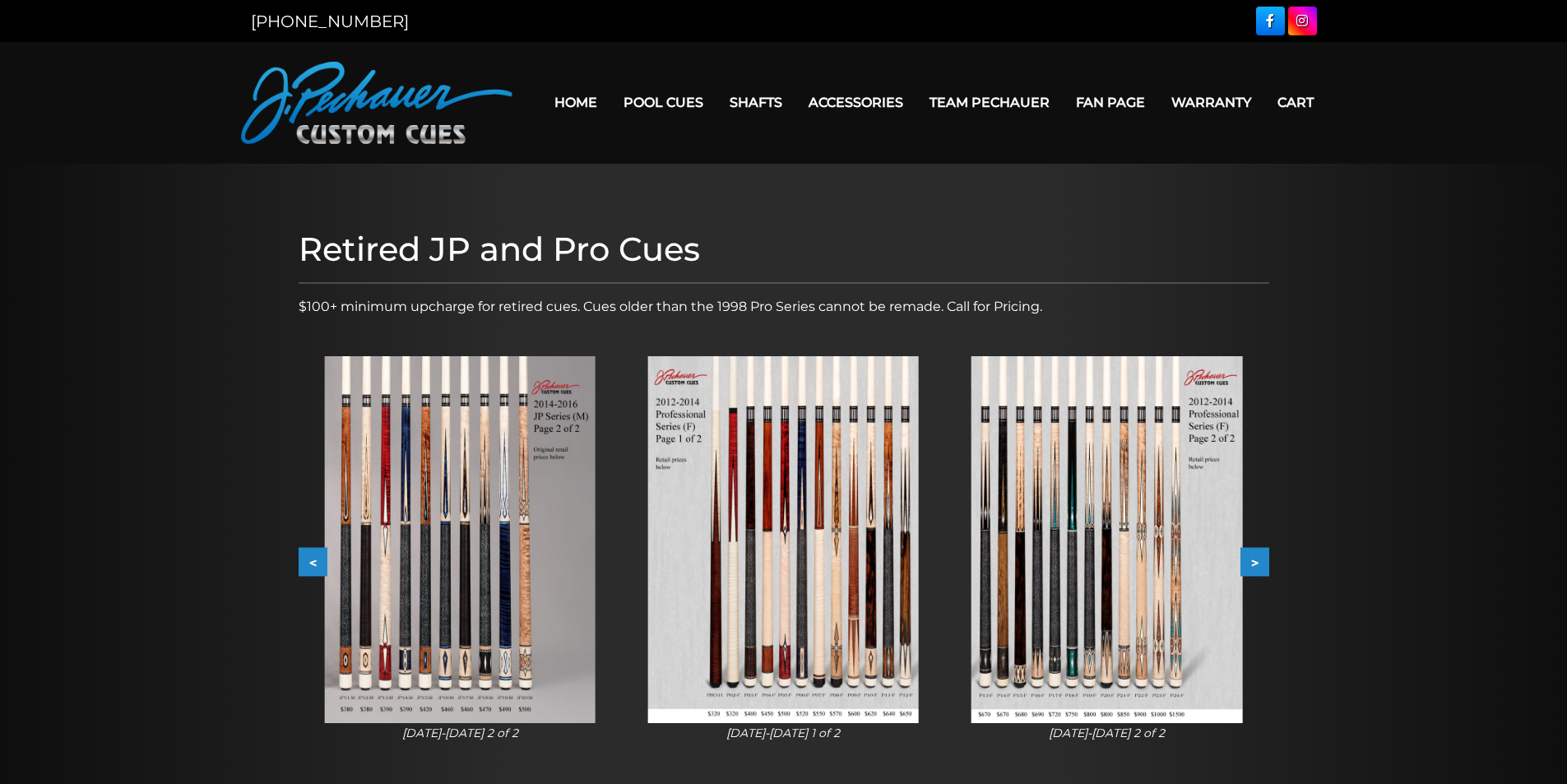
click at [1262, 557] on button ">" at bounding box center [1254, 562] width 28 height 28
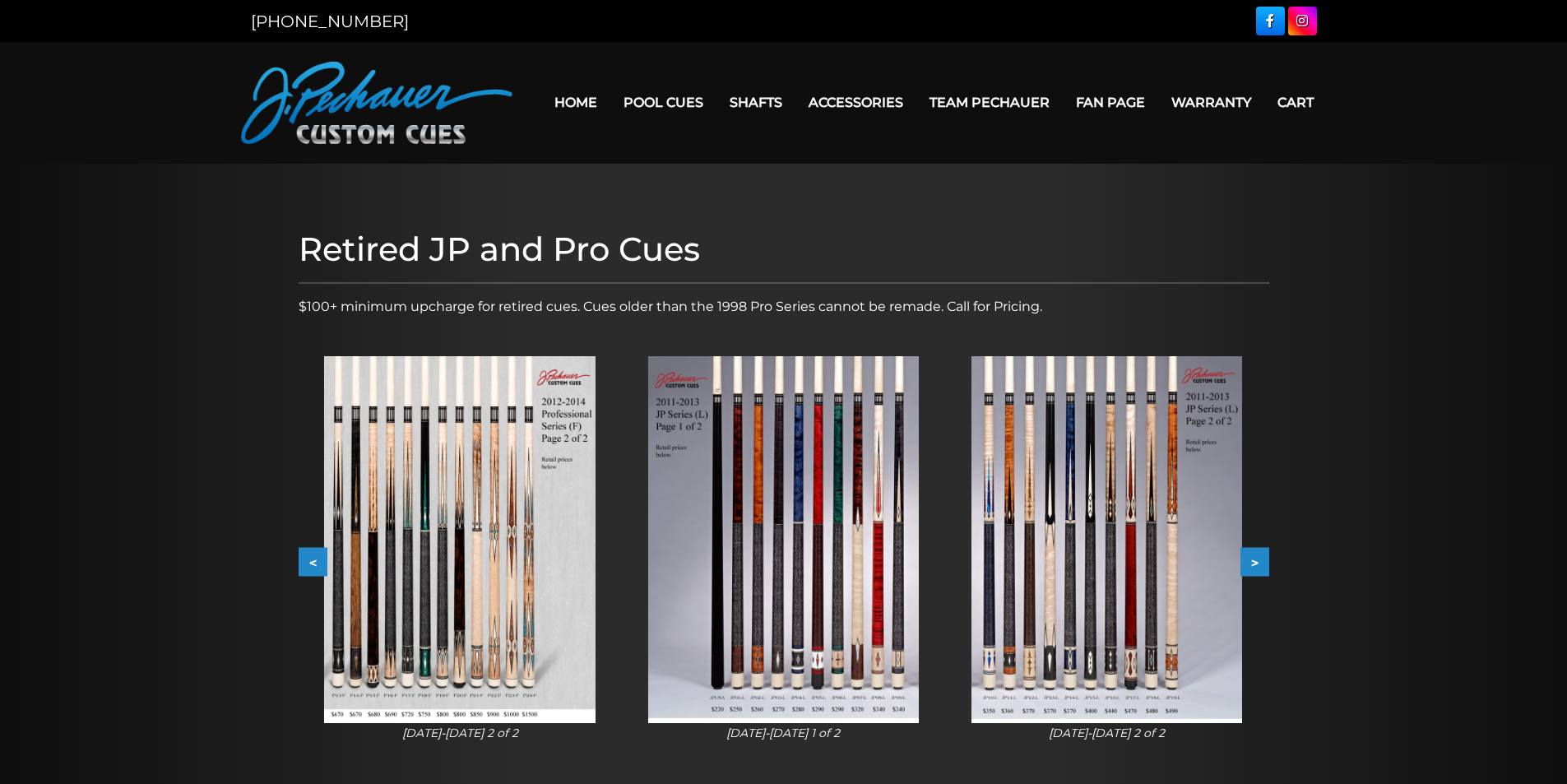
click at [1262, 557] on button ">" at bounding box center [1254, 562] width 28 height 28
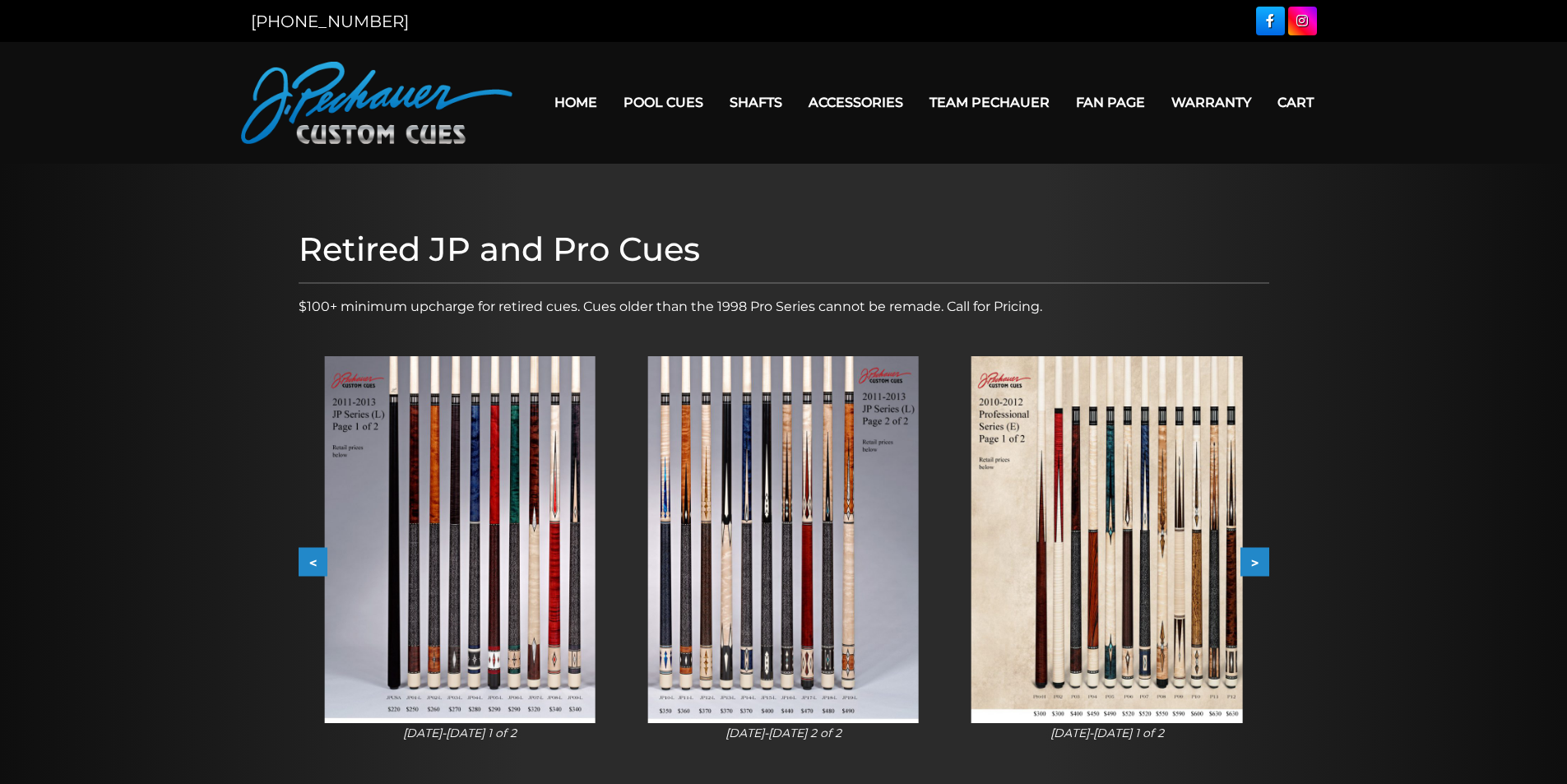
click at [1263, 557] on button ">" at bounding box center [1254, 562] width 28 height 28
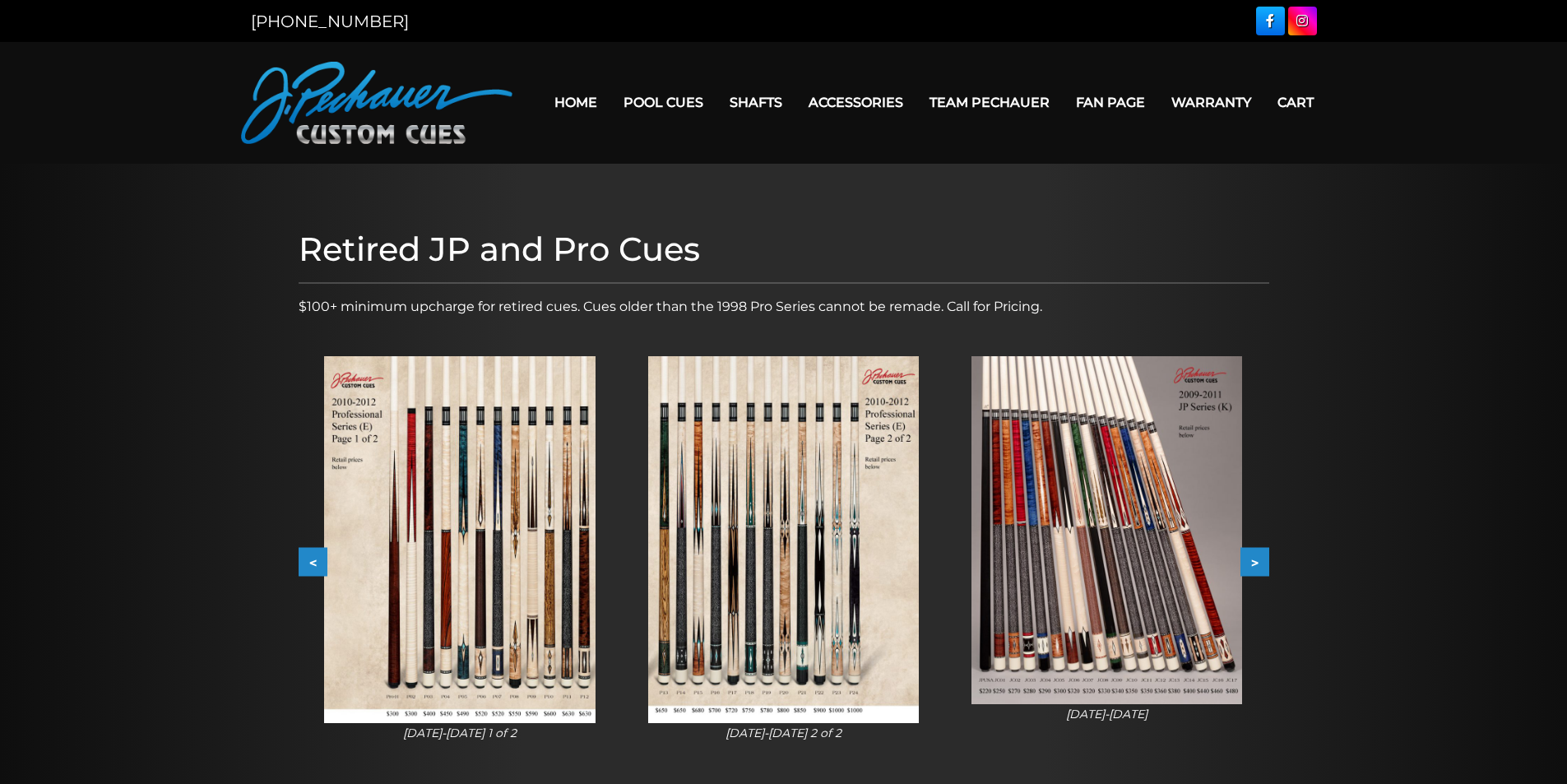
click at [1263, 557] on button ">" at bounding box center [1254, 562] width 28 height 28
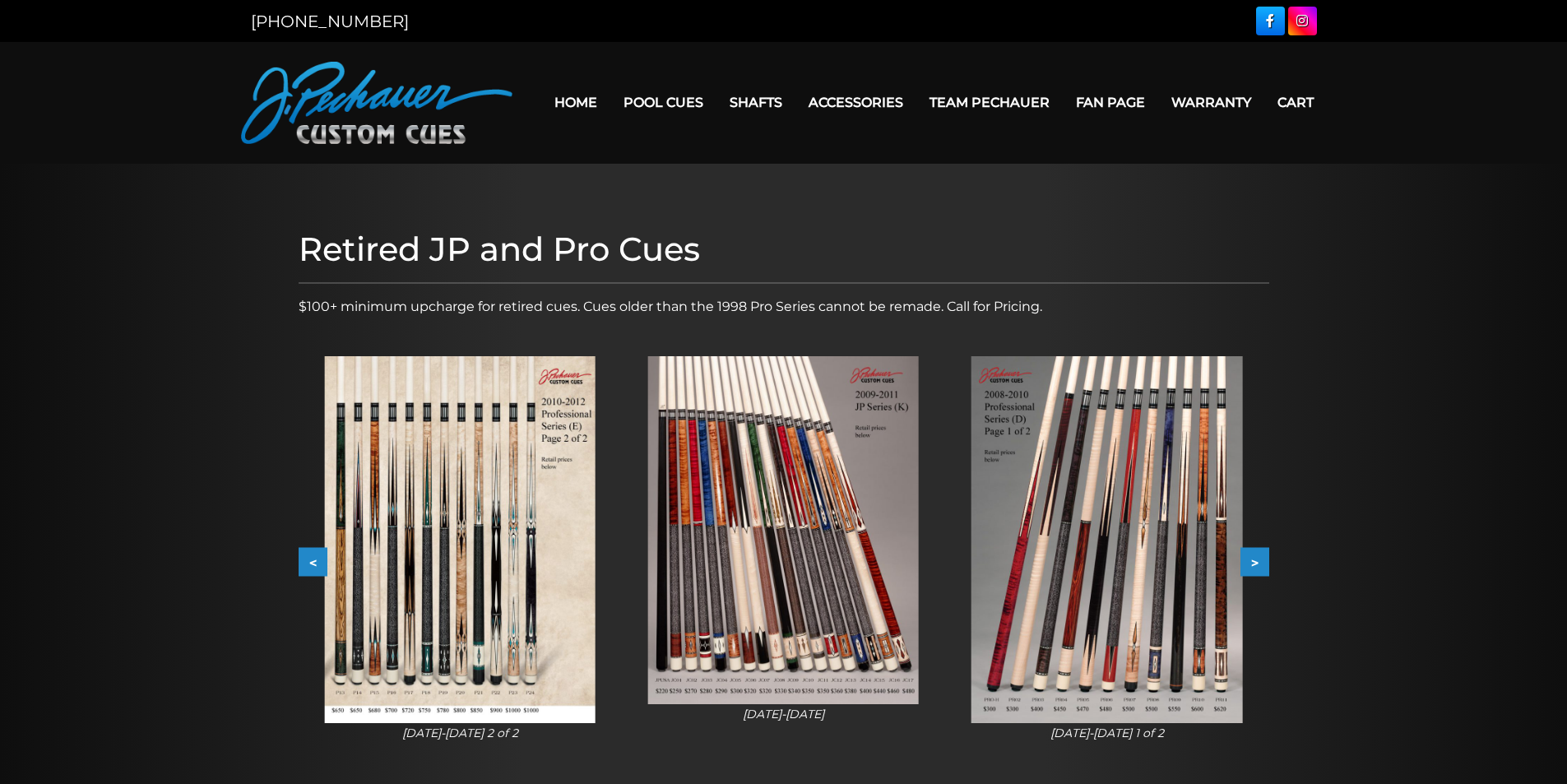
click at [1263, 557] on button ">" at bounding box center [1254, 562] width 28 height 28
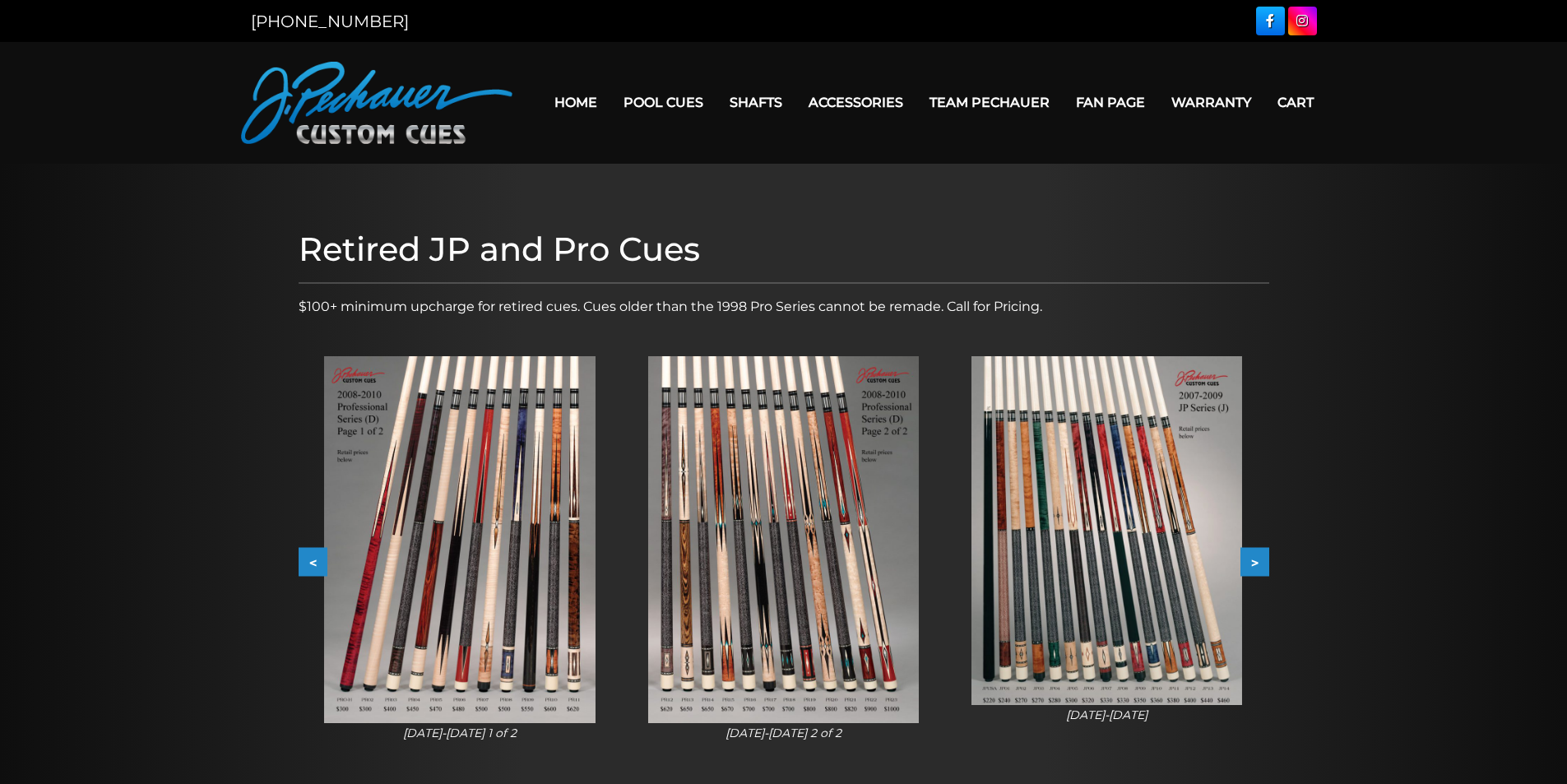
click at [1263, 557] on button ">" at bounding box center [1254, 562] width 28 height 28
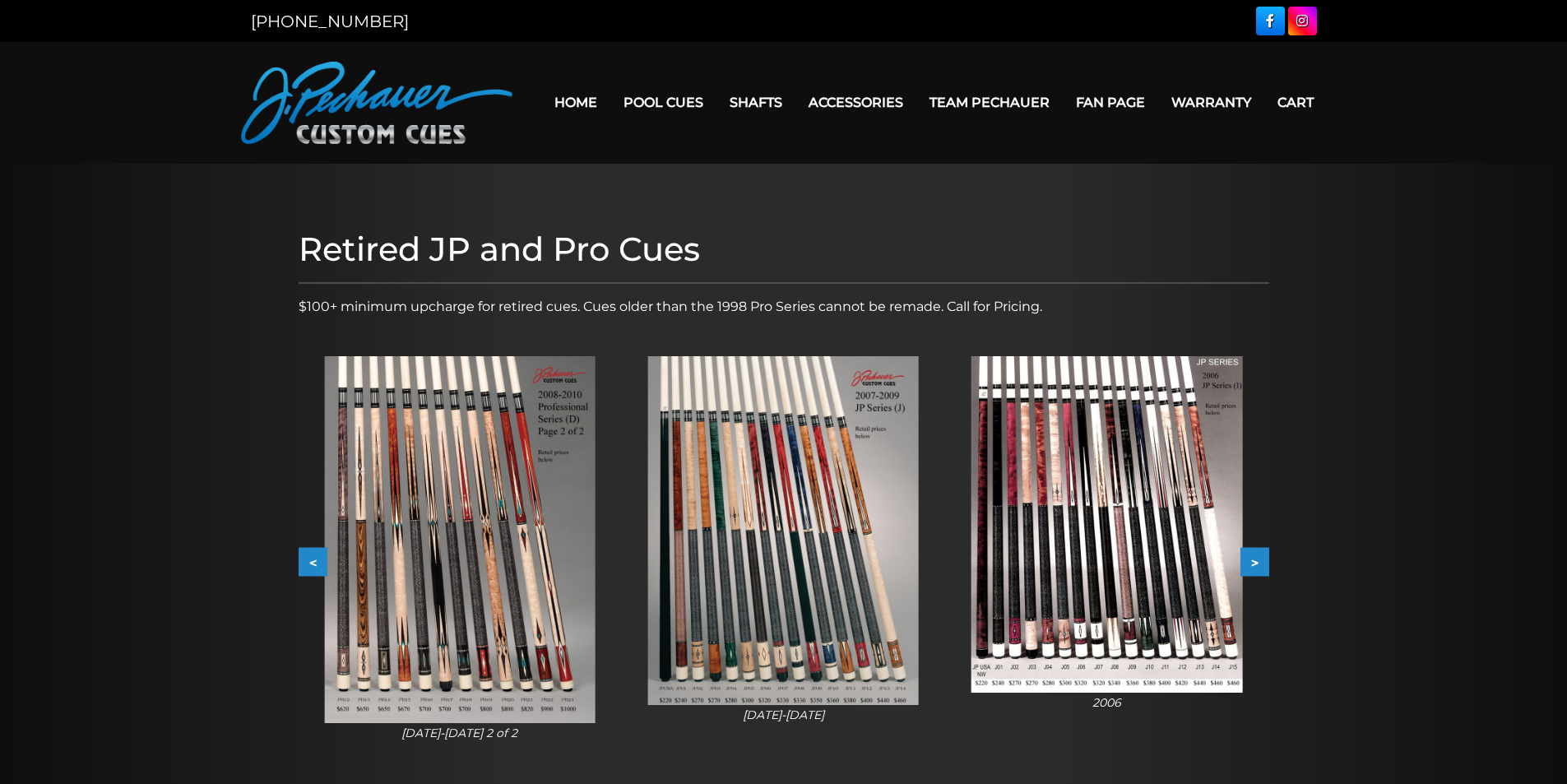
click at [1263, 557] on button ">" at bounding box center [1254, 562] width 28 height 28
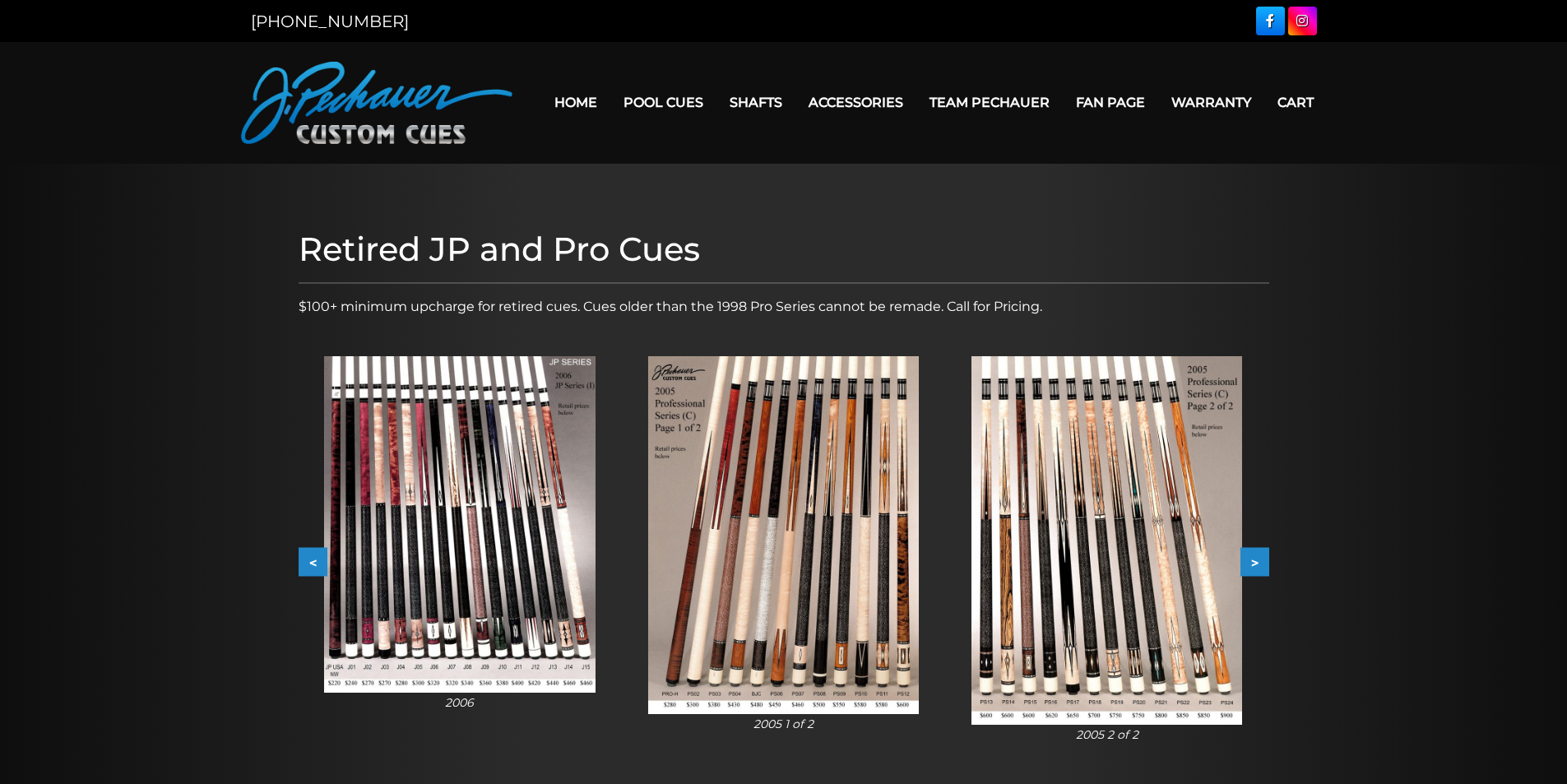
click at [1263, 557] on button ">" at bounding box center [1254, 562] width 28 height 28
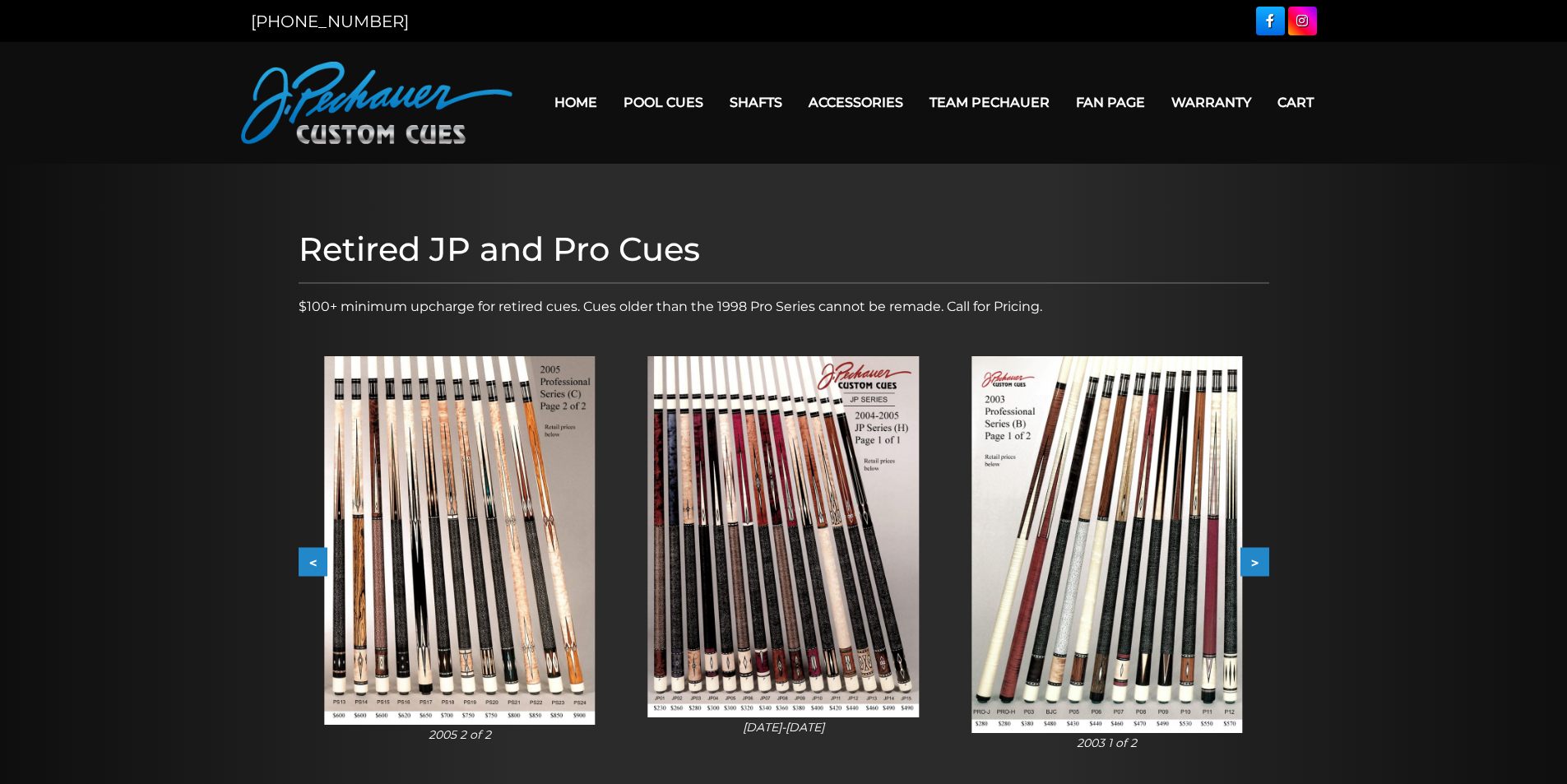
click at [1263, 557] on button ">" at bounding box center [1254, 562] width 28 height 28
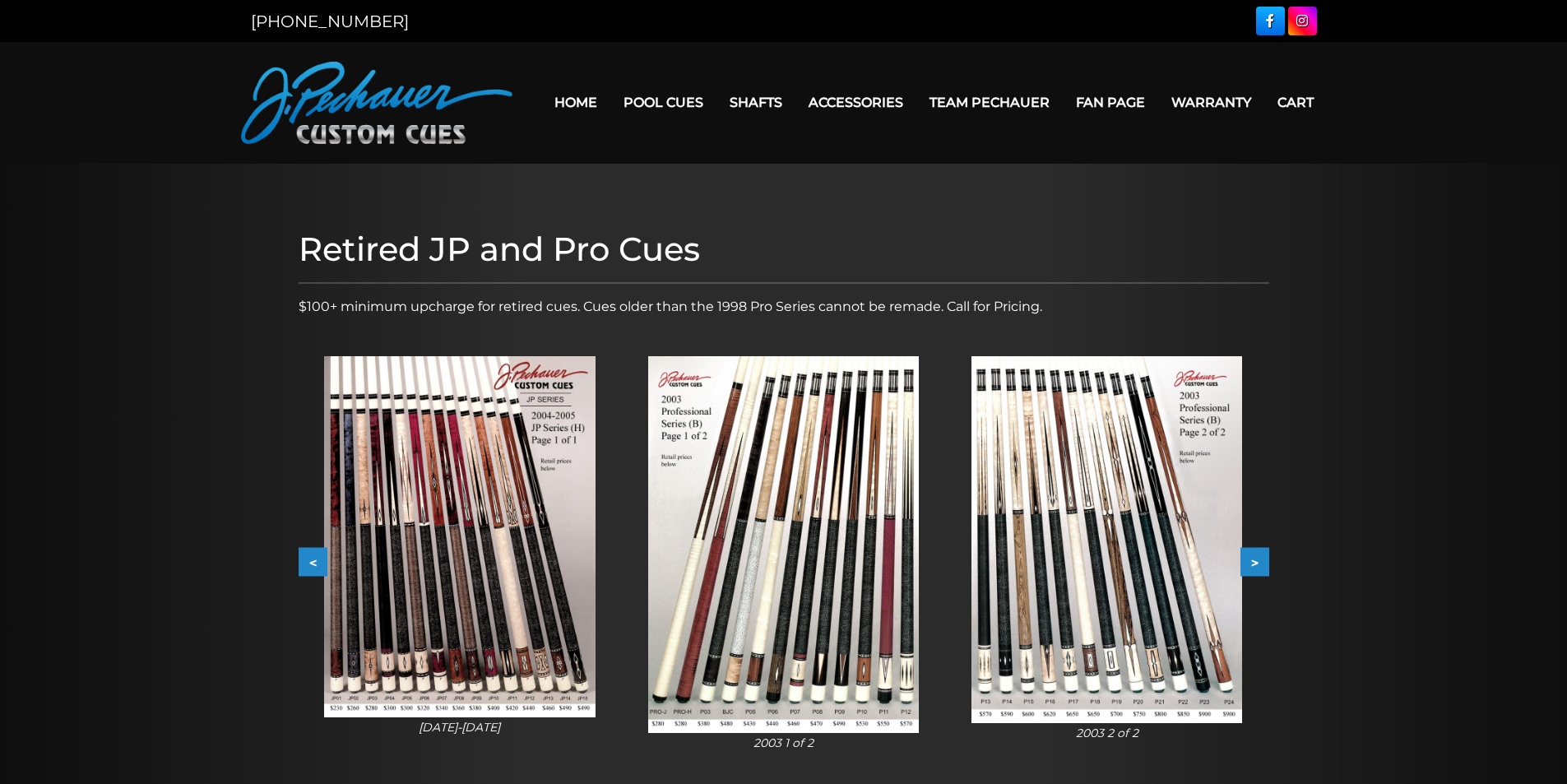
click at [1263, 557] on button ">" at bounding box center [1254, 562] width 28 height 28
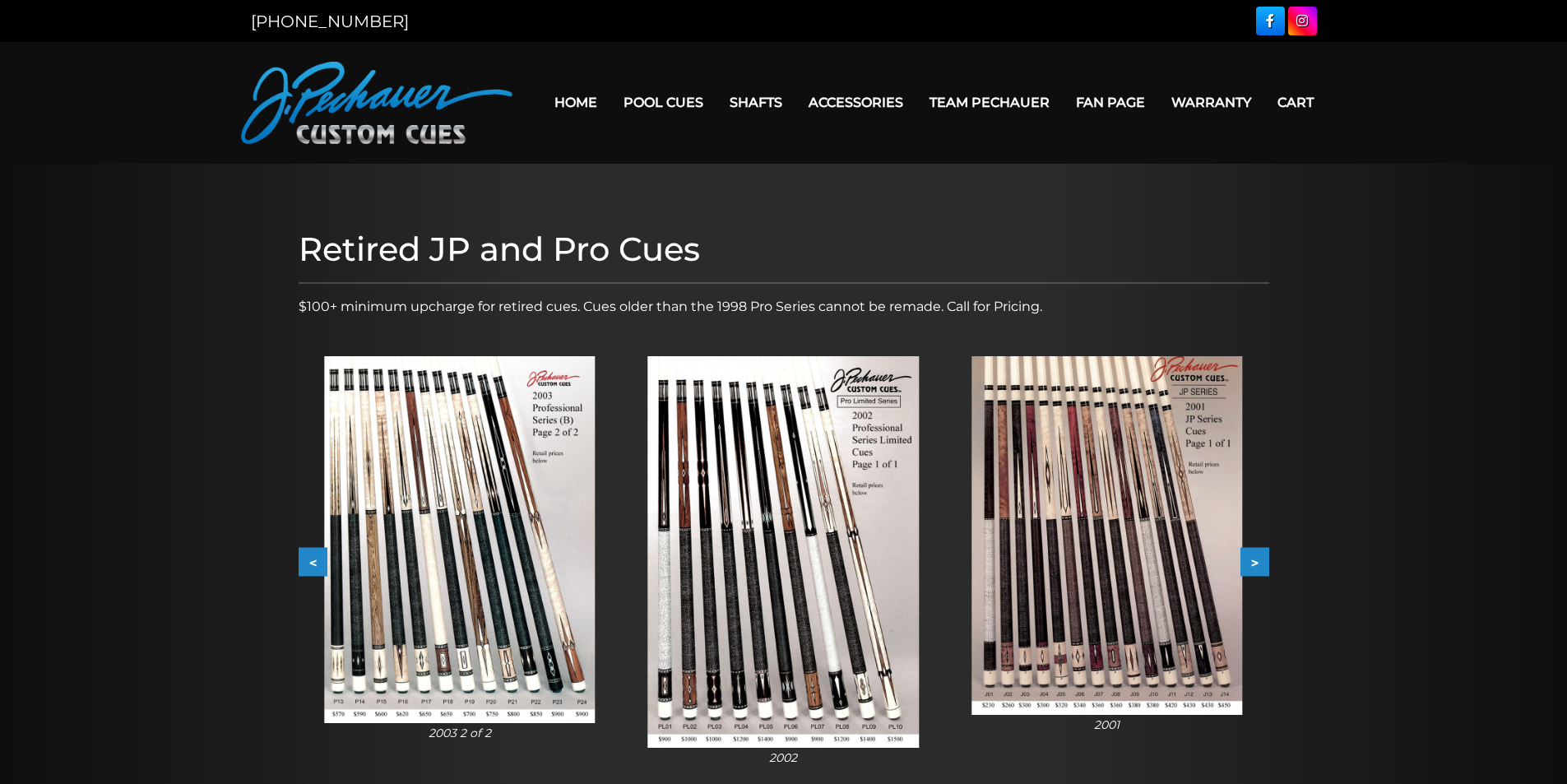
click at [1263, 557] on button ">" at bounding box center [1254, 562] width 28 height 28
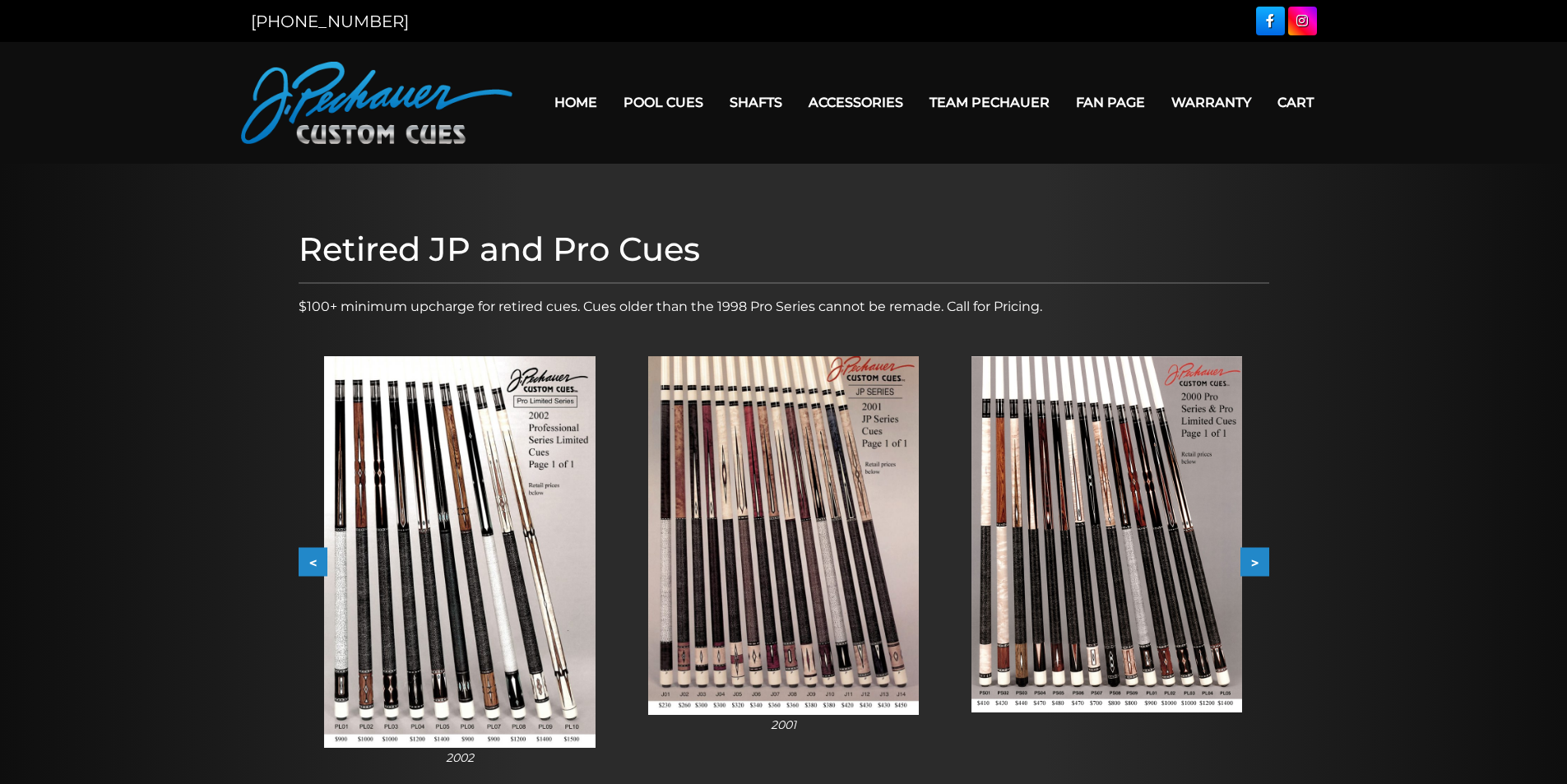
click at [1263, 557] on button ">" at bounding box center [1254, 562] width 28 height 28
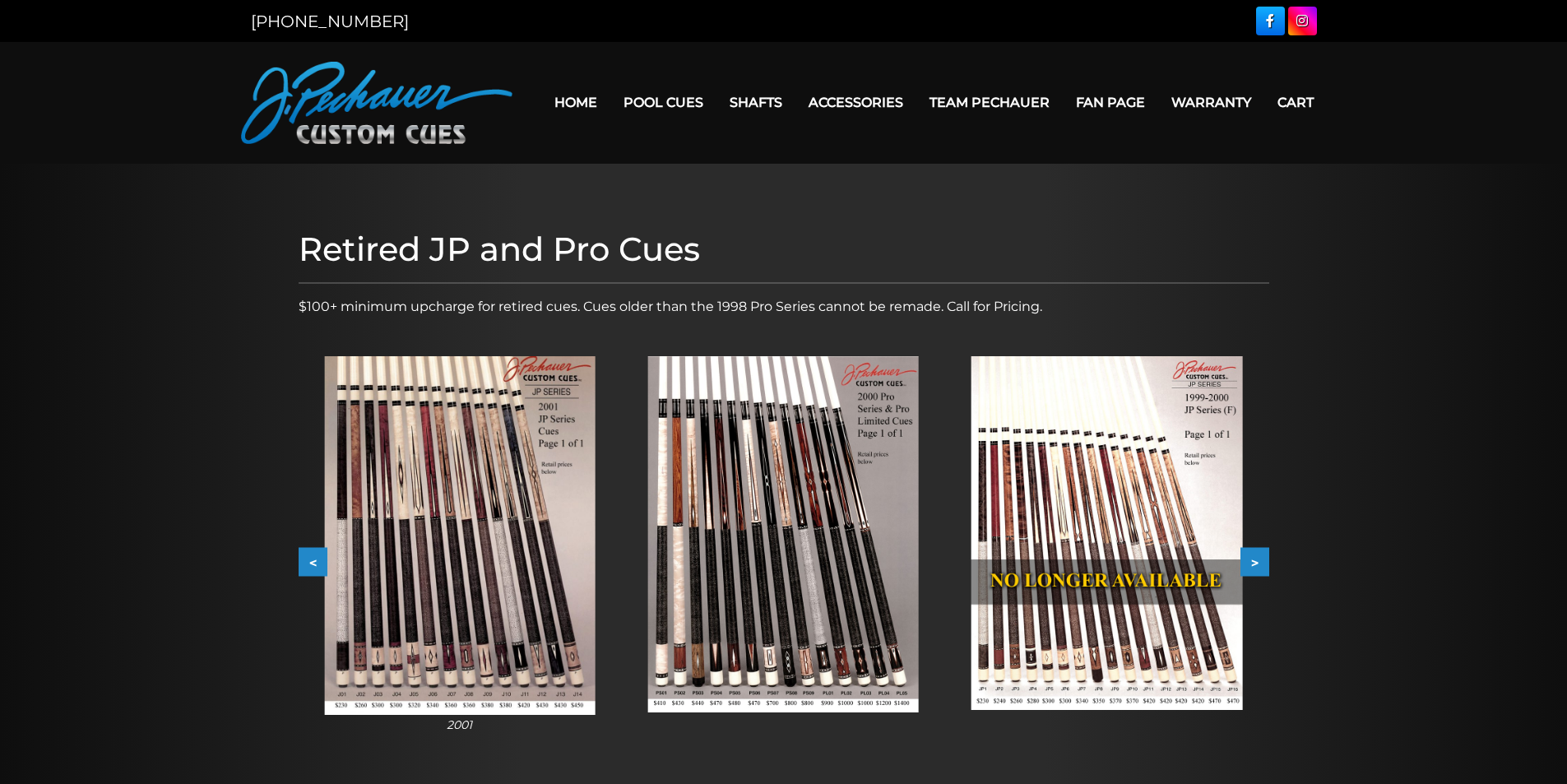
click at [1263, 557] on button ">" at bounding box center [1254, 562] width 28 height 28
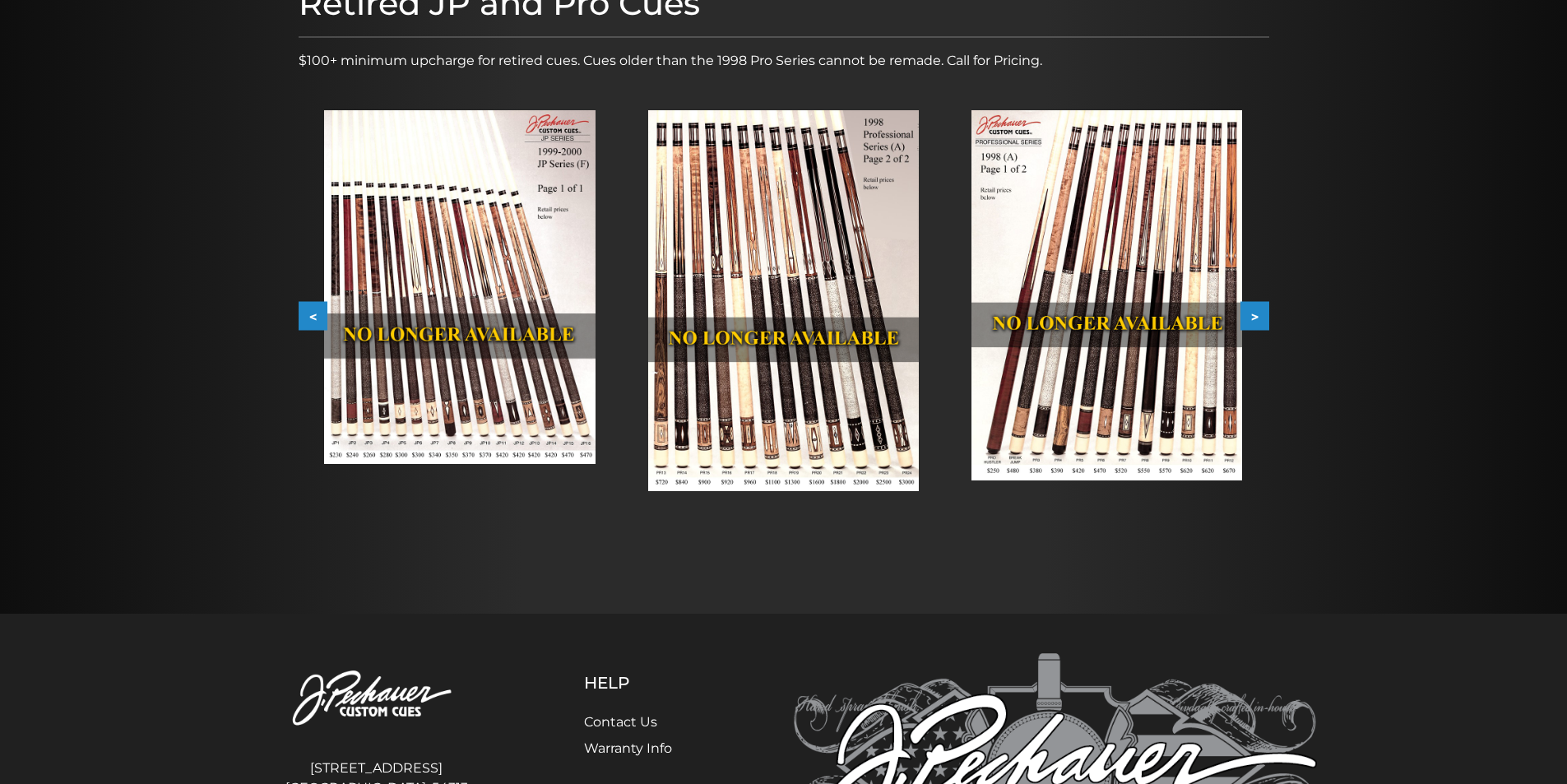
scroll to position [247, 0]
click at [309, 315] on button "<" at bounding box center [313, 315] width 28 height 28
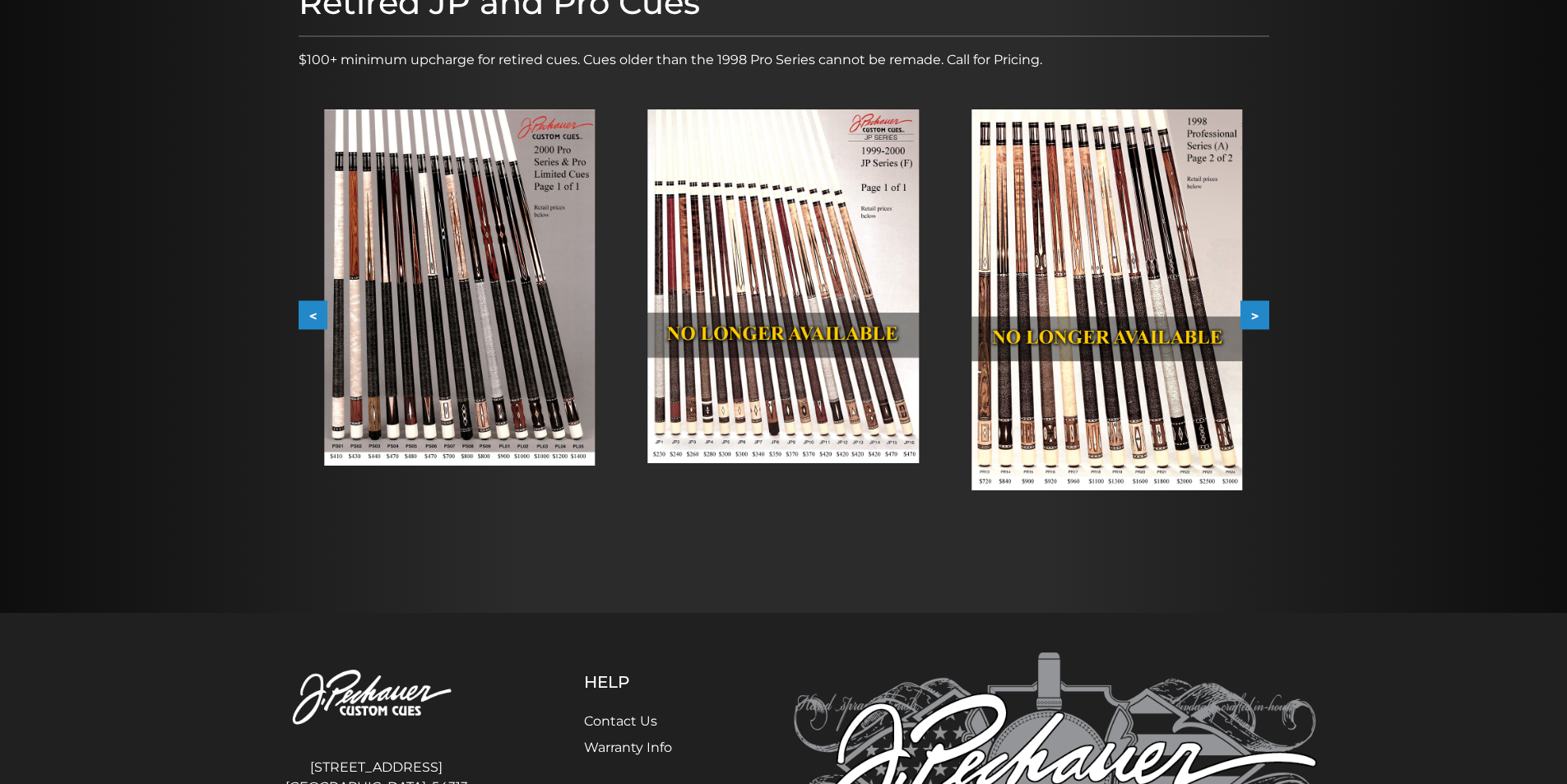
click at [1258, 309] on button ">" at bounding box center [1254, 315] width 28 height 28
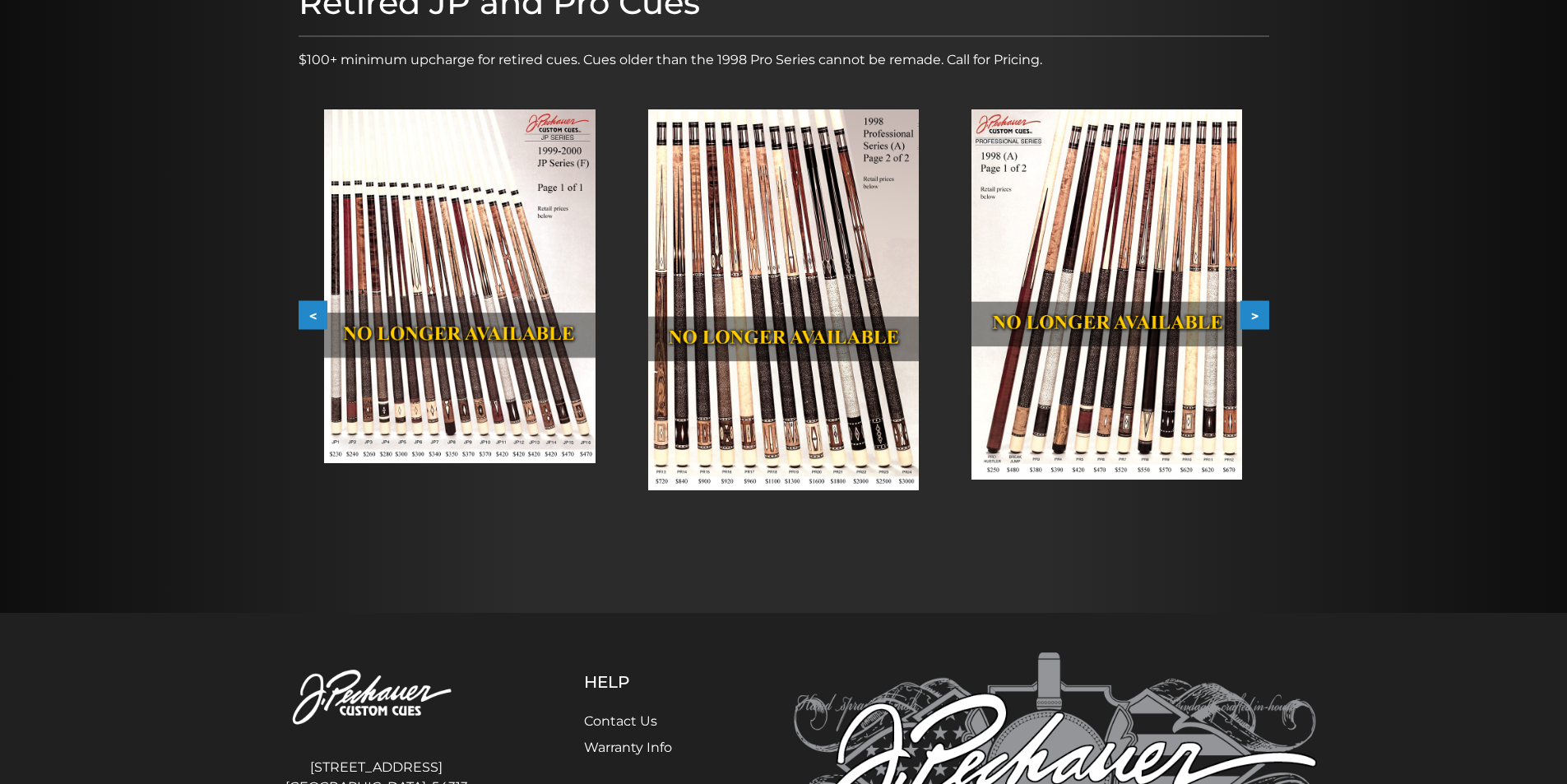
click at [1158, 378] on img at bounding box center [1107, 295] width 271 height 370
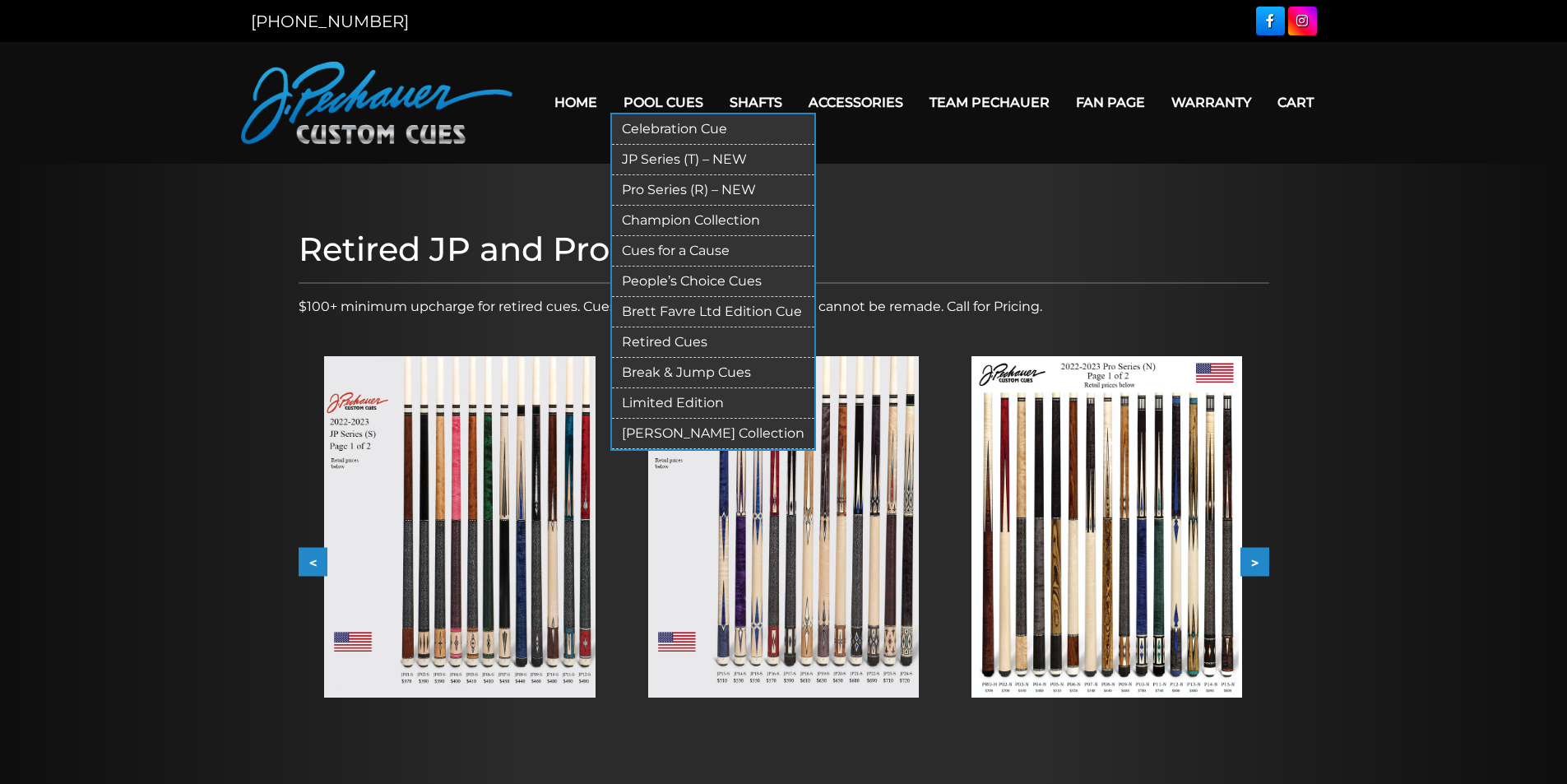
click at [705, 370] on link "Break & Jump Cues" at bounding box center [712, 373] width 202 height 30
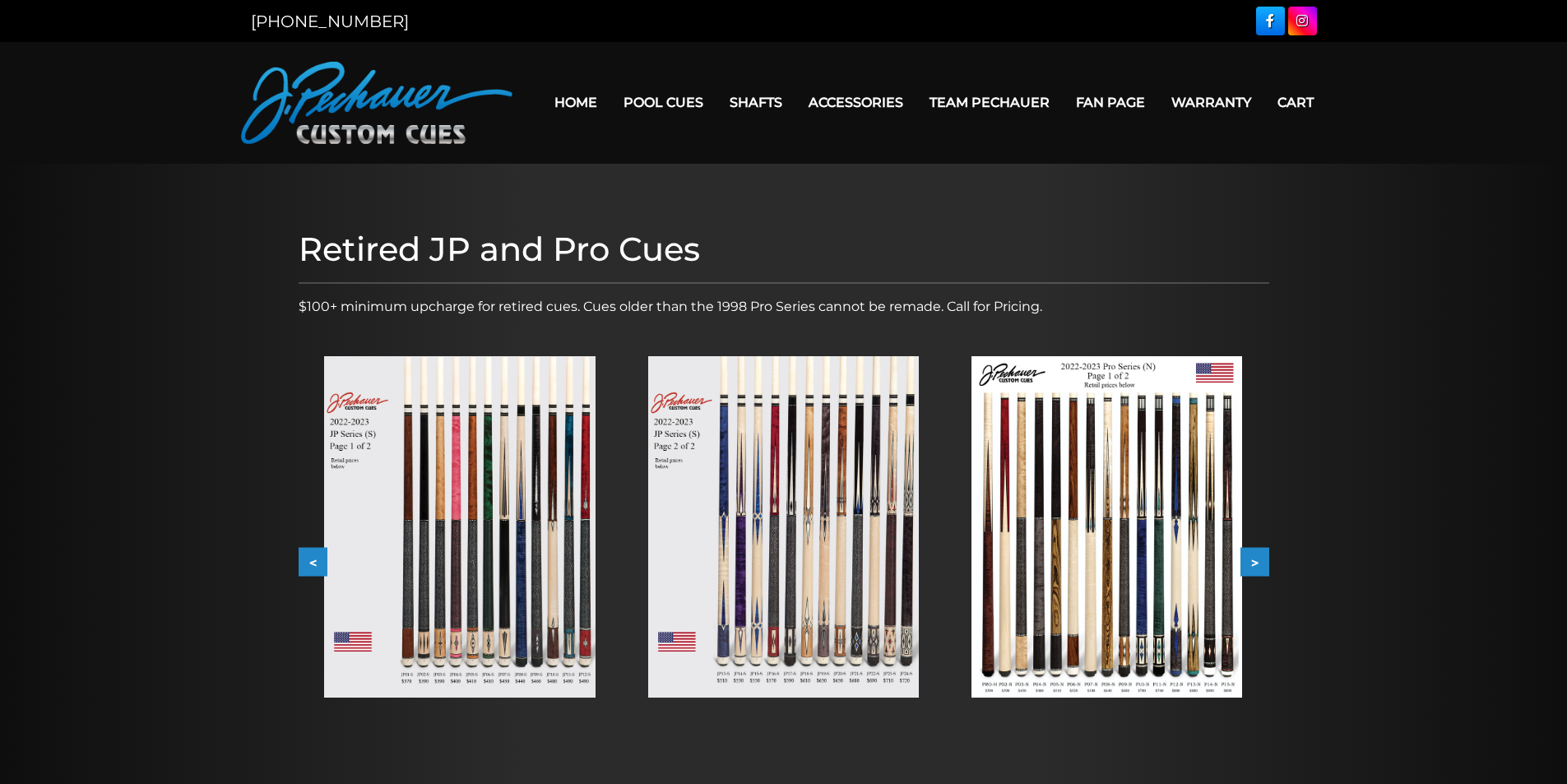
click at [313, 560] on button "<" at bounding box center [313, 562] width 28 height 28
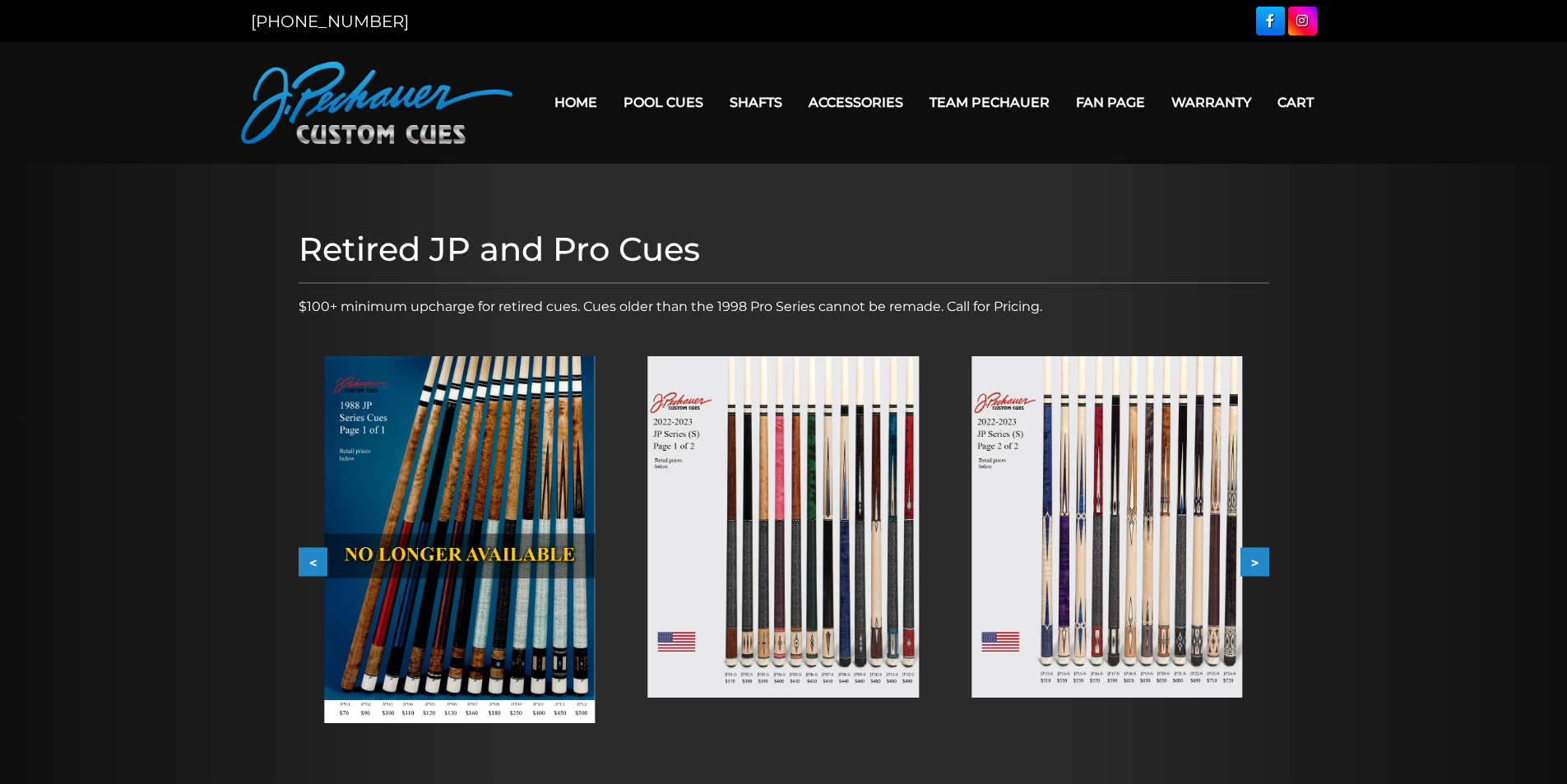
click at [309, 559] on button "<" at bounding box center [313, 562] width 28 height 28
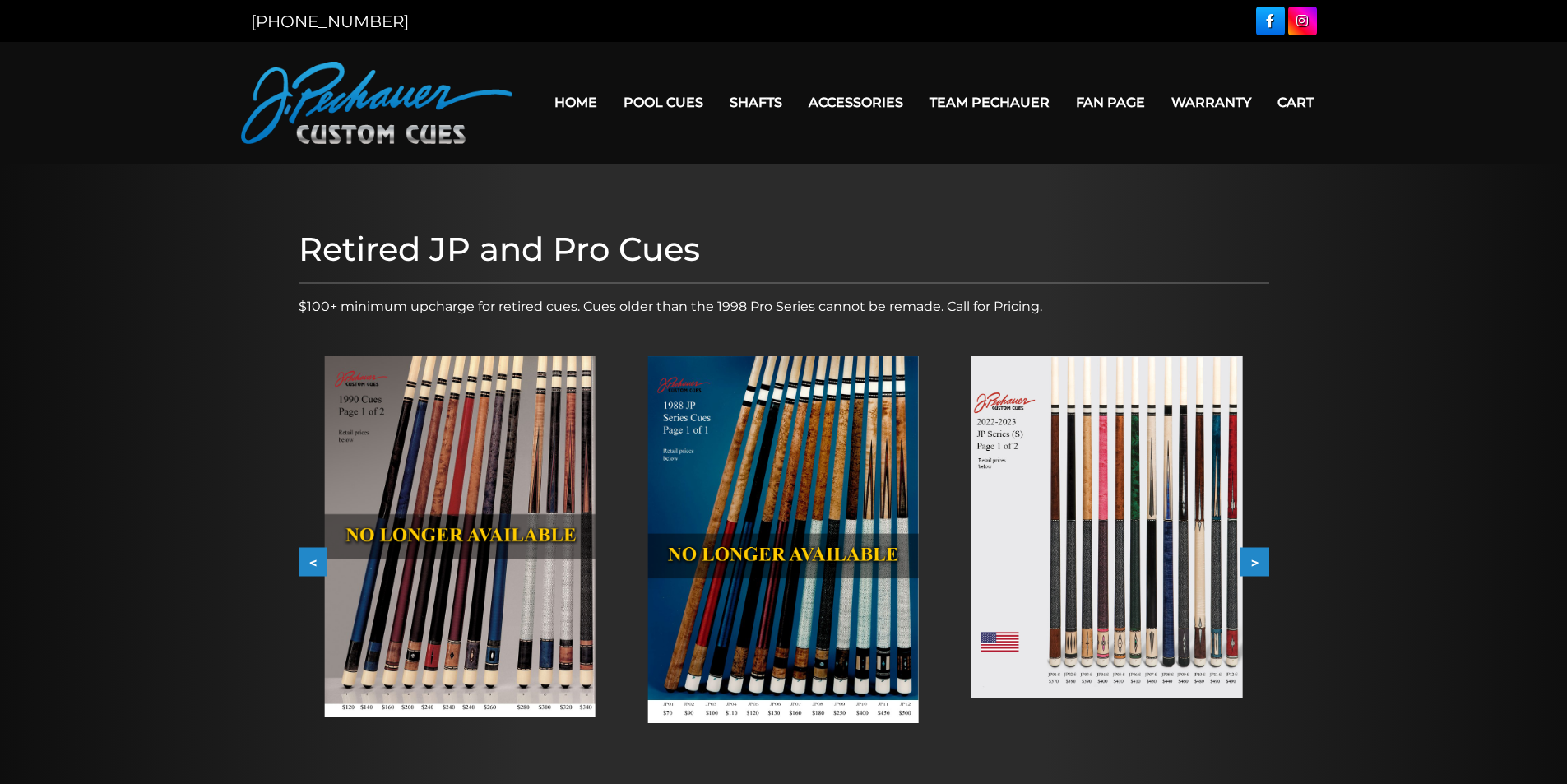
click at [309, 559] on button "<" at bounding box center [313, 562] width 28 height 28
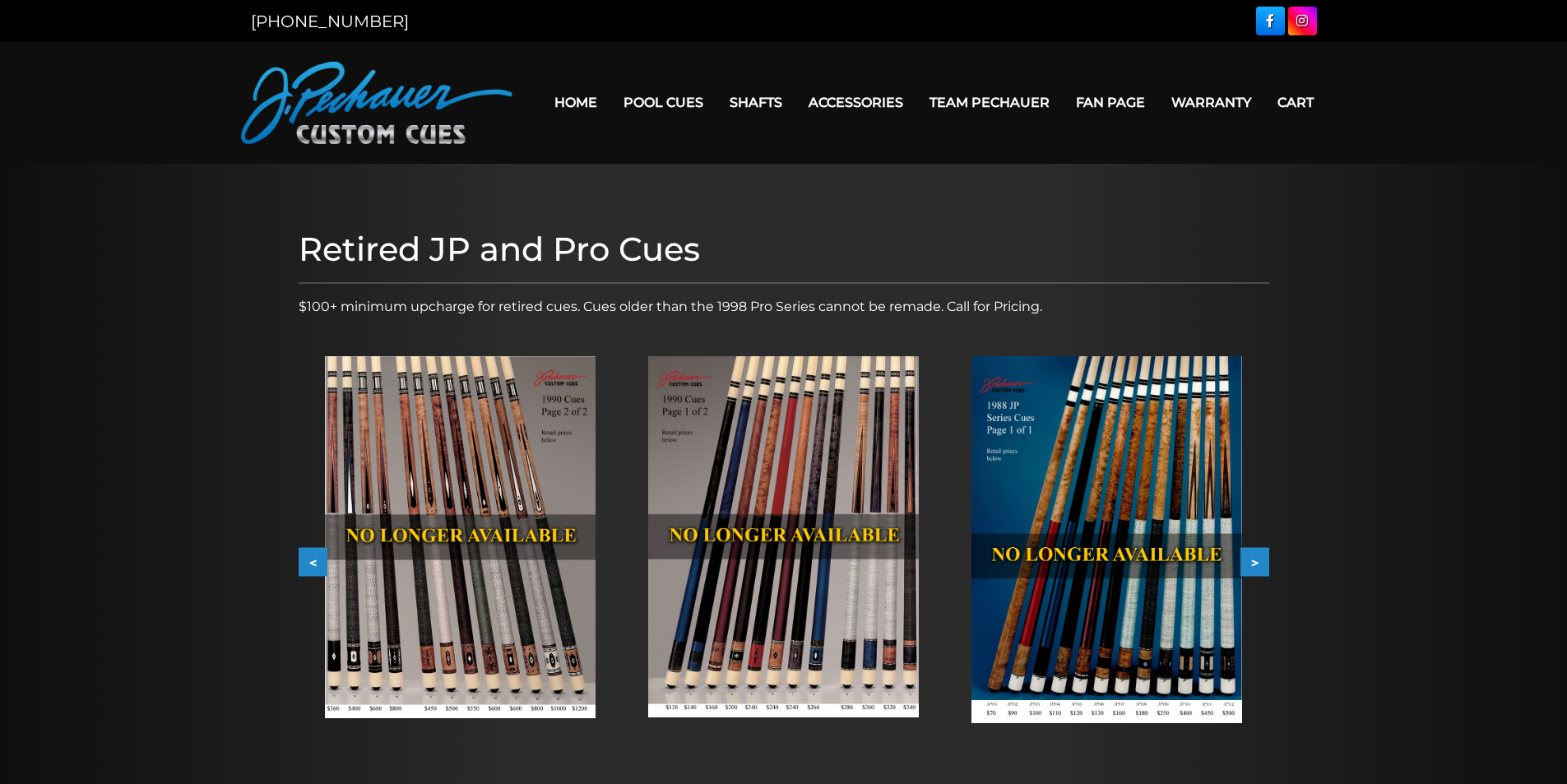
click at [309, 559] on button "<" at bounding box center [313, 562] width 28 height 28
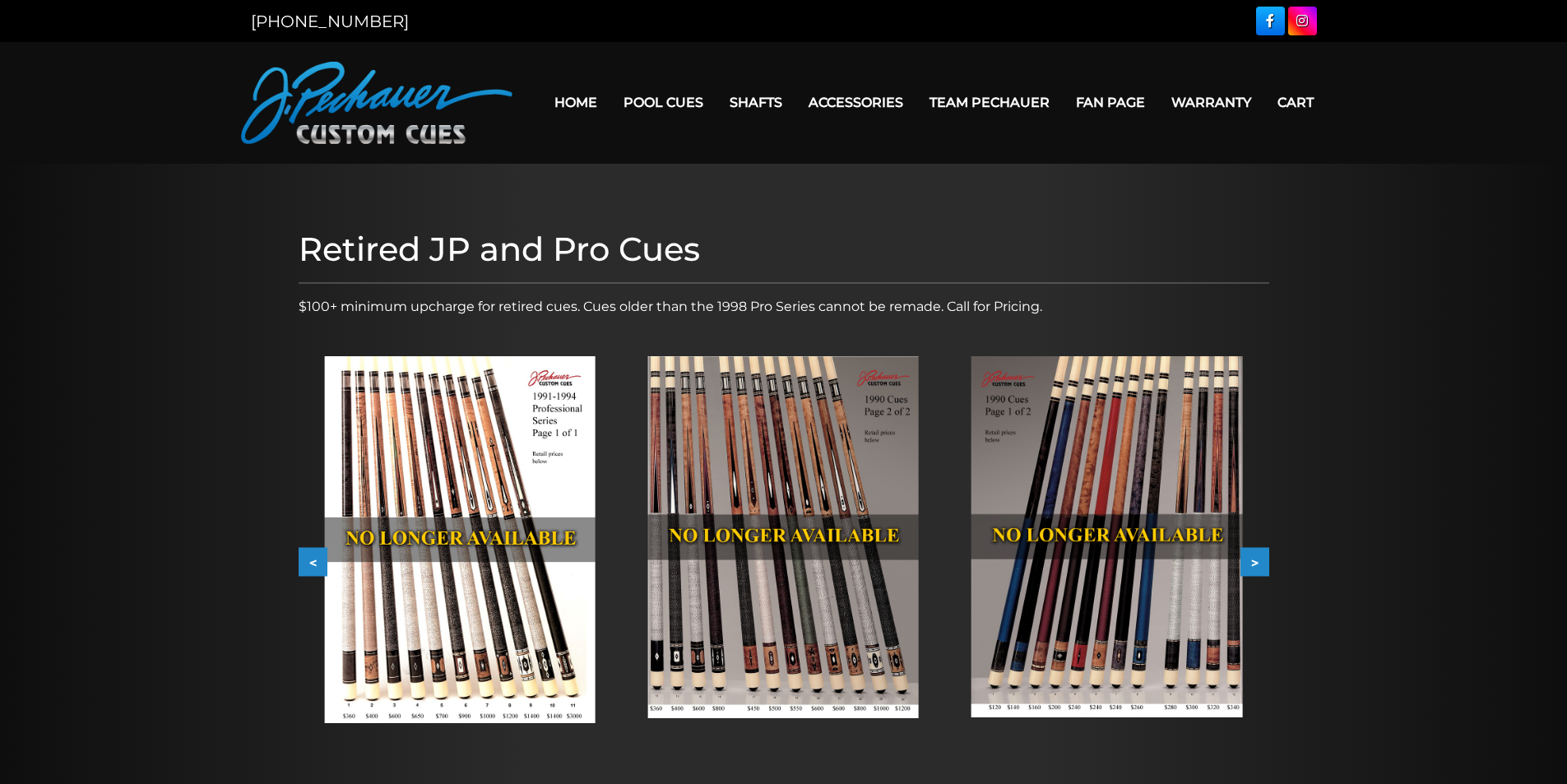
click at [309, 559] on button "<" at bounding box center [313, 562] width 28 height 28
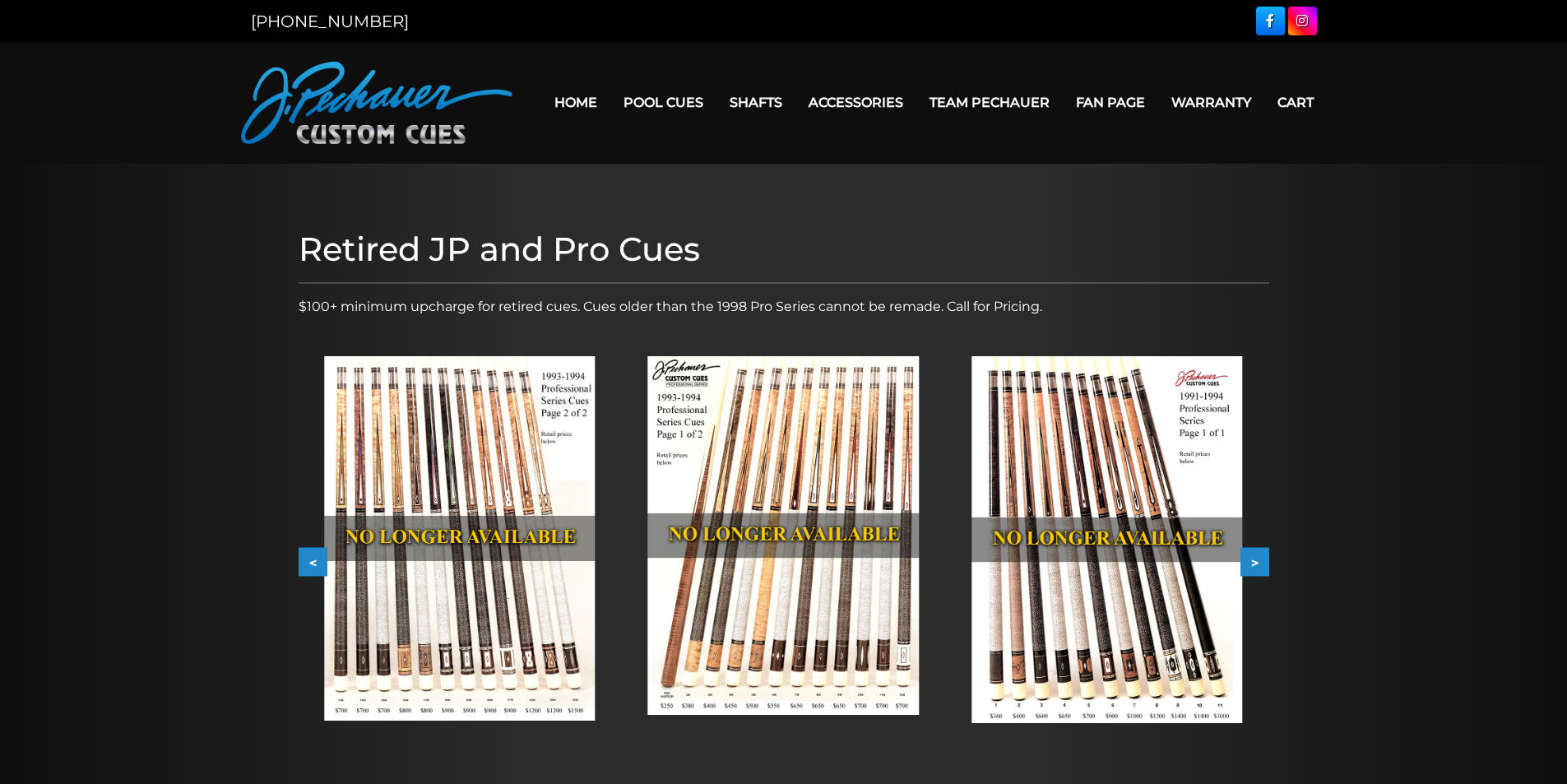
click at [309, 559] on button "<" at bounding box center [313, 562] width 28 height 28
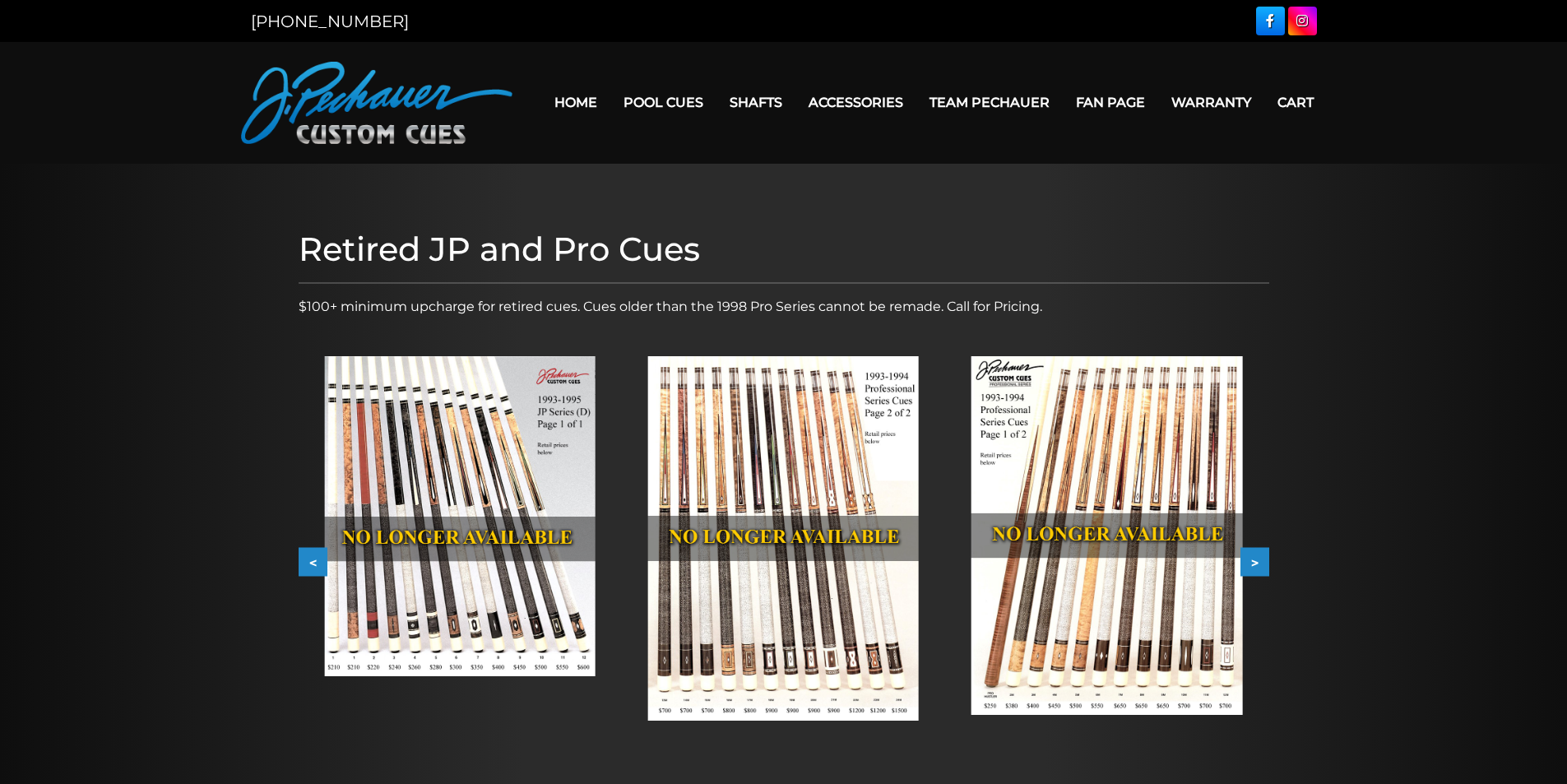
click at [309, 559] on button "<" at bounding box center [313, 562] width 28 height 28
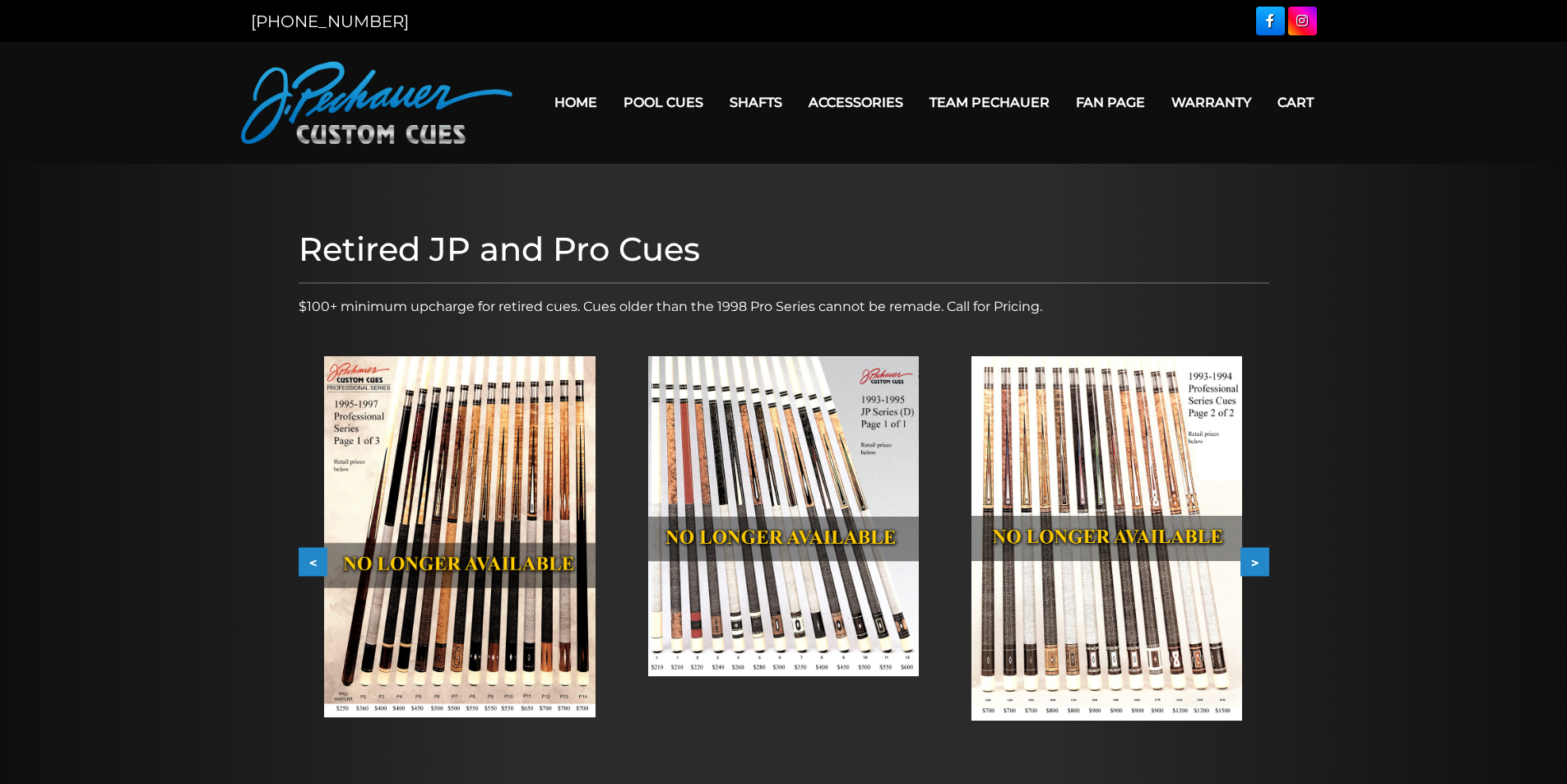
click at [309, 559] on button "<" at bounding box center [313, 562] width 28 height 28
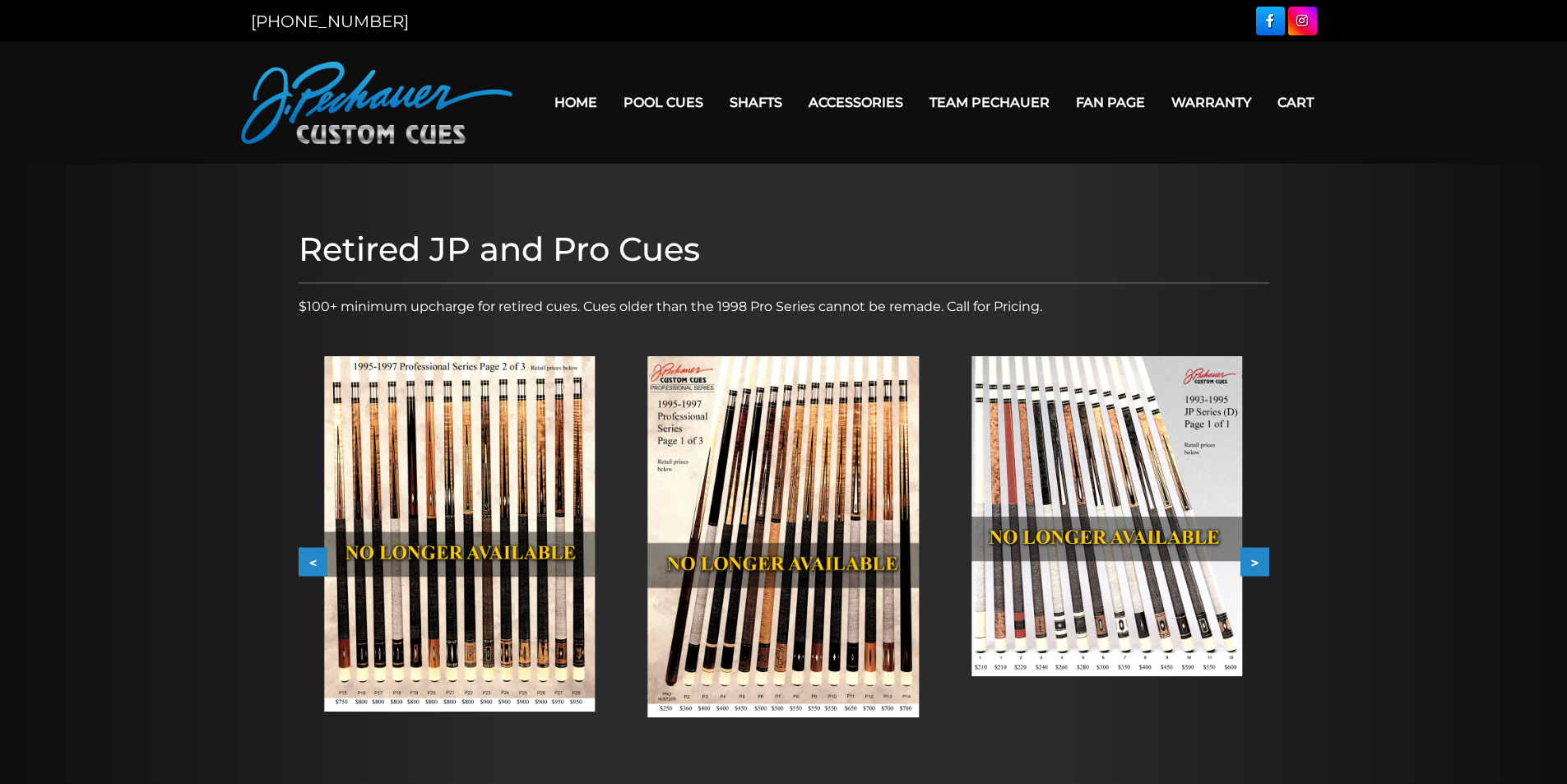
click at [309, 559] on button "<" at bounding box center [313, 562] width 28 height 28
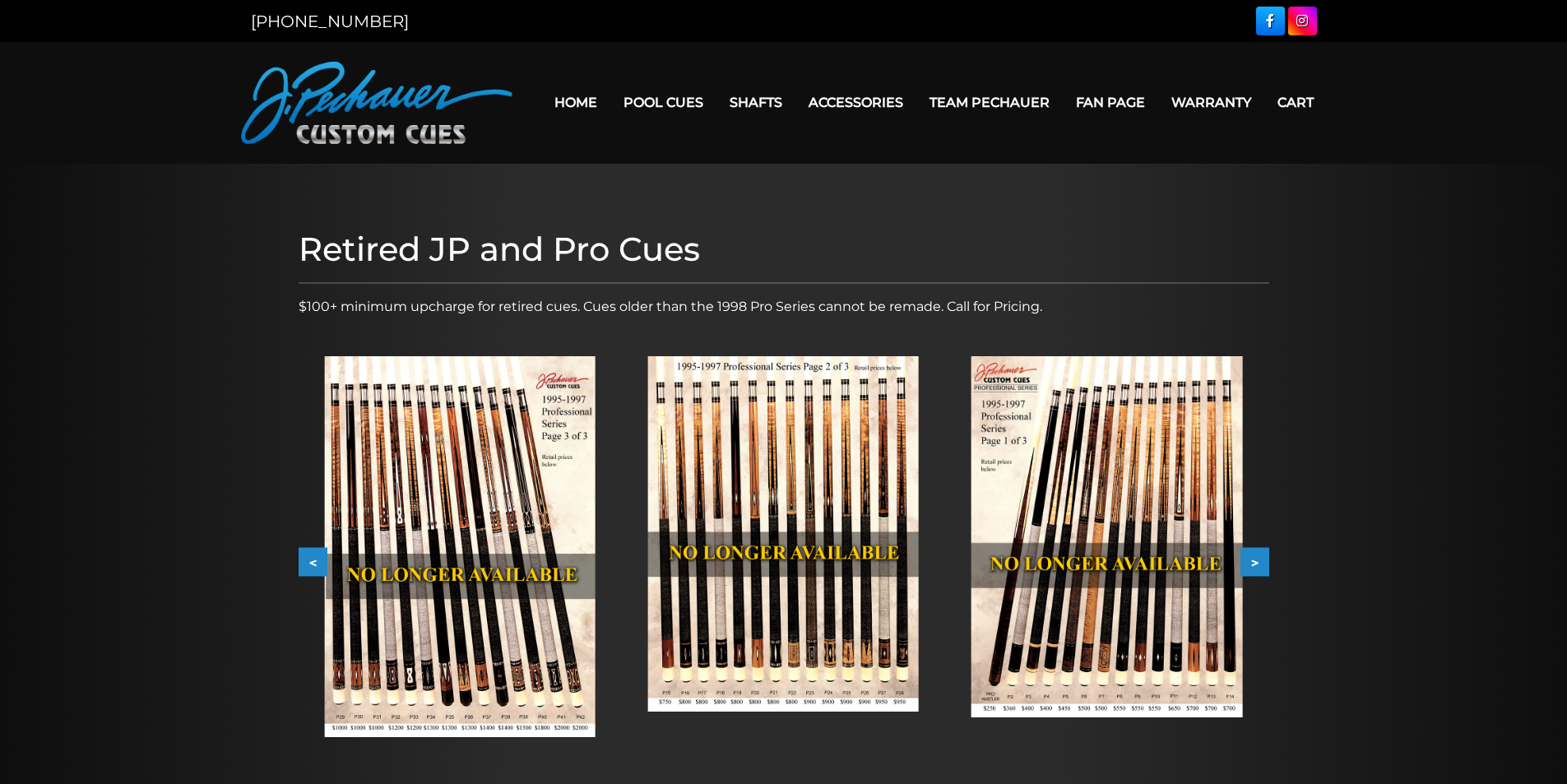
click at [309, 559] on button "<" at bounding box center [313, 562] width 28 height 28
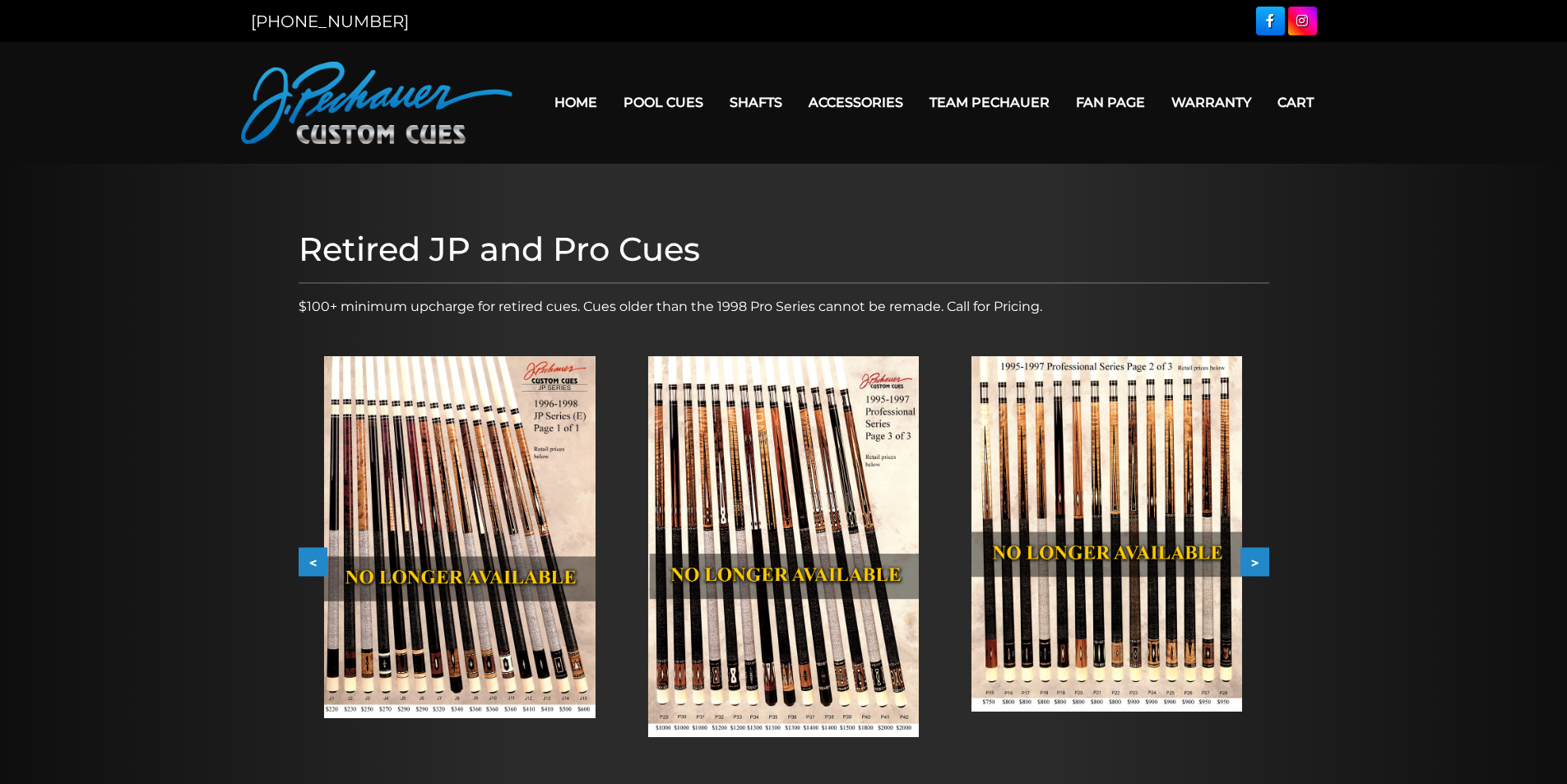
click at [309, 559] on button "<" at bounding box center [313, 562] width 28 height 28
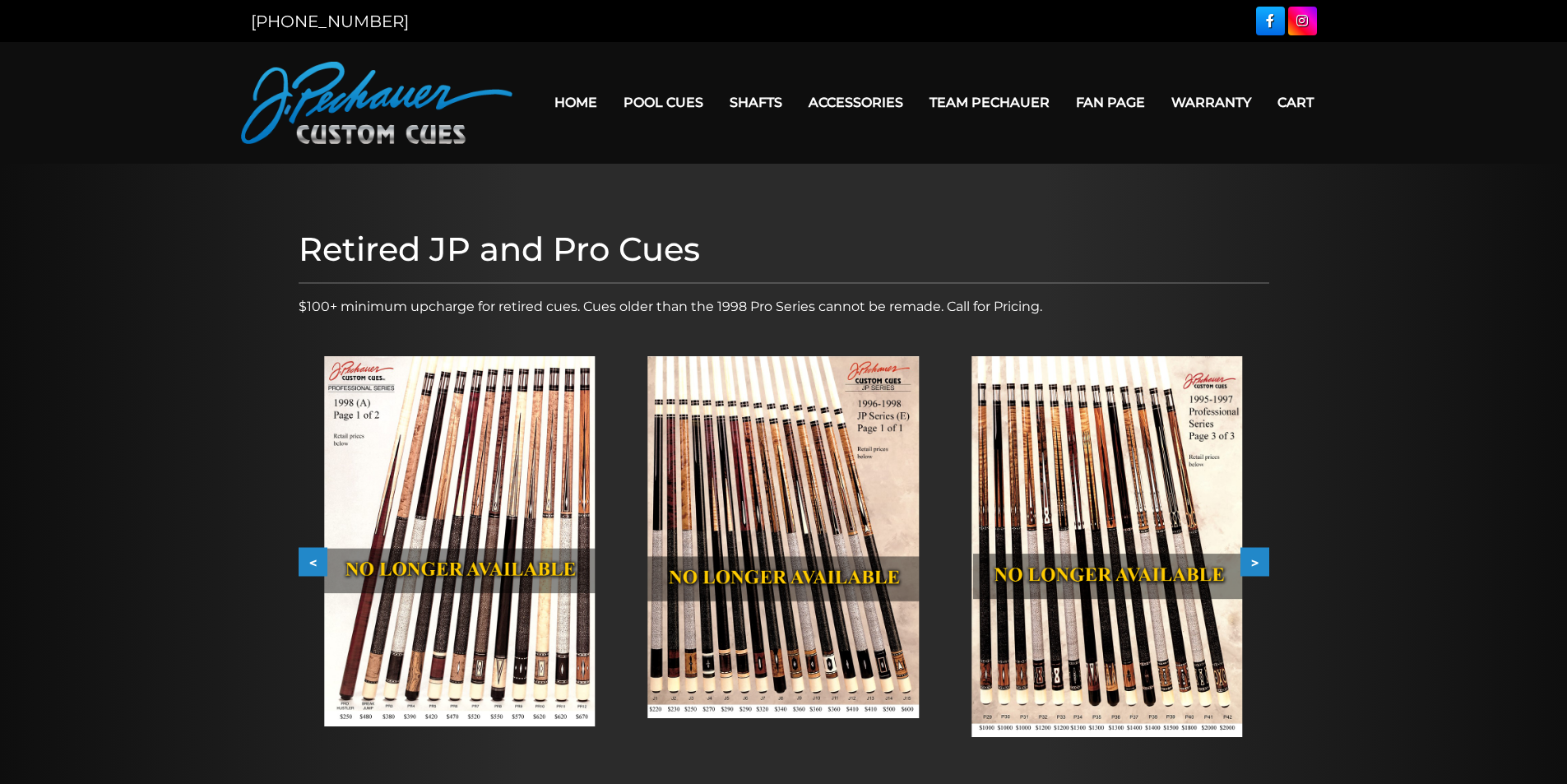
click at [457, 512] on img at bounding box center [459, 541] width 271 height 370
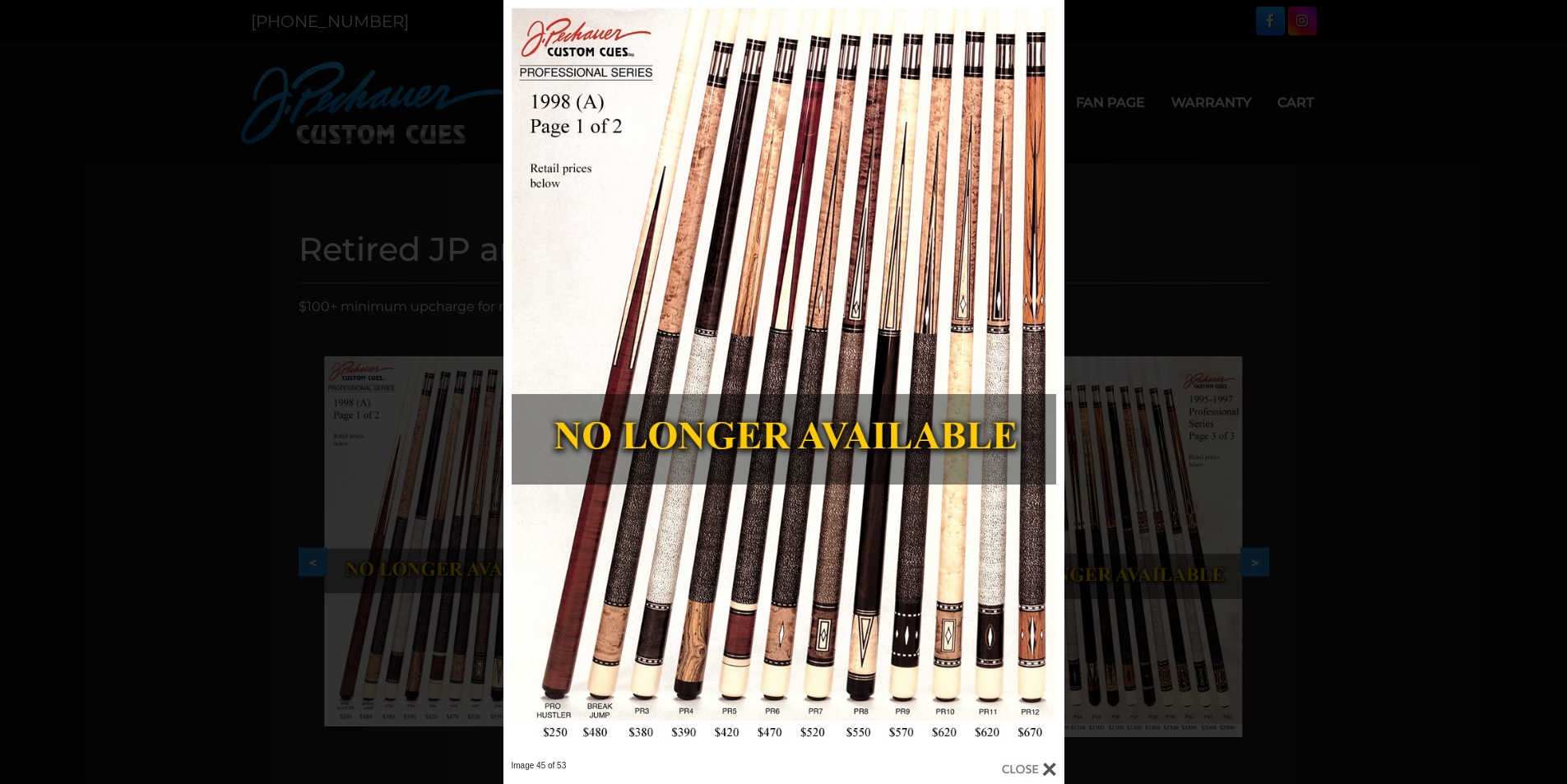
click at [353, 112] on div "Image 45 of 53" at bounding box center [784, 392] width 1567 height 784
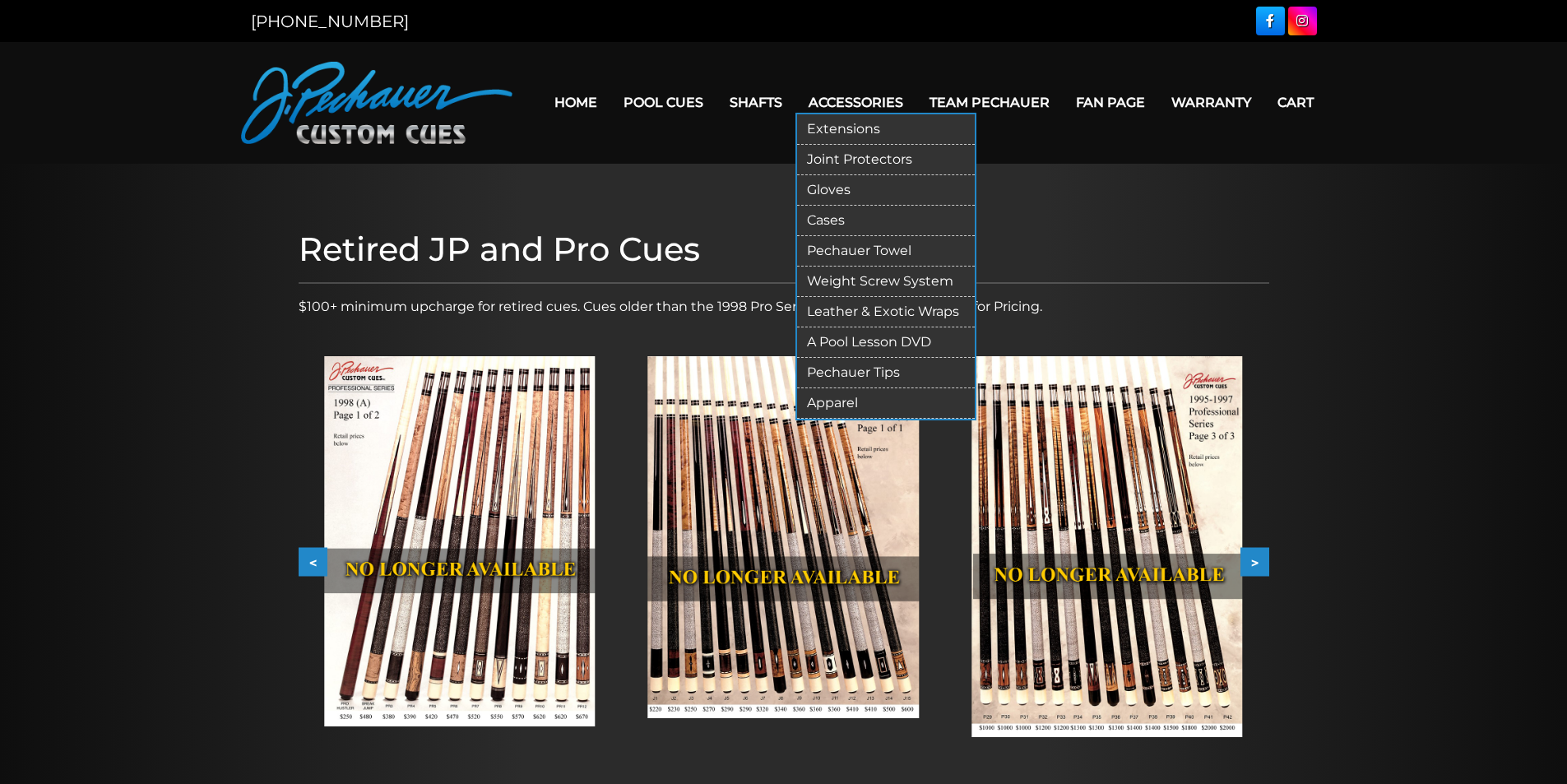
click at [837, 217] on link "Cases" at bounding box center [886, 221] width 178 height 30
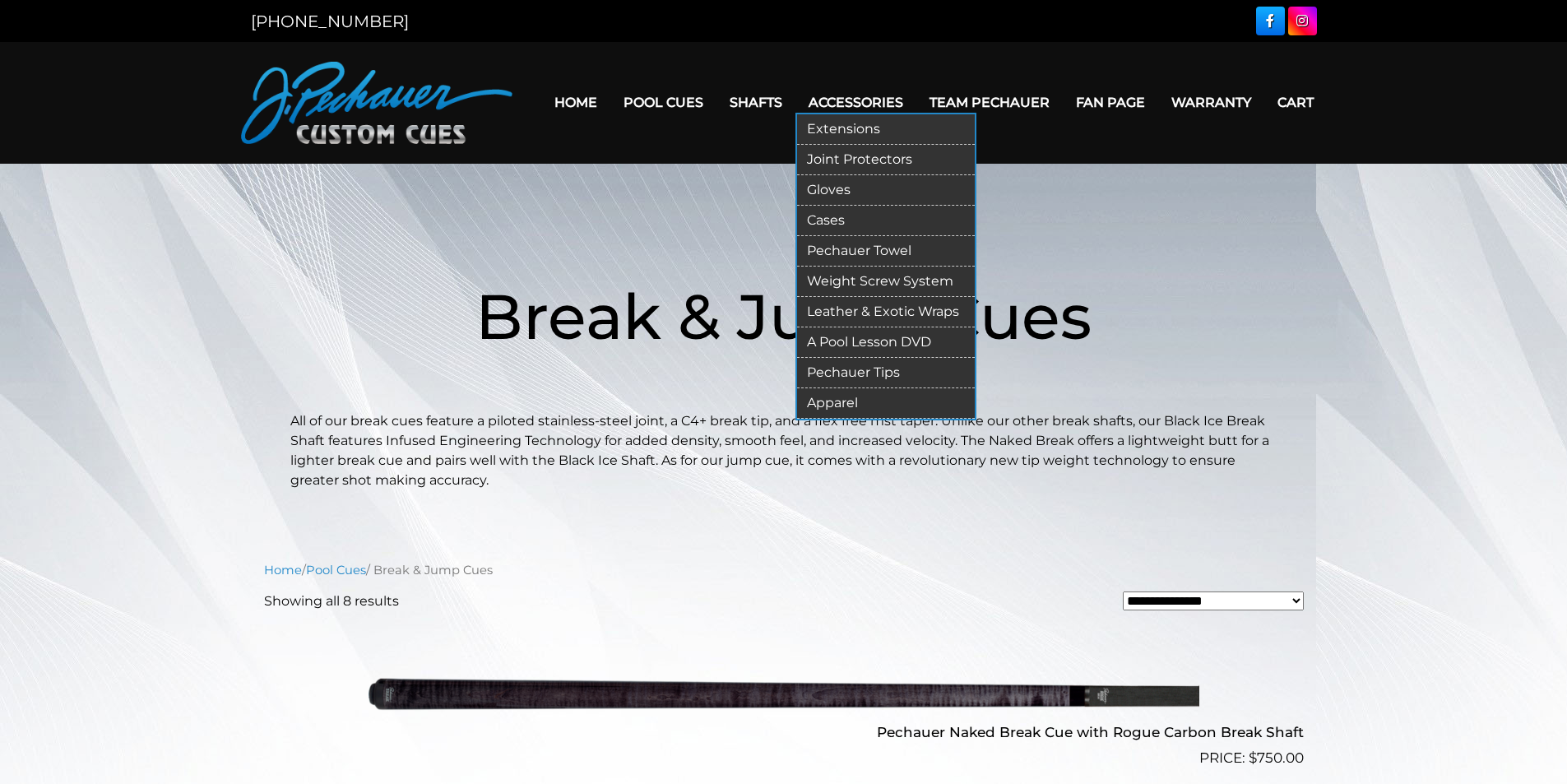
click at [838, 220] on link "Cases" at bounding box center [886, 221] width 178 height 30
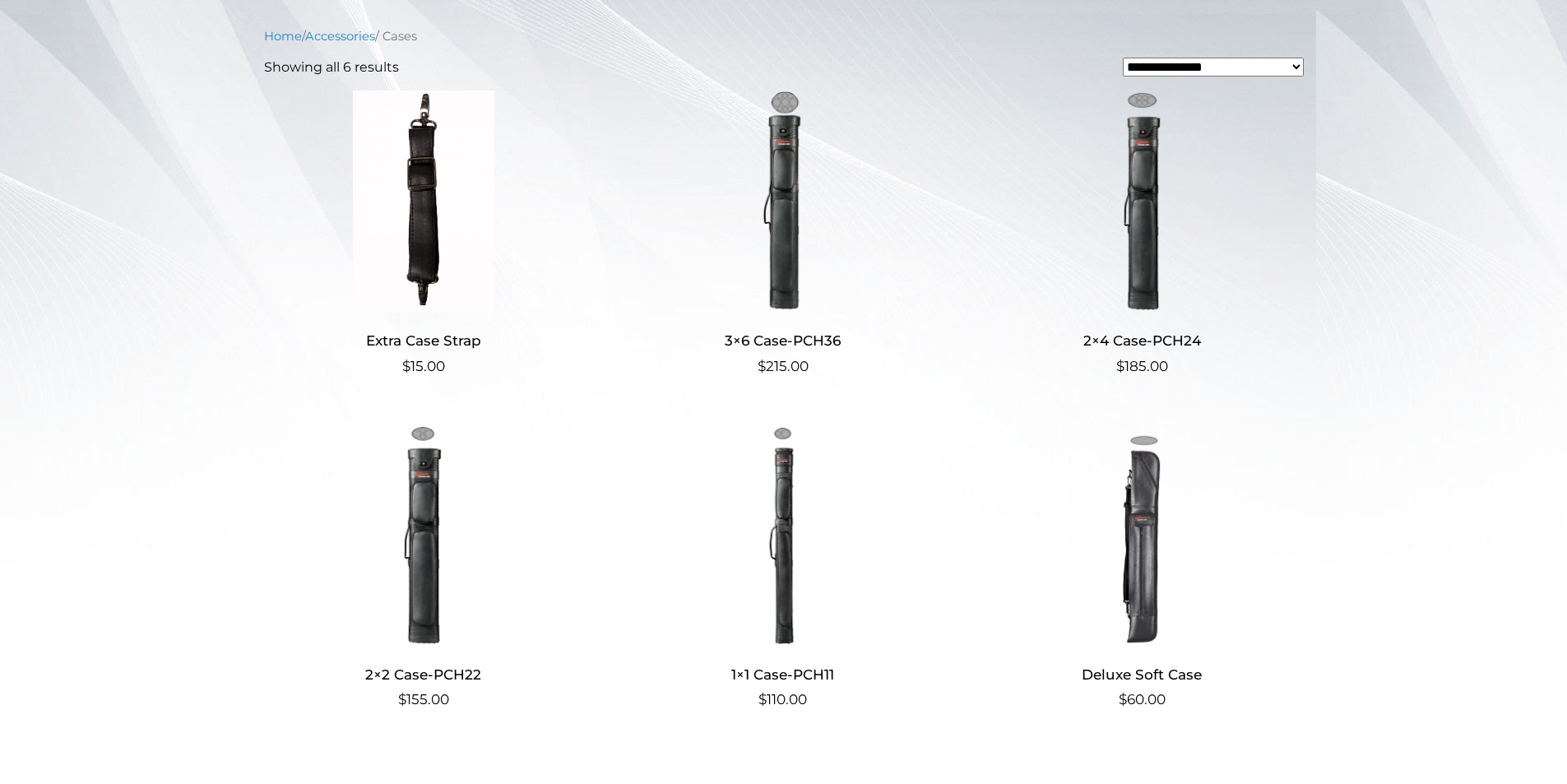
scroll to position [370, 0]
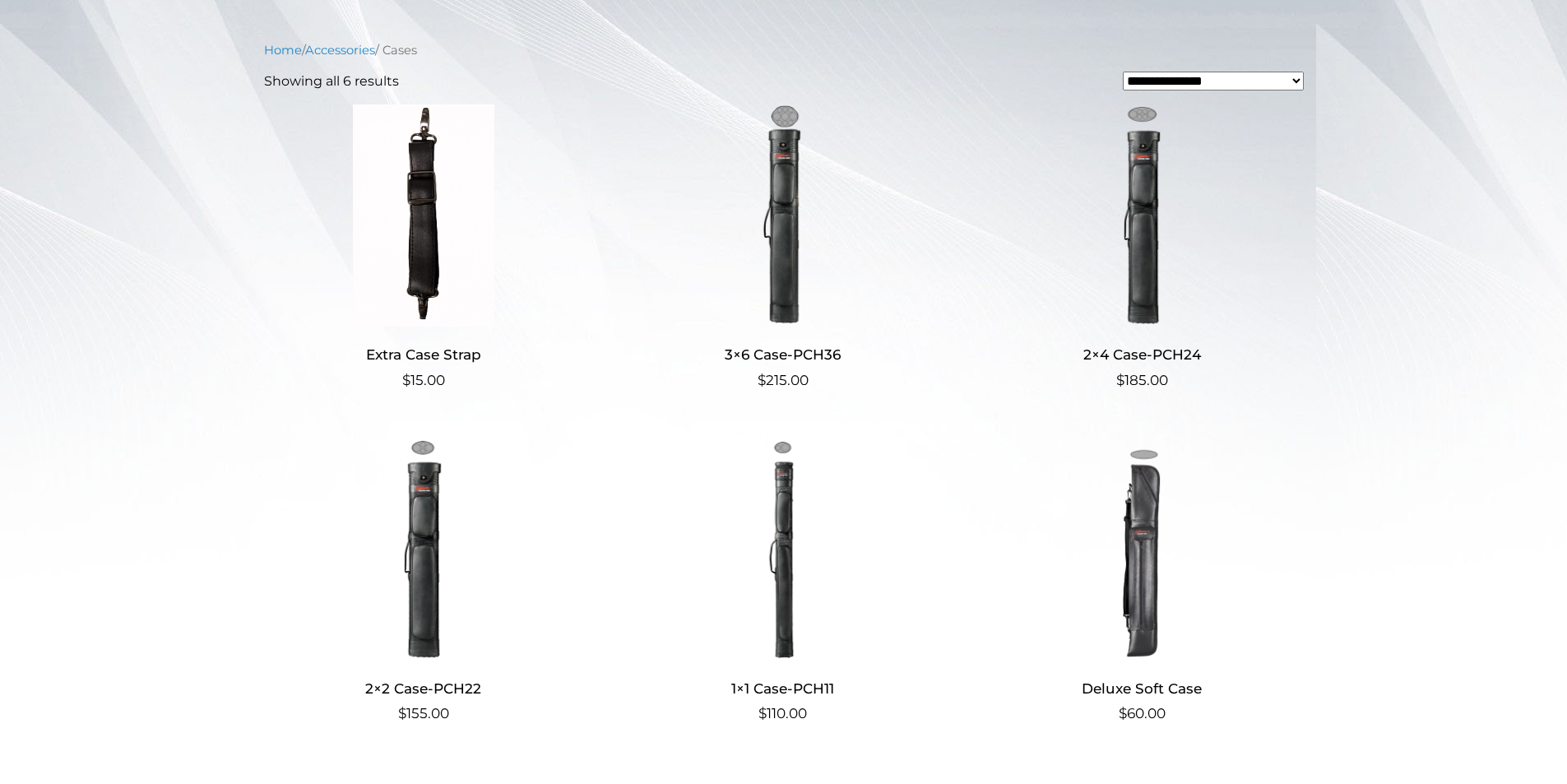
click at [786, 263] on img at bounding box center [782, 214] width 320 height 222
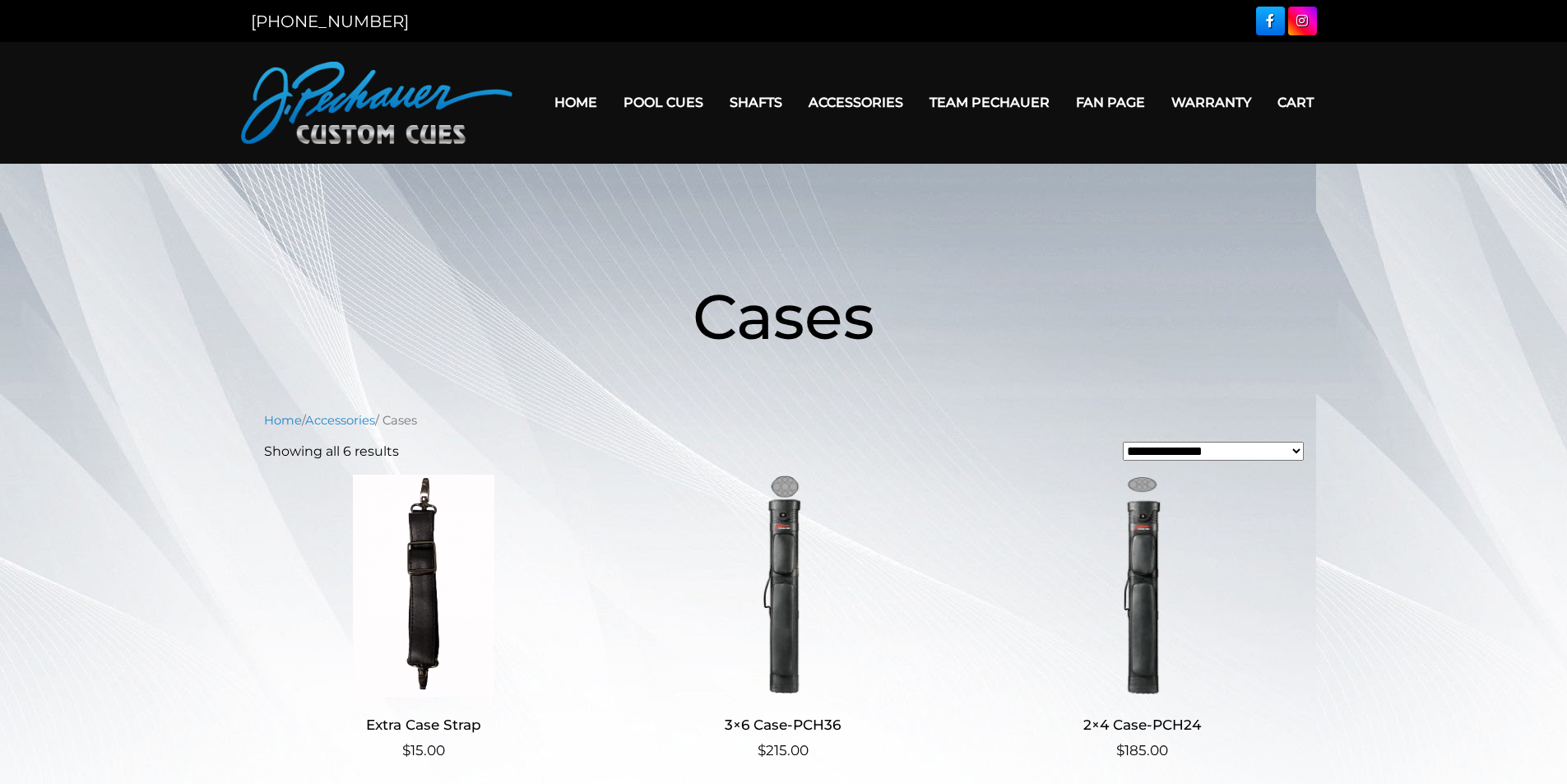
click at [803, 562] on img at bounding box center [782, 585] width 320 height 222
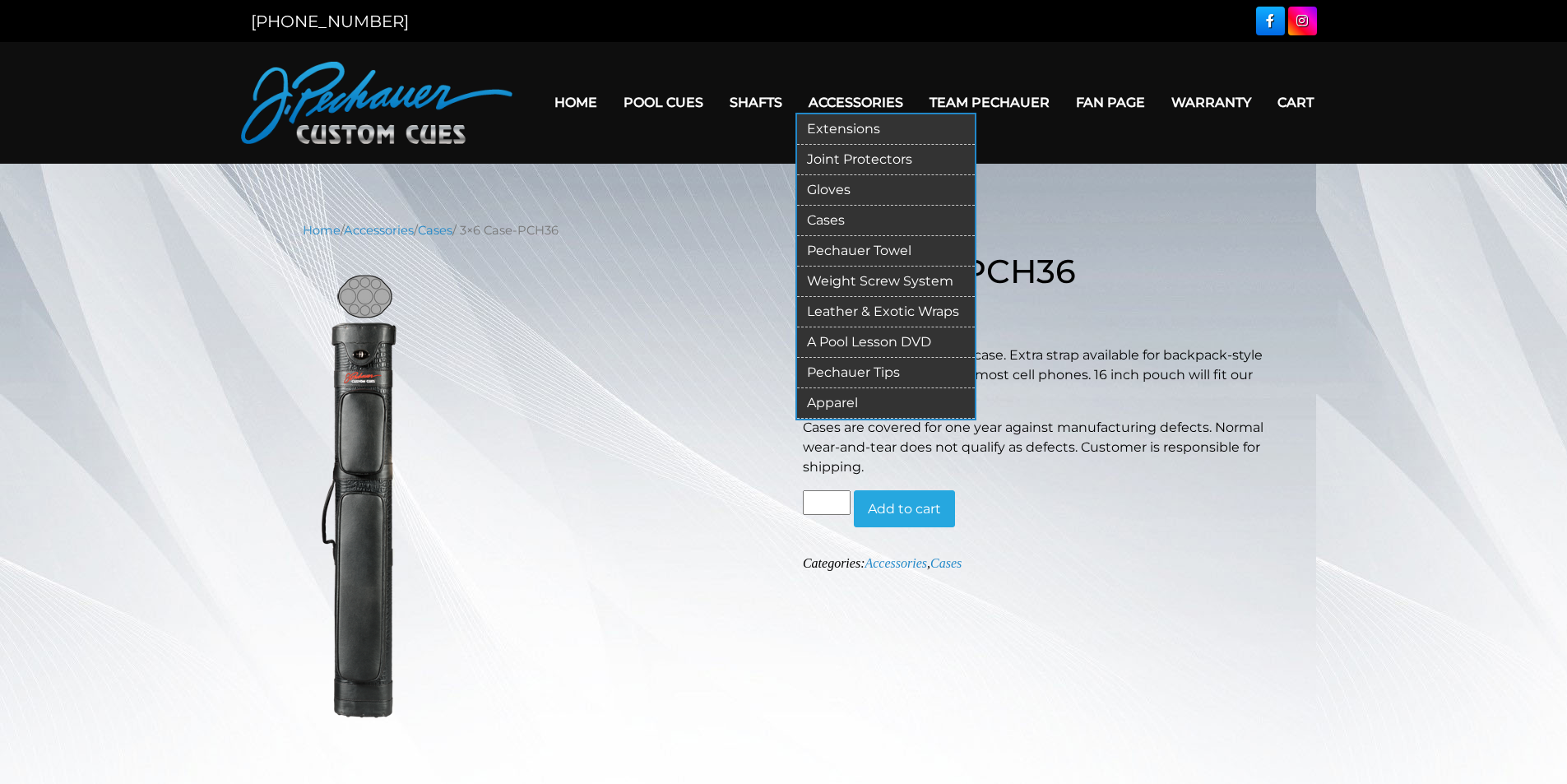
click at [849, 131] on link "Extensions" at bounding box center [886, 129] width 178 height 30
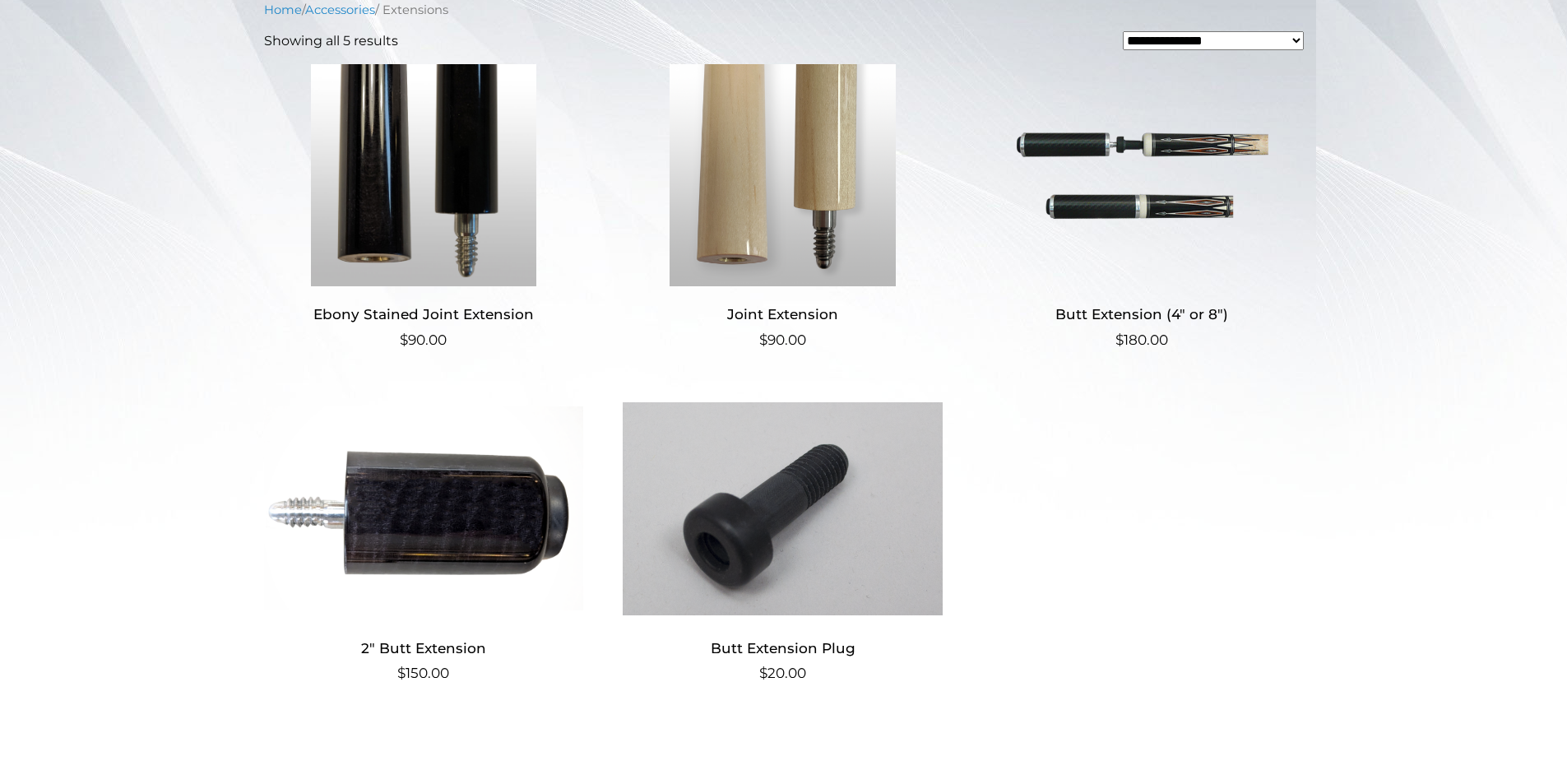
scroll to position [411, 0]
click at [1160, 186] on img at bounding box center [1141, 174] width 320 height 222
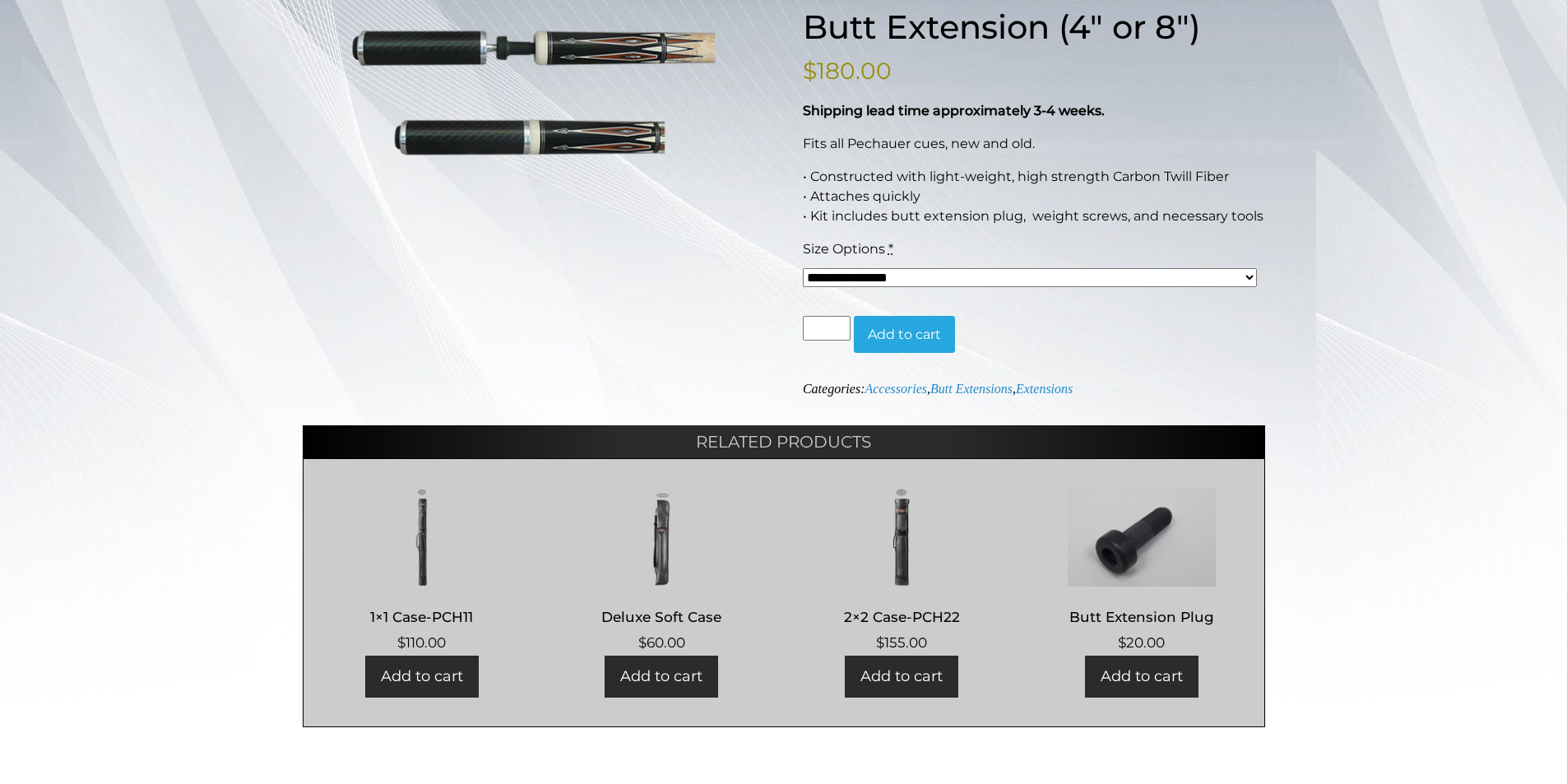
scroll to position [247, 0]
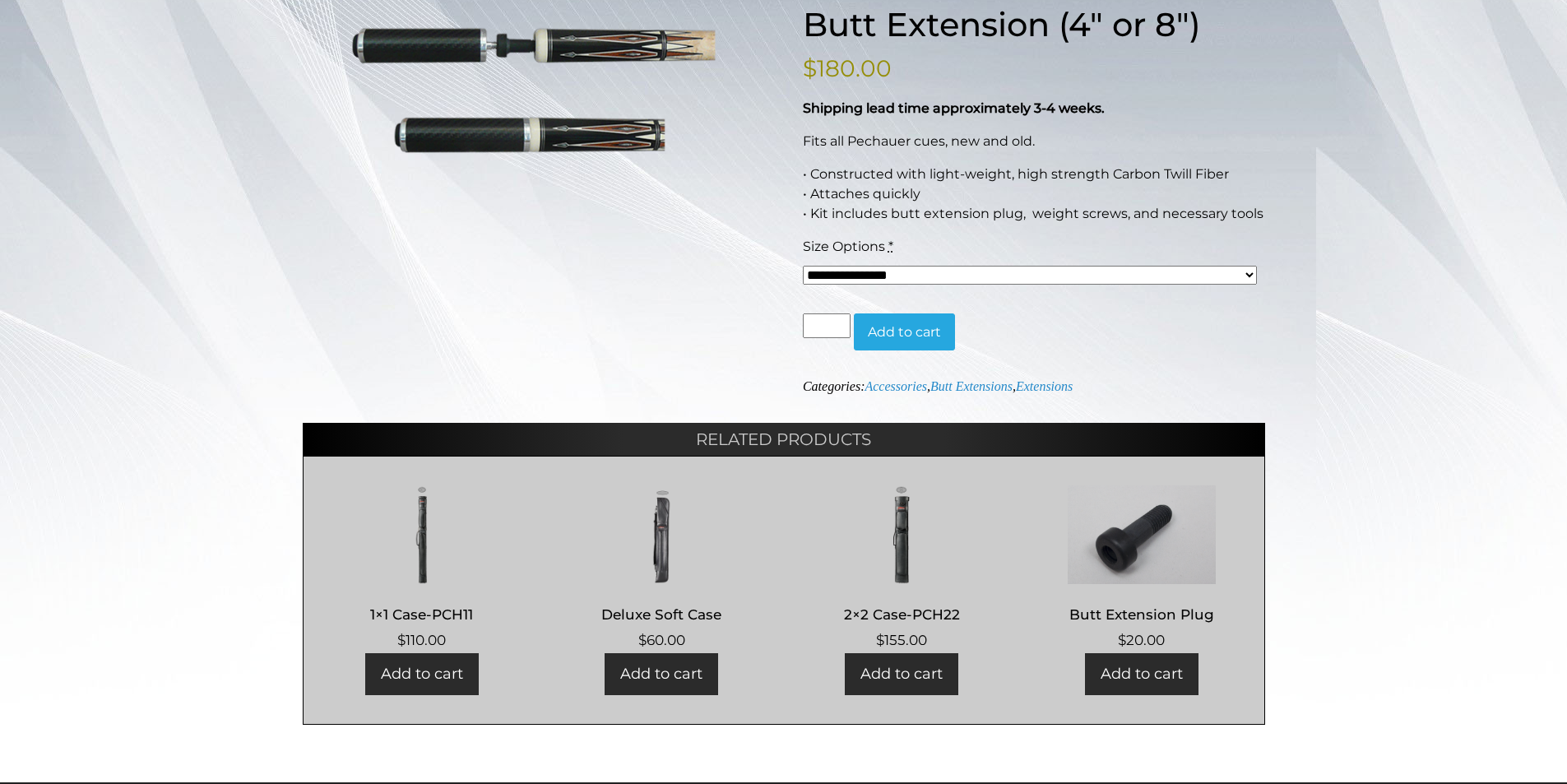
click at [1095, 273] on select "**********" at bounding box center [1030, 274] width 454 height 19
select select "*****"
click at [803, 265] on select "**********" at bounding box center [1030, 274] width 454 height 19
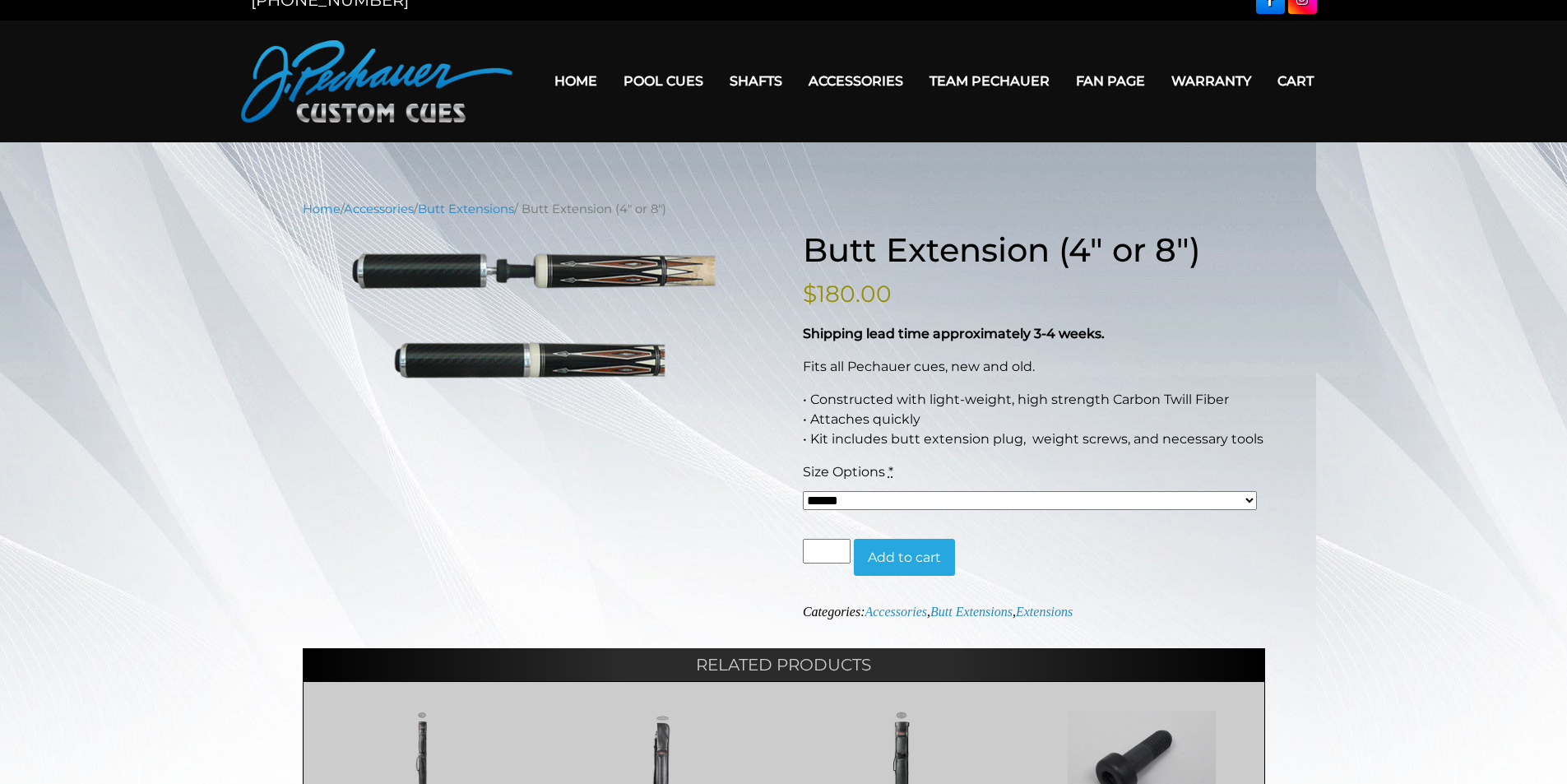
scroll to position [0, 0]
